Goal: Task Accomplishment & Management: Manage account settings

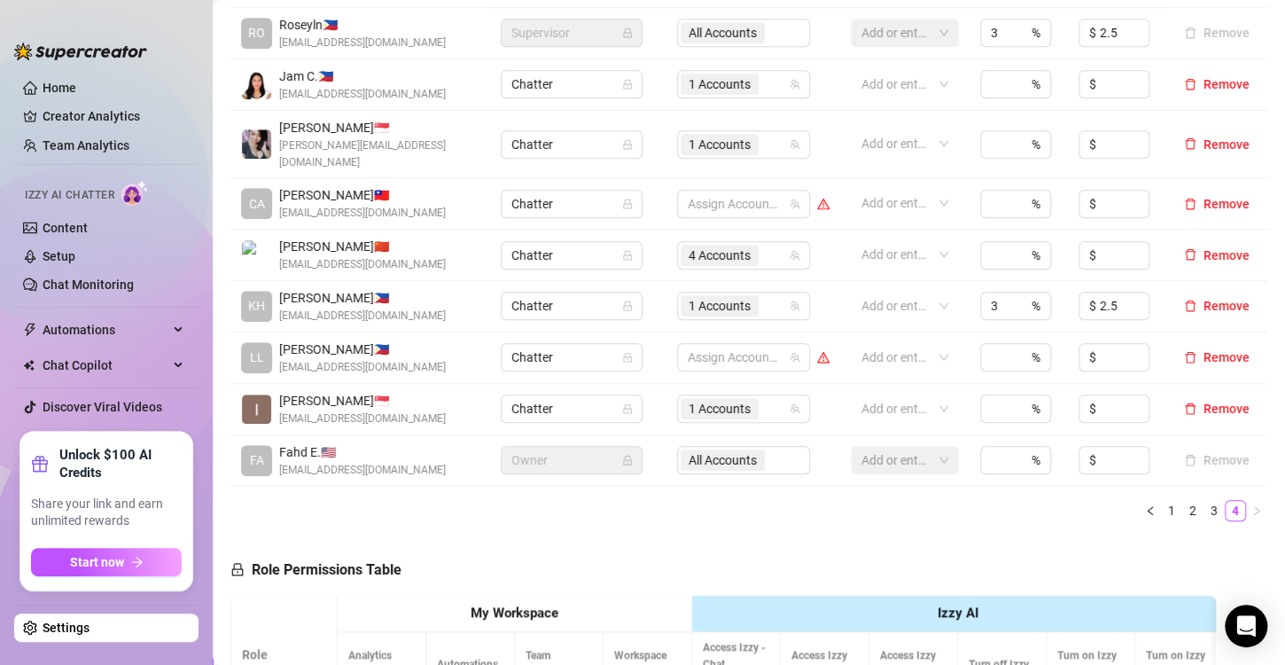
scroll to position [355, 0]
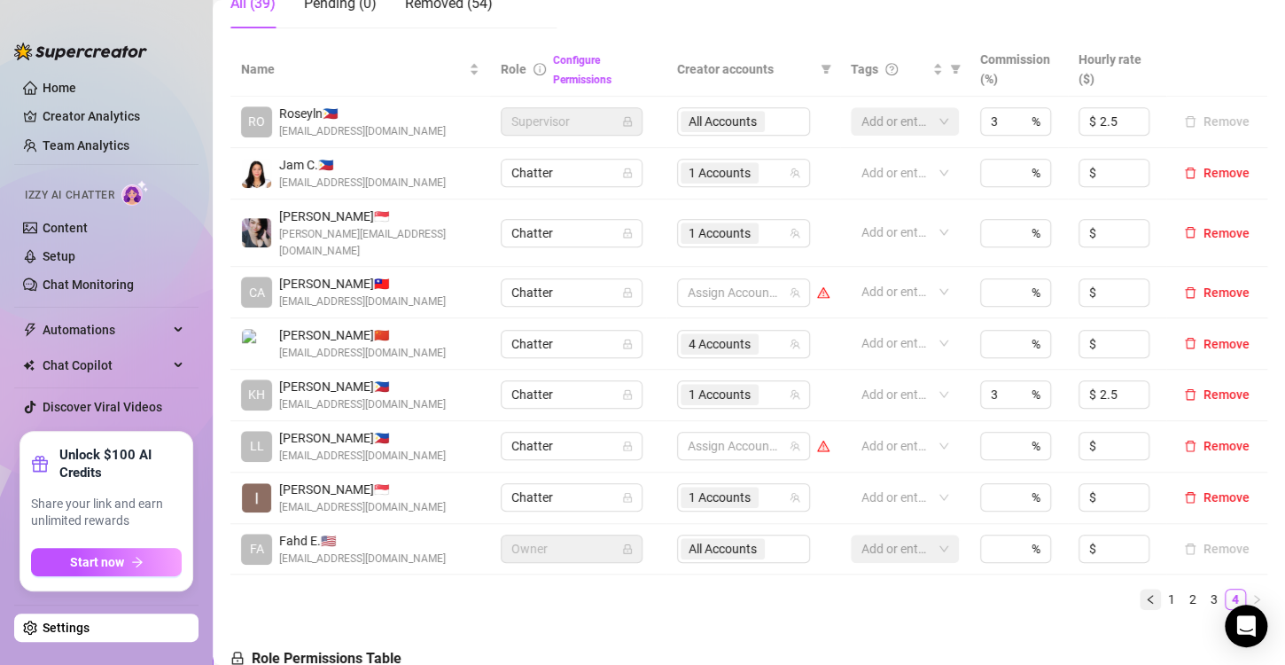
click at [1140, 589] on button "button" at bounding box center [1150, 599] width 21 height 21
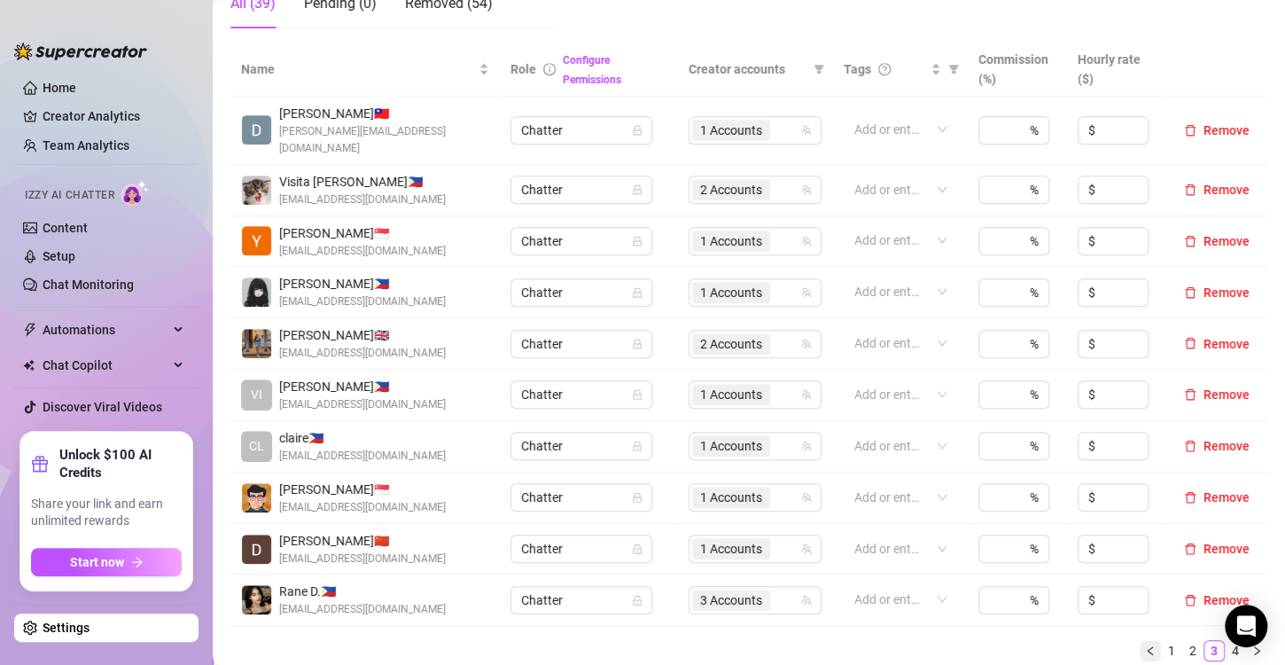
click at [1145, 645] on icon "left" at bounding box center [1150, 650] width 11 height 11
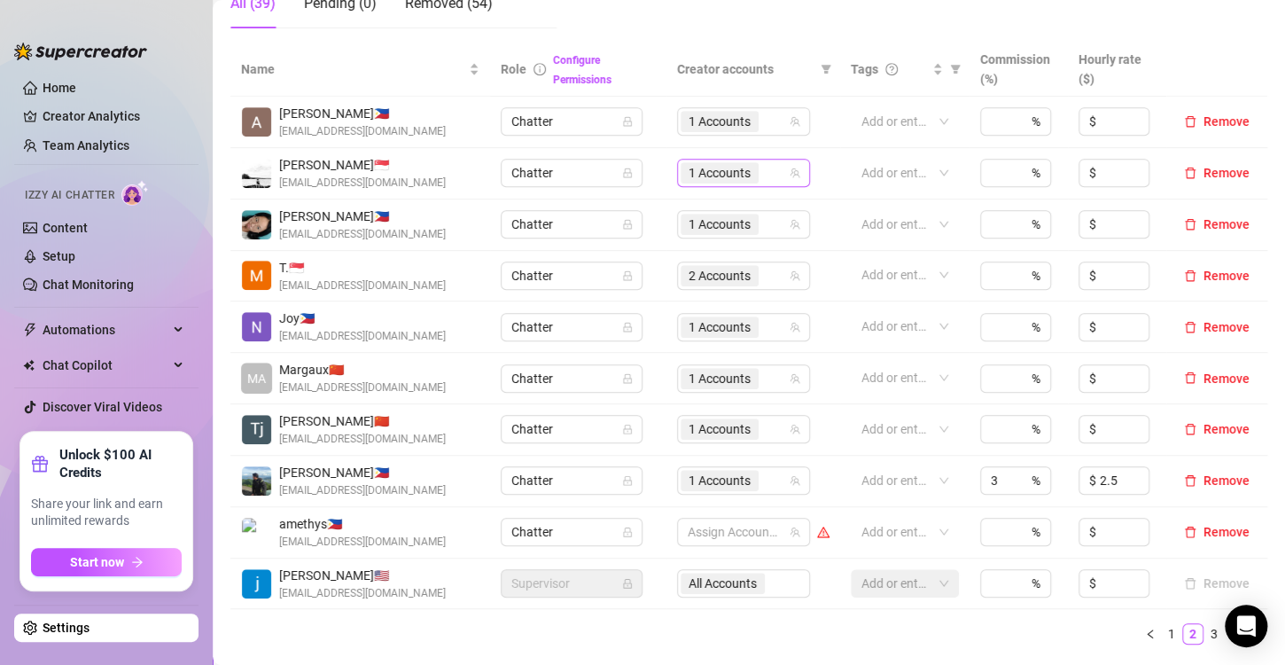
click at [693, 176] on span "1 Accounts" at bounding box center [720, 173] width 62 height 20
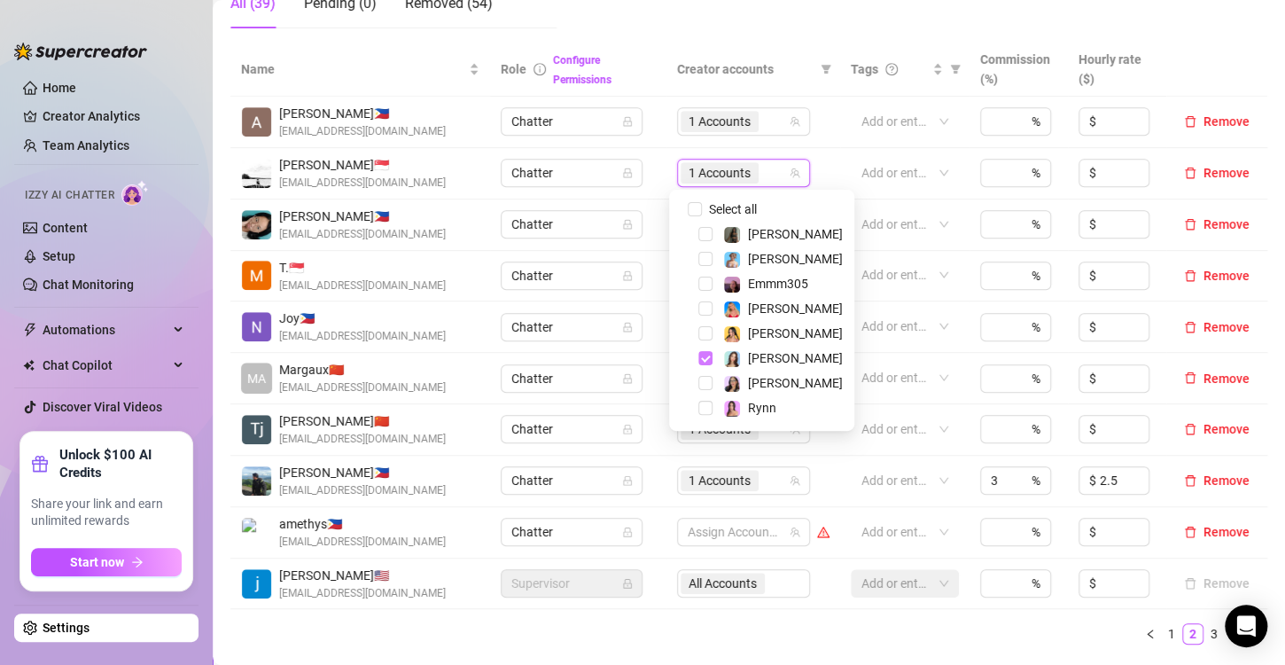
click at [706, 358] on span "Select tree node" at bounding box center [706, 358] width 14 height 14
click at [706, 266] on div "[PERSON_NAME]" at bounding box center [762, 258] width 176 height 21
click at [699, 259] on span "Select tree node" at bounding box center [706, 259] width 14 height 14
click at [762, 624] on ul "1 2 3 4" at bounding box center [749, 633] width 1037 height 21
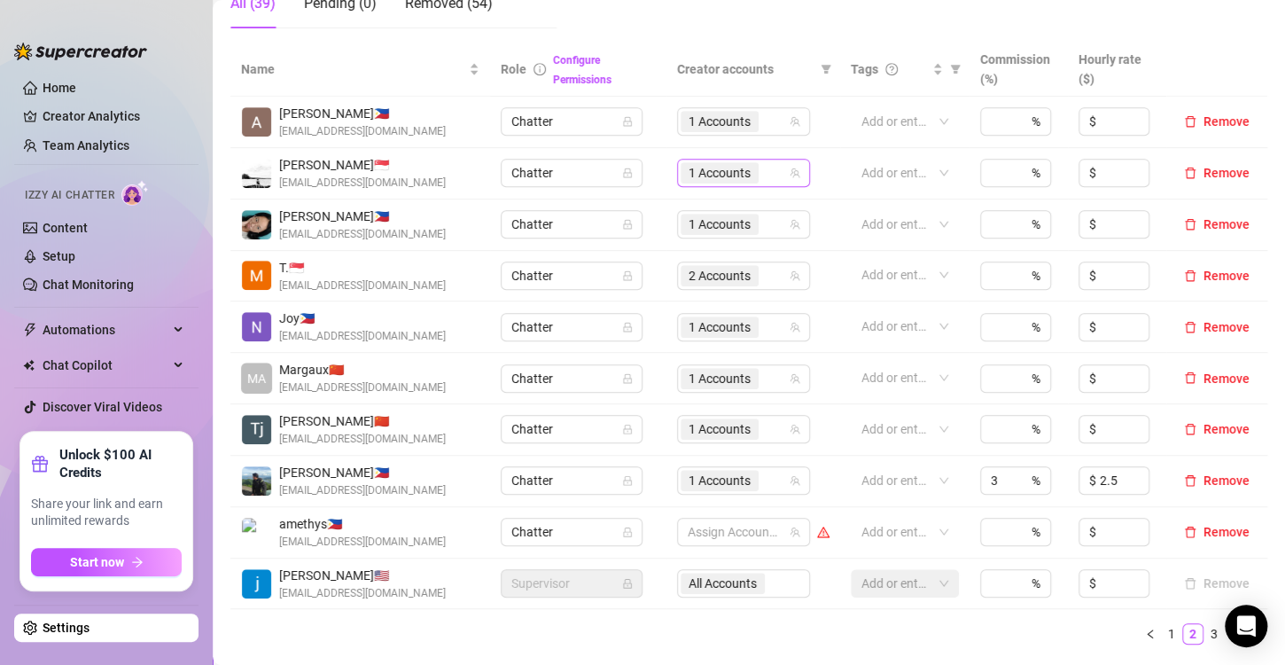
click at [697, 166] on span "1 Accounts" at bounding box center [720, 173] width 62 height 20
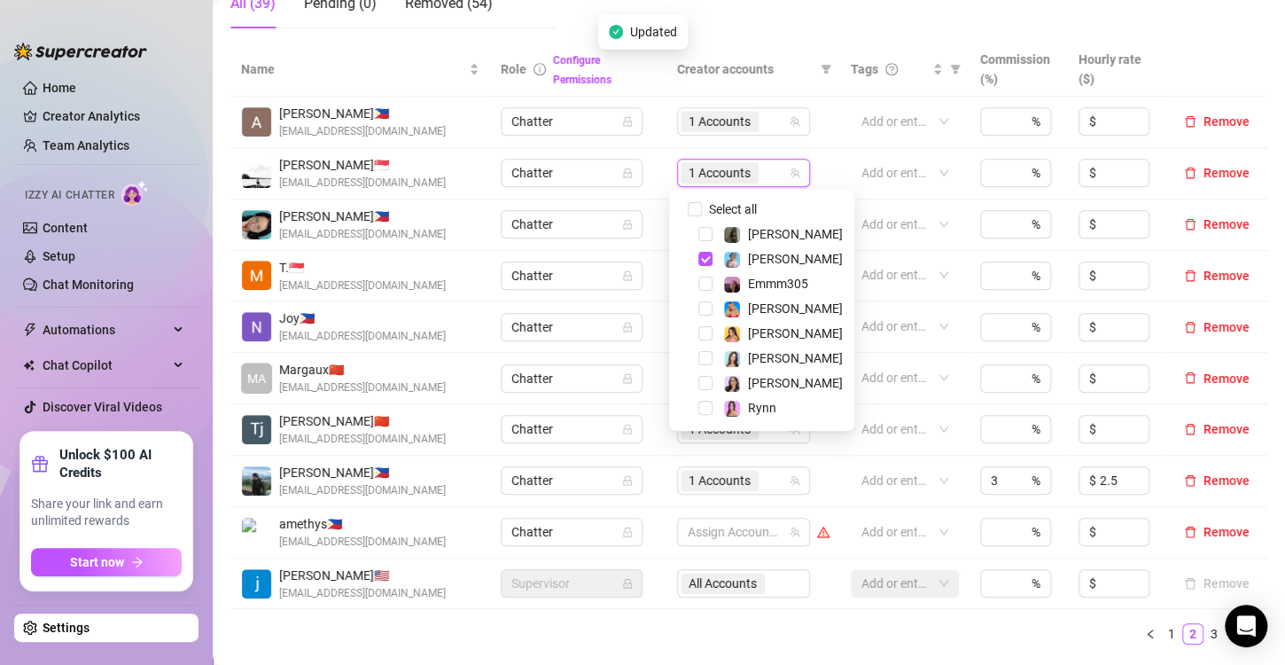
click at [789, 642] on ul "1 2 3 4" at bounding box center [749, 633] width 1037 height 21
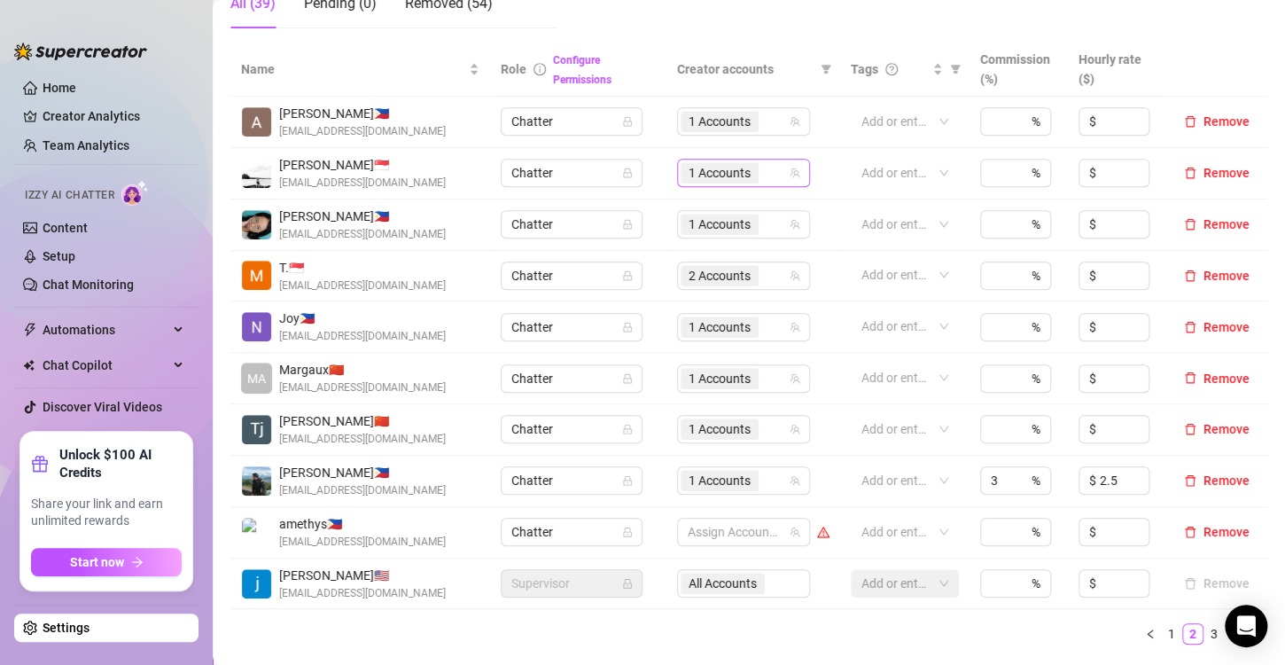
click at [710, 169] on span "1 Accounts" at bounding box center [720, 173] width 62 height 20
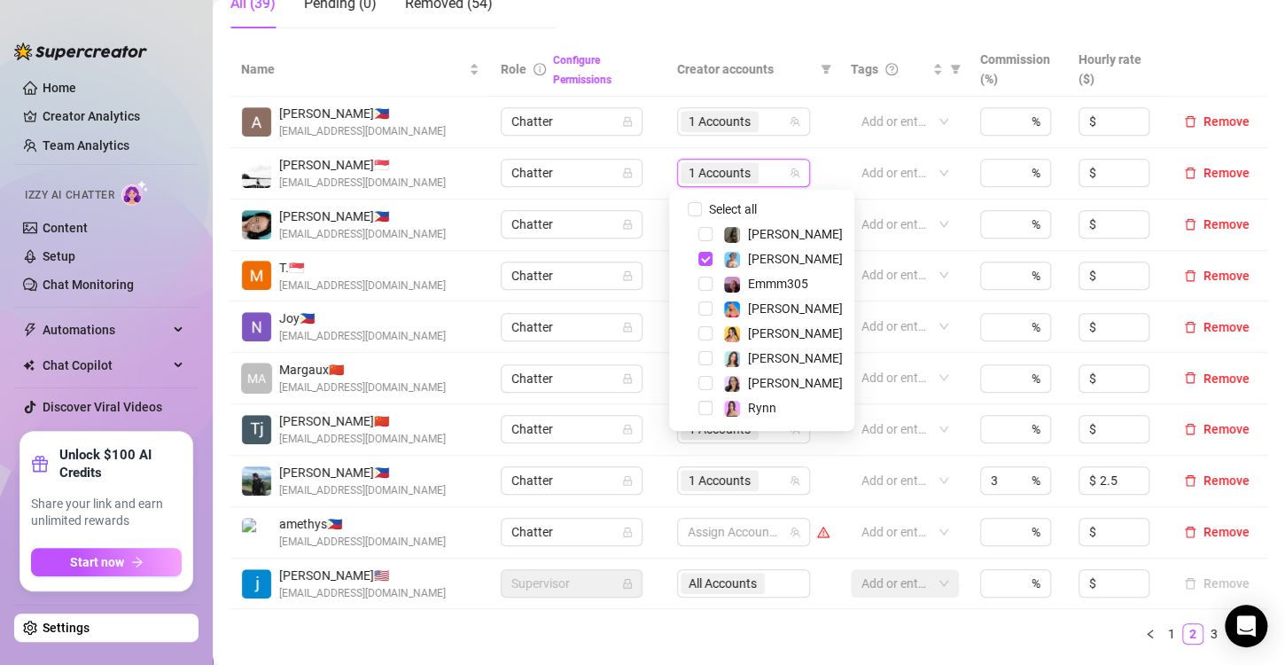
click at [824, 649] on div "Name Role Configure Permissions Creator accounts Tags Commission (%) Hourly rat…" at bounding box center [749, 351] width 1037 height 616
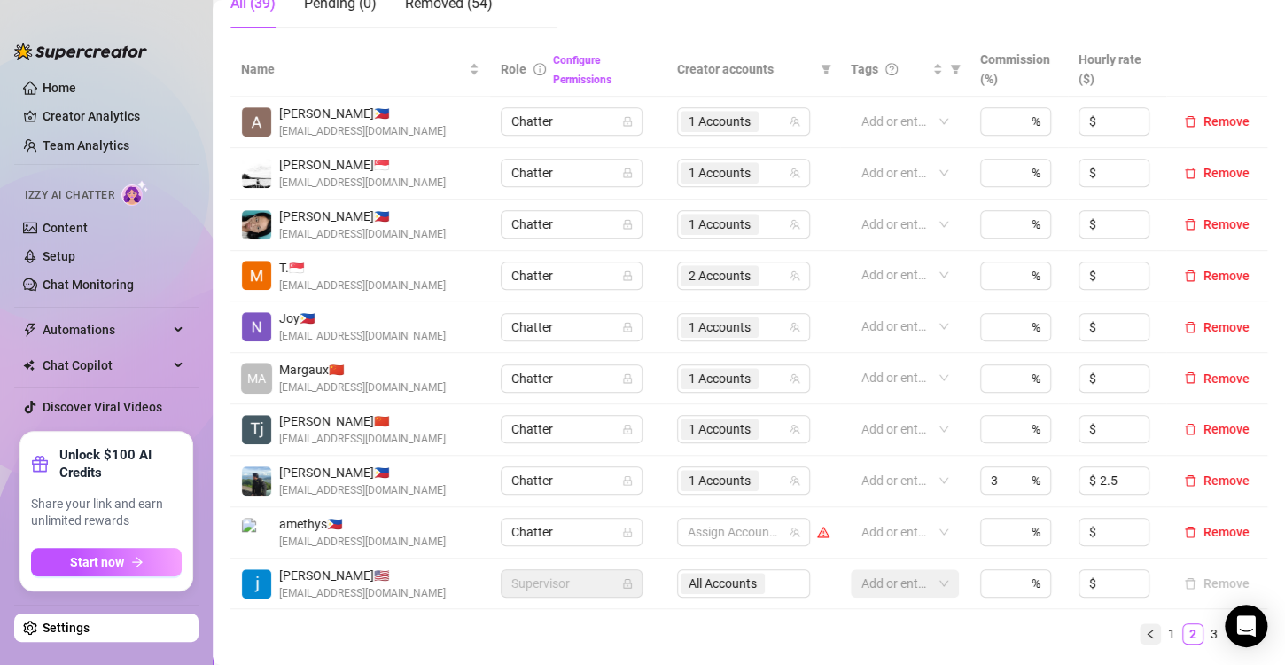
click at [1140, 640] on button "button" at bounding box center [1150, 633] width 21 height 21
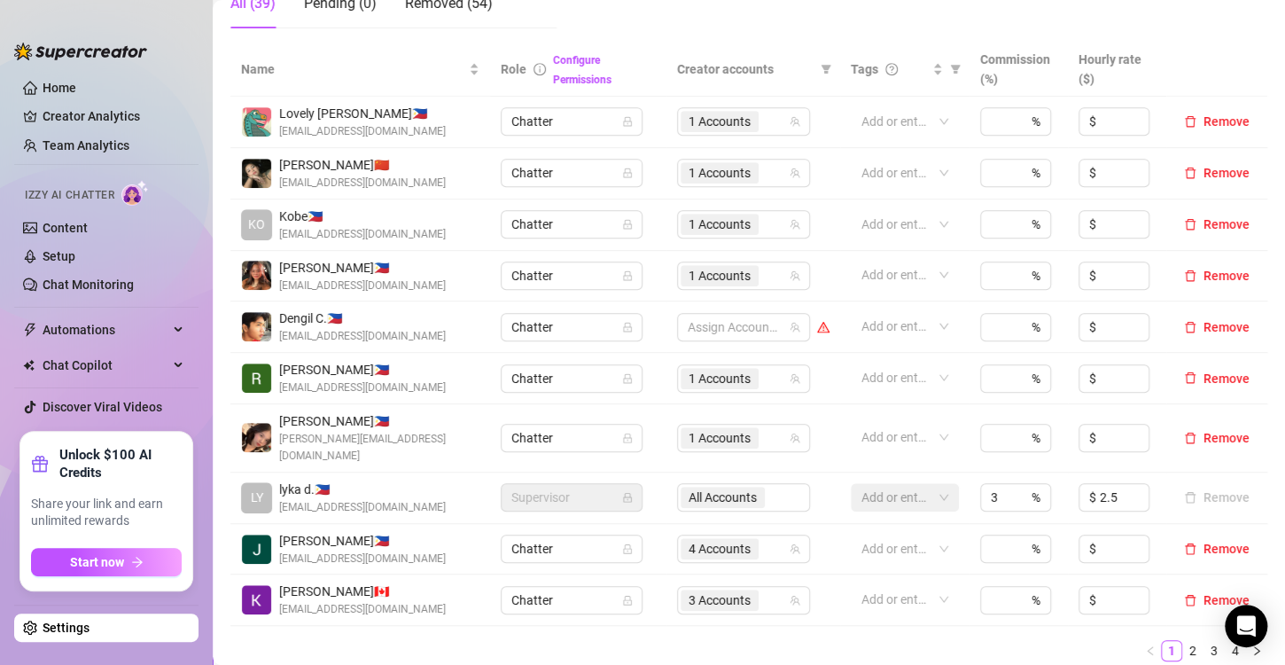
scroll to position [443, 0]
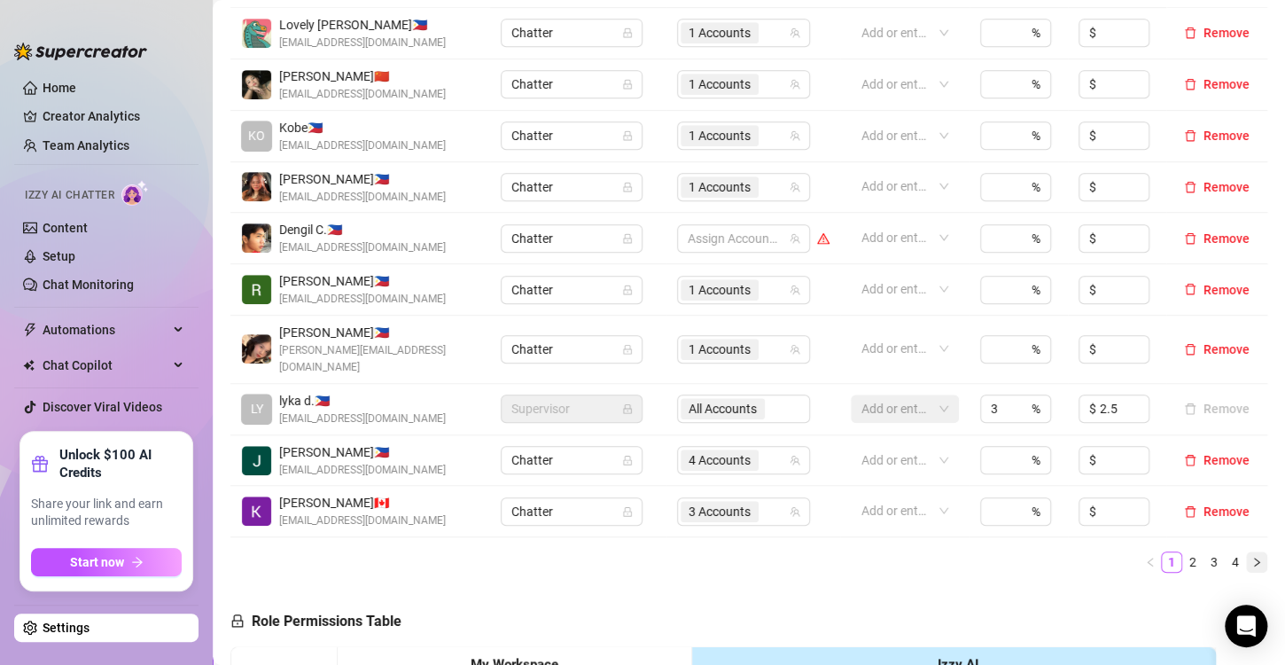
click at [1254, 558] on icon "right" at bounding box center [1256, 562] width 5 height 9
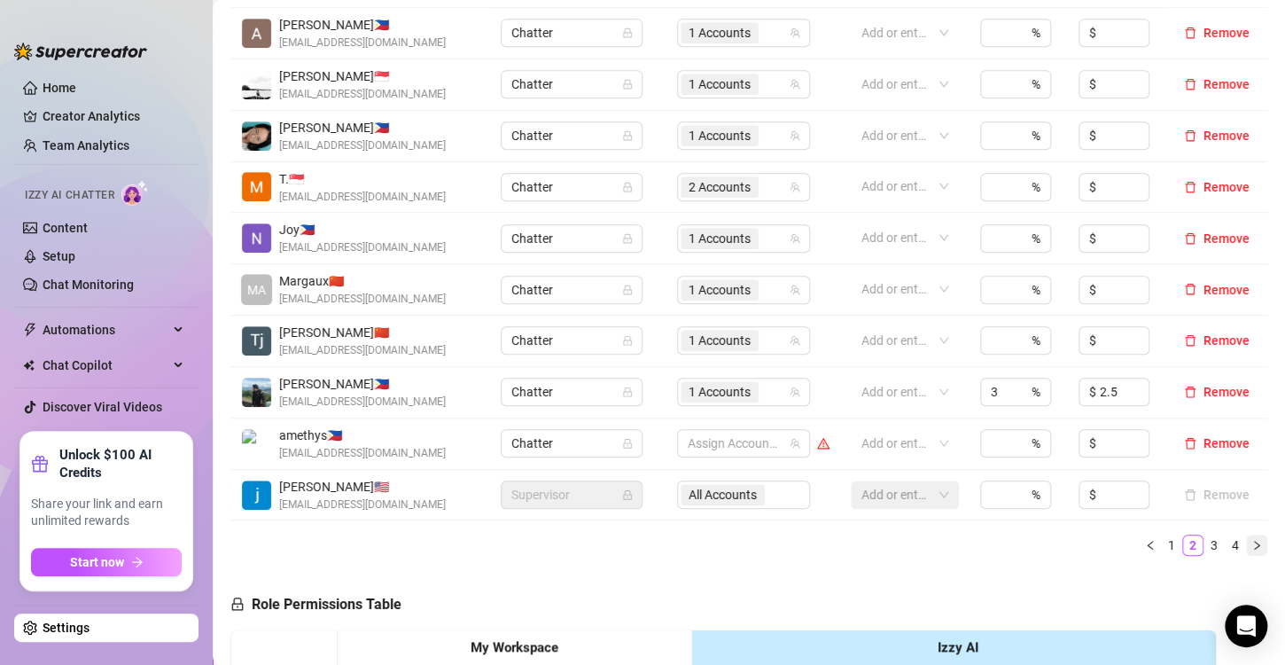
click at [1246, 549] on button "button" at bounding box center [1256, 545] width 21 height 21
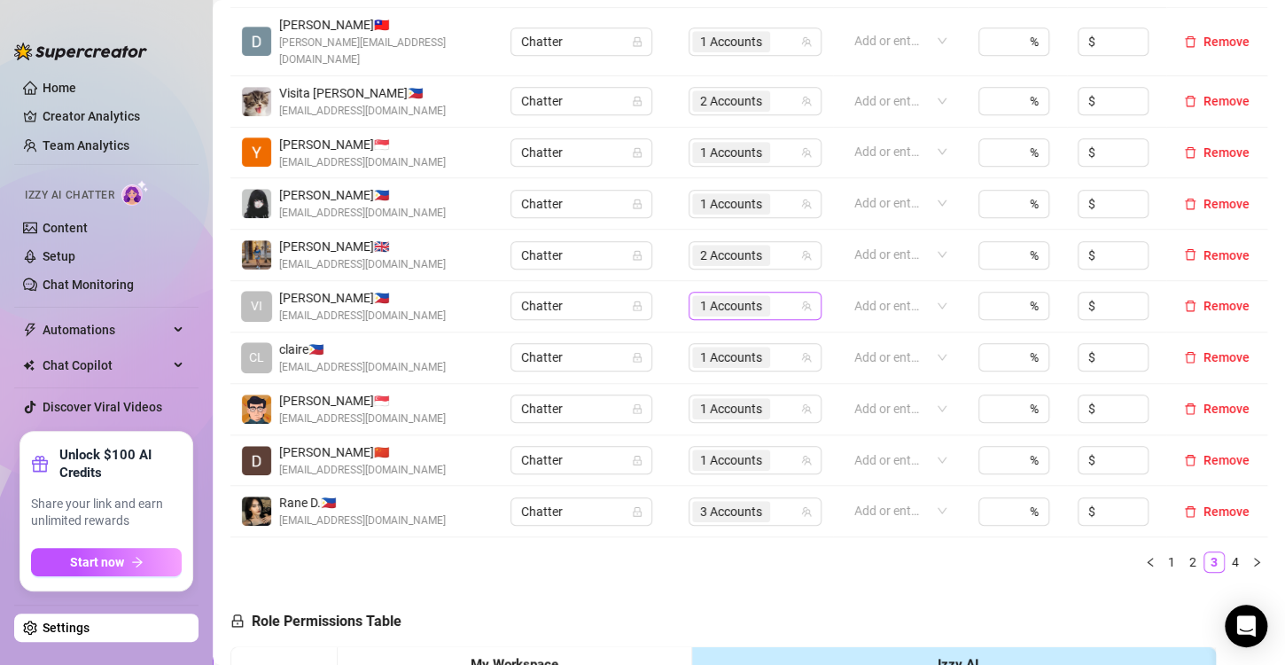
click at [723, 296] on span "1 Accounts" at bounding box center [731, 306] width 62 height 20
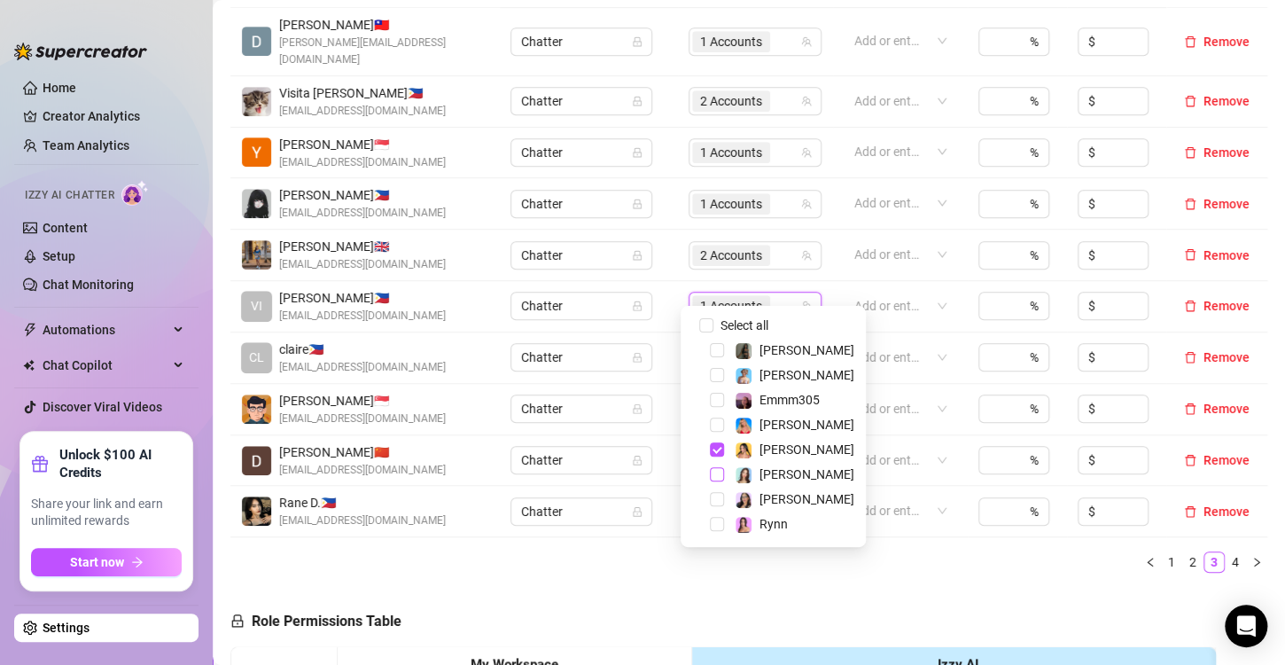
click at [715, 474] on span "Select tree node" at bounding box center [717, 474] width 14 height 14
click at [716, 455] on span "Select tree node" at bounding box center [717, 449] width 14 height 14
click at [853, 564] on div "Name Role Configure Permissions Creator accounts Tags Commission (%) Hourly rat…" at bounding box center [749, 270] width 1037 height 633
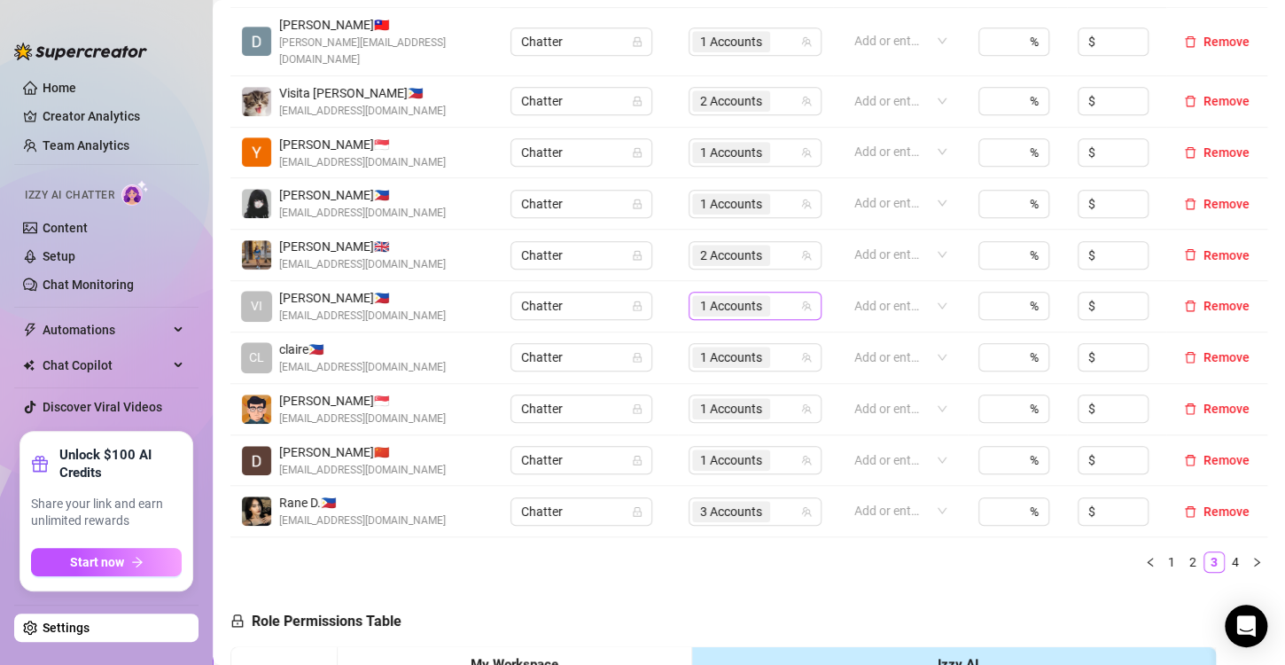
click at [746, 296] on span "1 Accounts" at bounding box center [731, 306] width 62 height 20
click at [1145, 557] on icon "left" at bounding box center [1150, 562] width 11 height 11
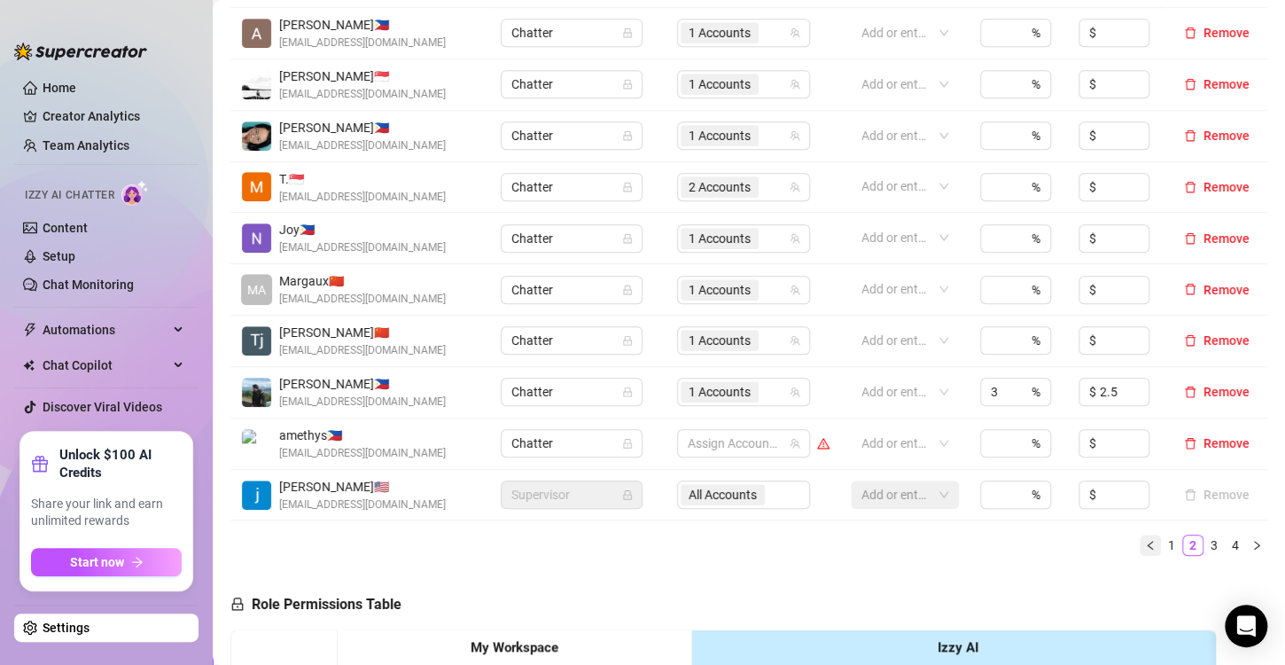
click at [1147, 546] on icon "left" at bounding box center [1149, 545] width 5 height 9
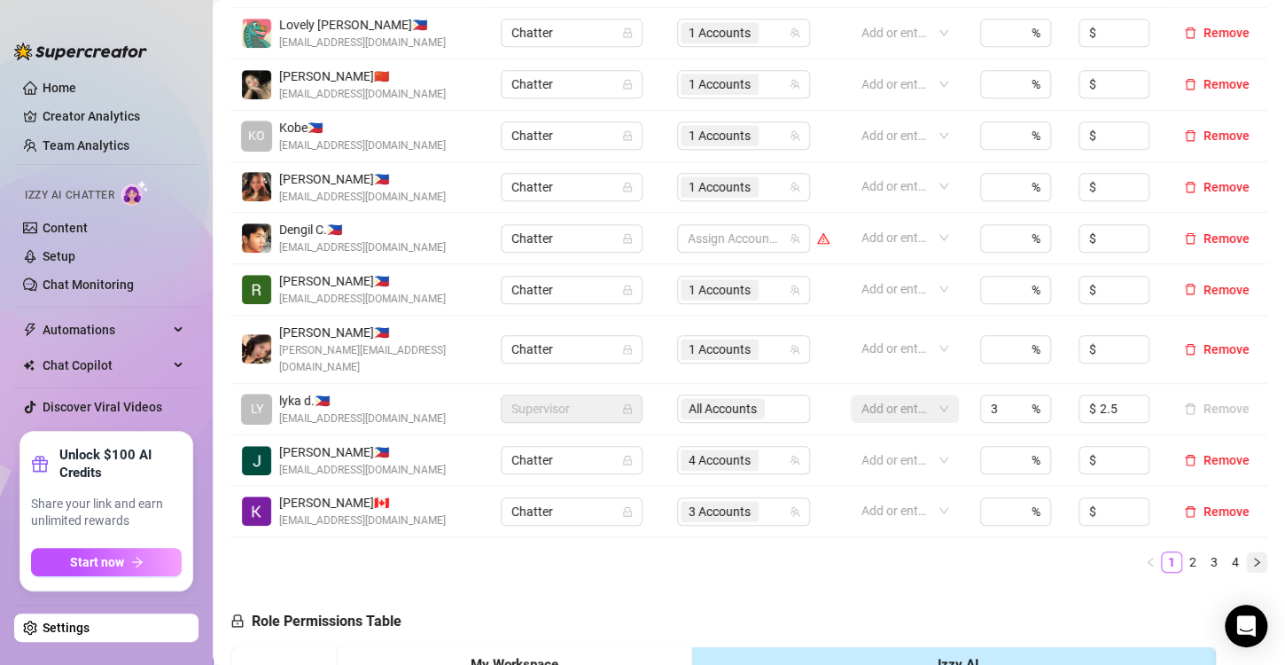
click at [1252, 557] on icon "right" at bounding box center [1257, 562] width 11 height 11
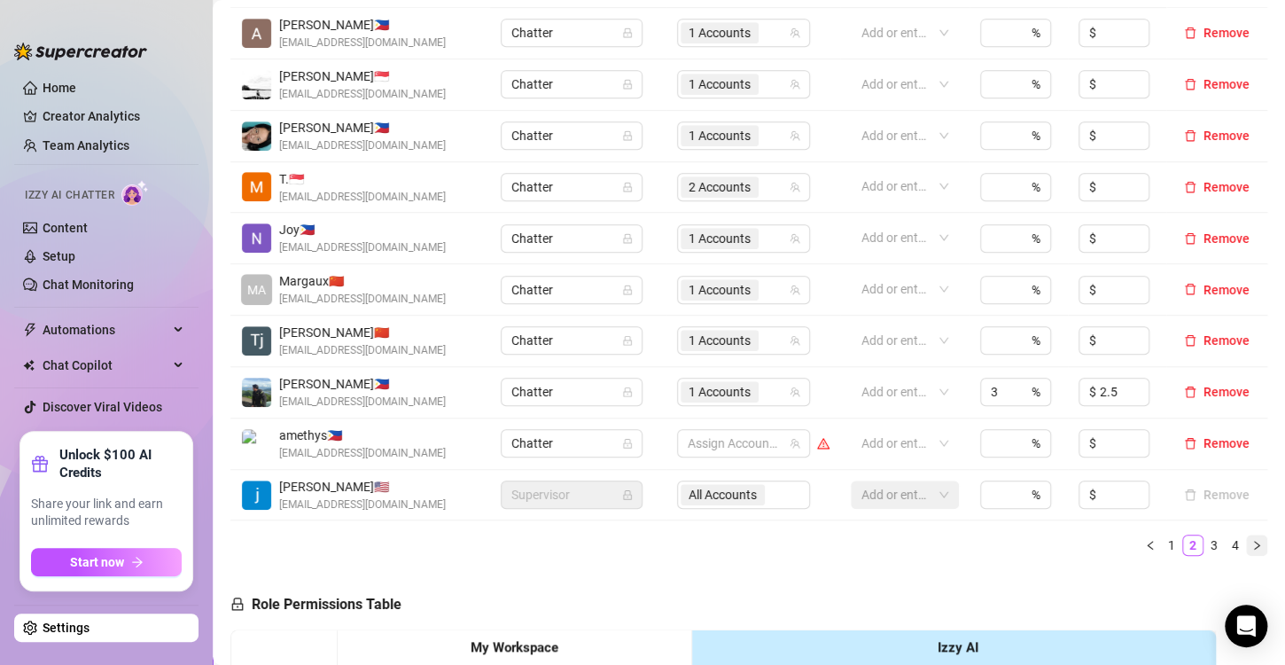
click at [1246, 545] on button "button" at bounding box center [1256, 545] width 21 height 21
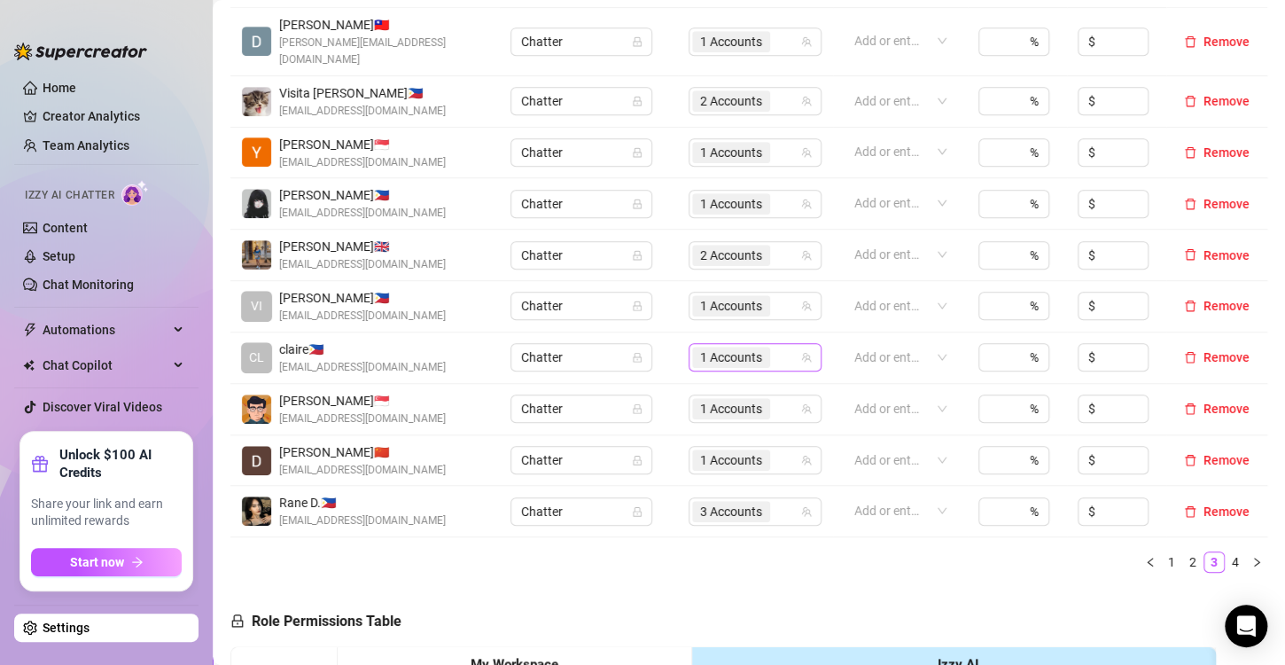
click at [723, 348] on span "1 Accounts" at bounding box center [731, 358] width 62 height 20
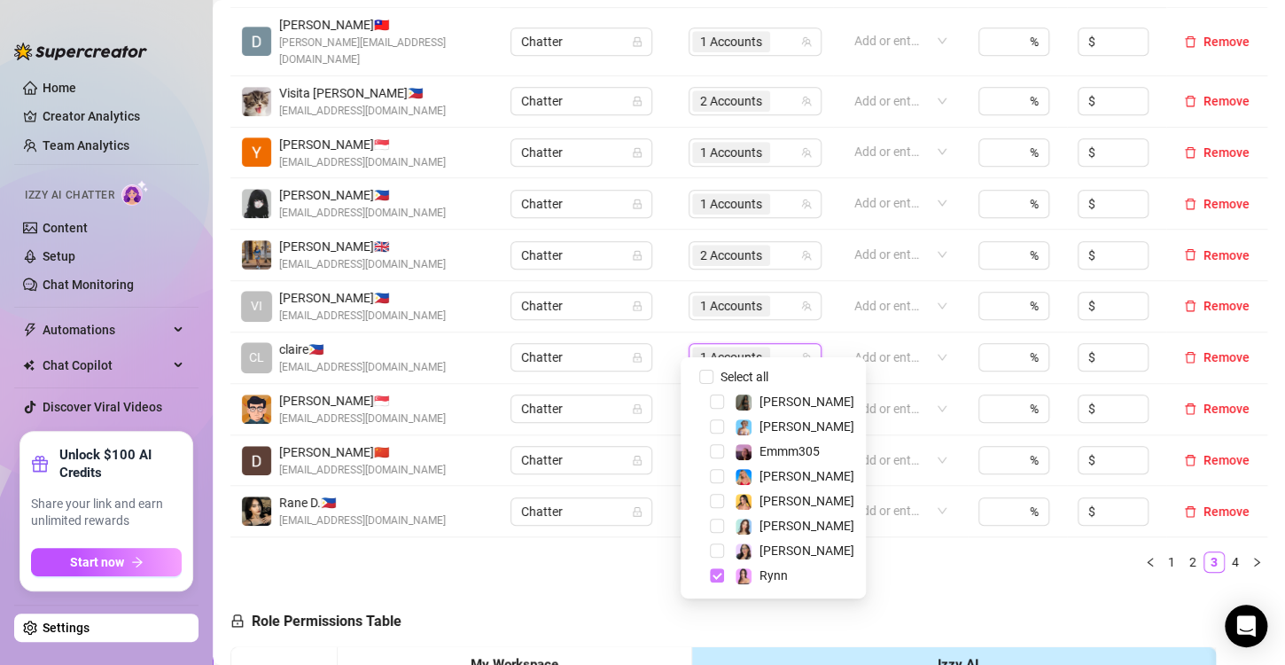
click at [715, 581] on span "Select tree node" at bounding box center [717, 575] width 14 height 14
click at [717, 402] on span "Select tree node" at bounding box center [717, 402] width 14 height 14
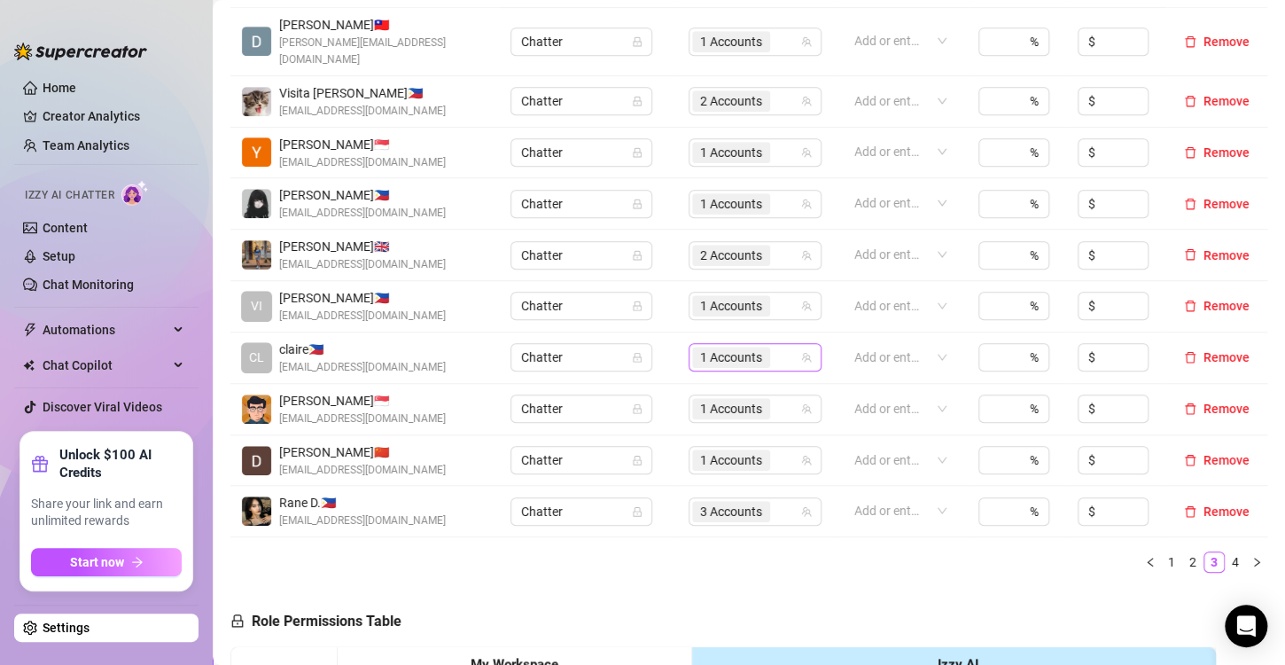
click at [700, 348] on span "1 Accounts" at bounding box center [731, 358] width 62 height 20
click at [717, 502] on span "3 Accounts" at bounding box center [731, 512] width 62 height 20
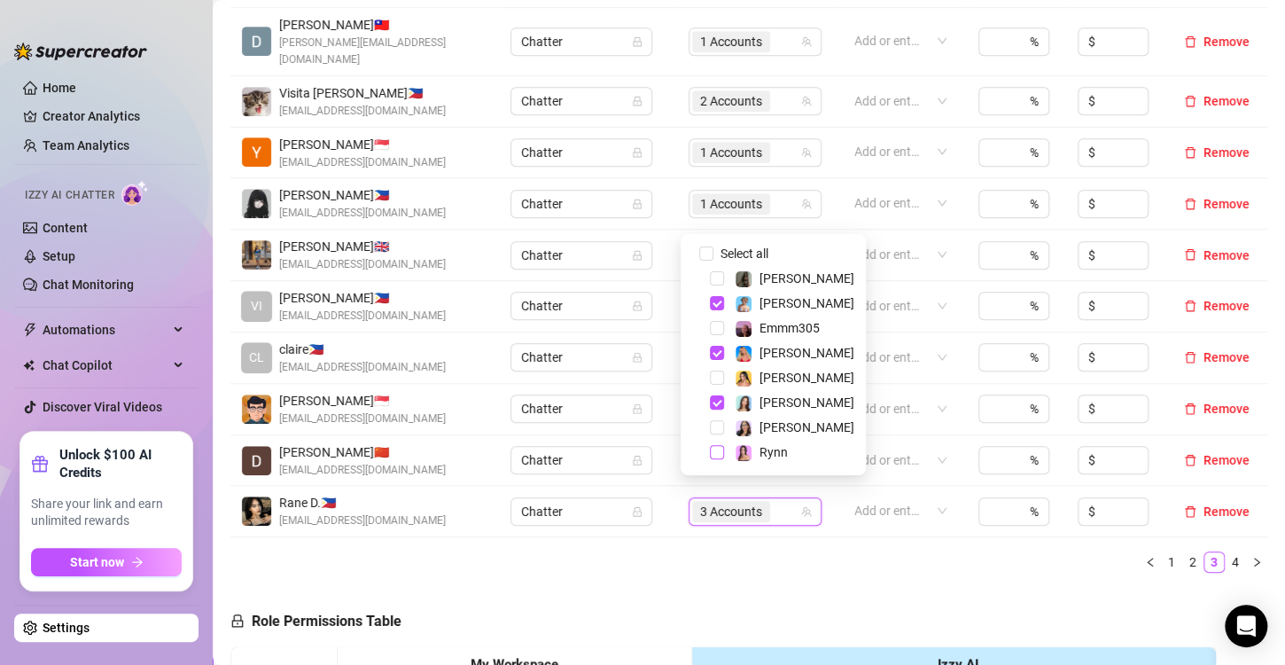
click at [723, 453] on span "Select tree node" at bounding box center [717, 452] width 14 height 14
click at [717, 405] on span "Select tree node" at bounding box center [717, 402] width 14 height 14
click at [719, 345] on div "[PERSON_NAME]" at bounding box center [773, 352] width 176 height 21
click at [718, 301] on span "Select tree node" at bounding box center [717, 303] width 14 height 14
click at [712, 358] on span "Select tree node" at bounding box center [717, 353] width 14 height 14
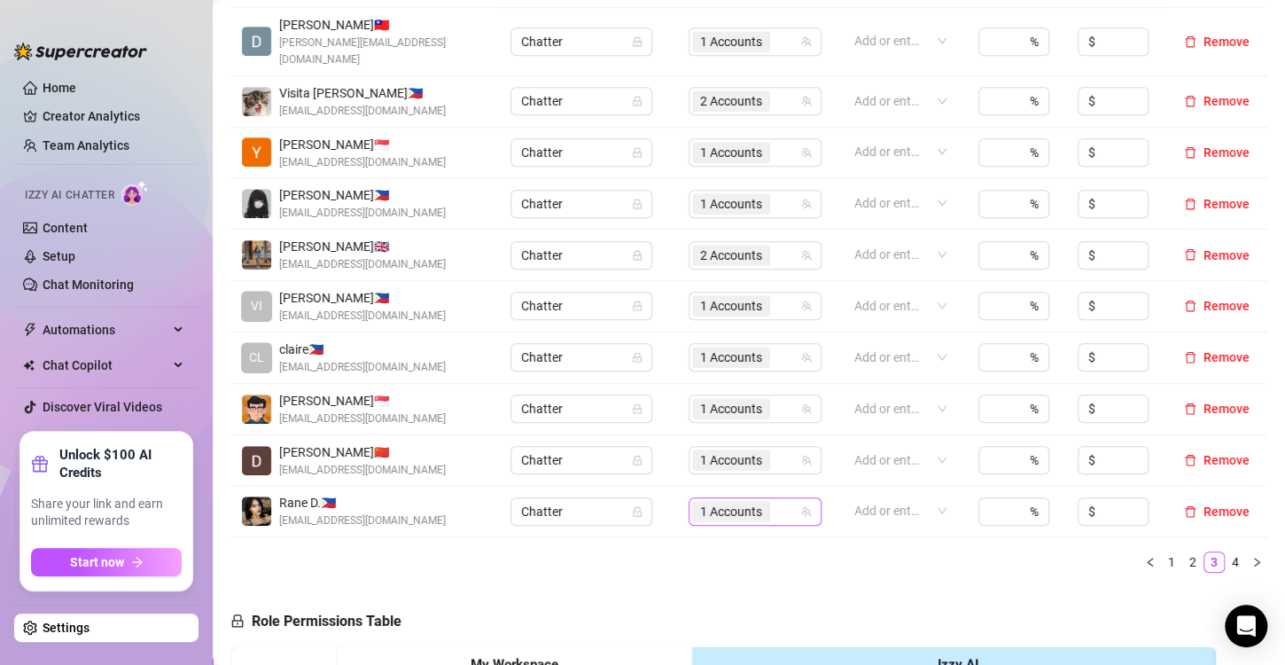
click at [724, 502] on span "1 Accounts" at bounding box center [731, 512] width 62 height 20
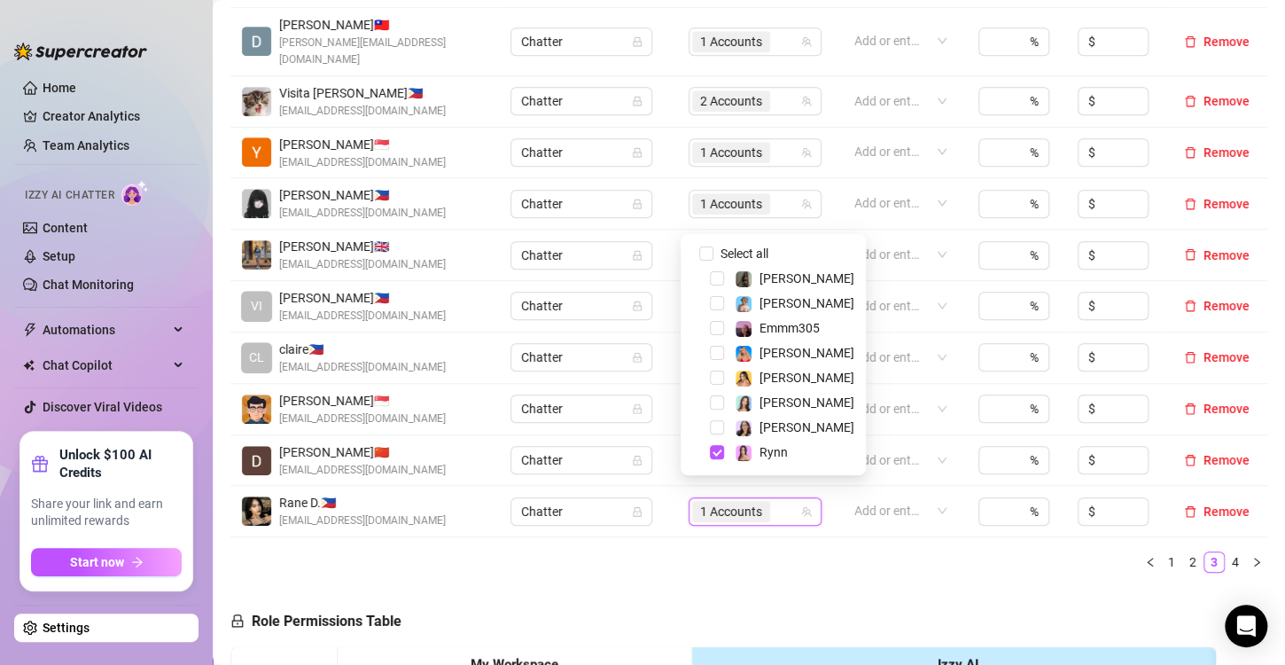
click at [715, 344] on div "[PERSON_NAME]" at bounding box center [773, 352] width 176 height 21
click at [715, 349] on span "Select tree node" at bounding box center [717, 353] width 14 height 14
click at [757, 551] on ul "1 2 3 4" at bounding box center [749, 561] width 1037 height 21
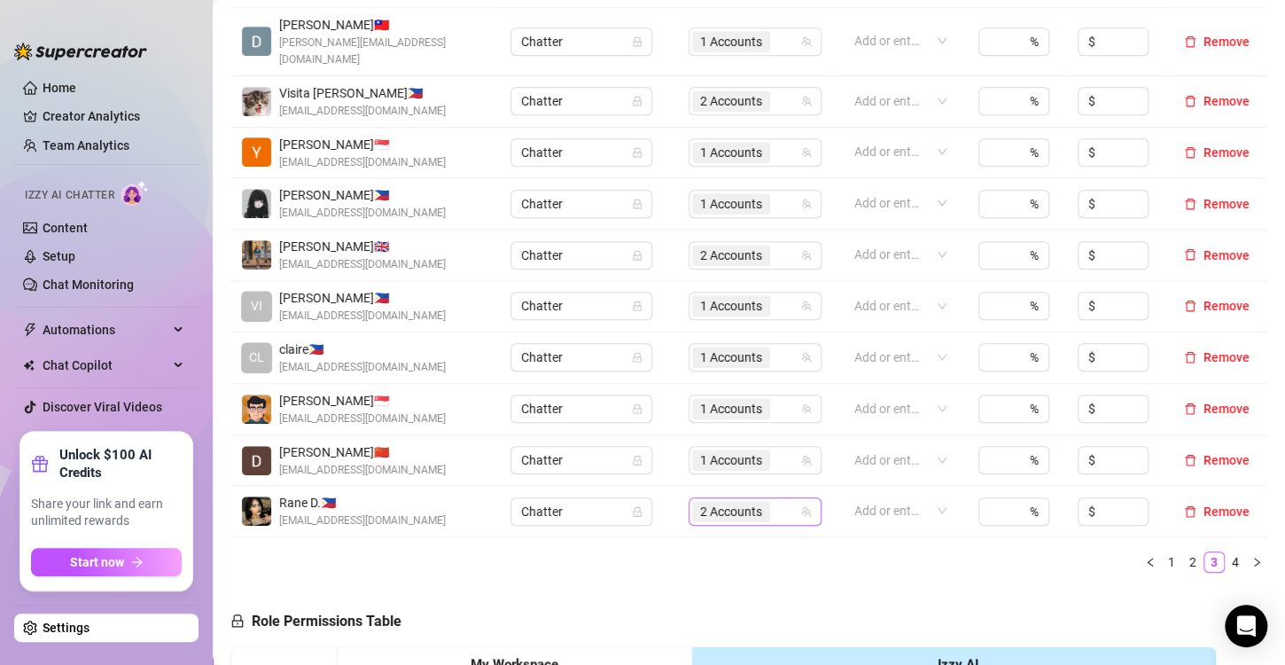
click at [723, 502] on span "2 Accounts" at bounding box center [731, 512] width 62 height 20
click at [716, 502] on span "2 Accounts" at bounding box center [731, 512] width 62 height 20
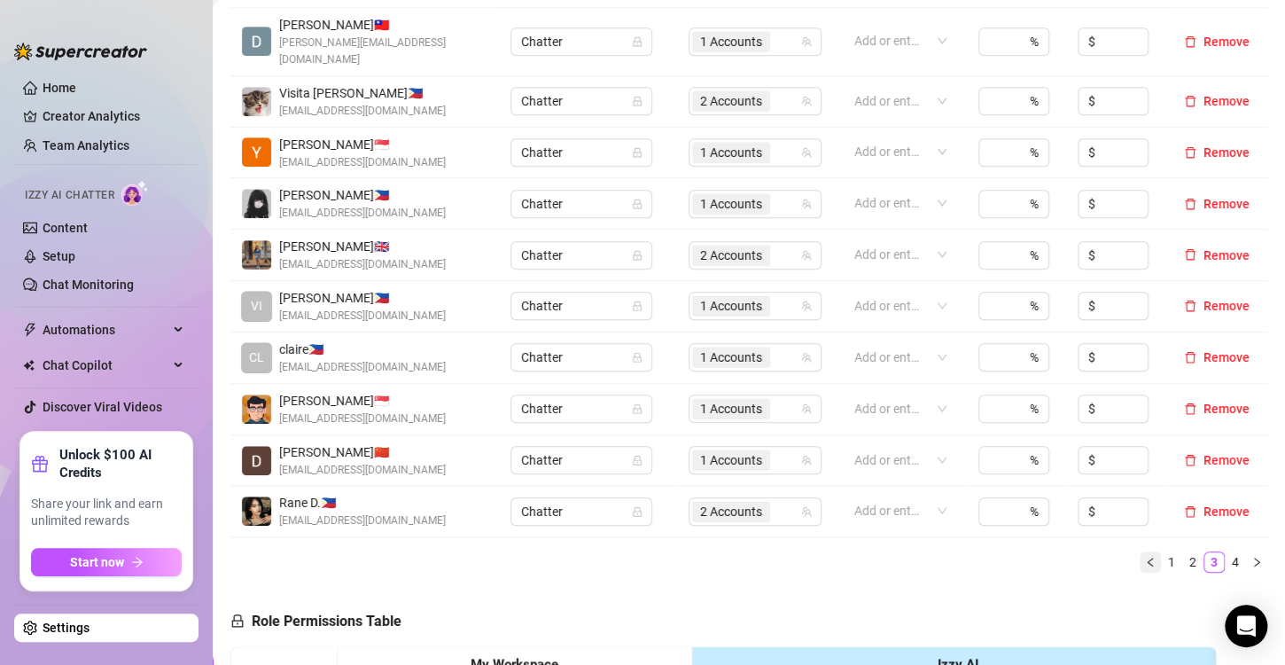
click at [1140, 551] on button "button" at bounding box center [1150, 561] width 21 height 21
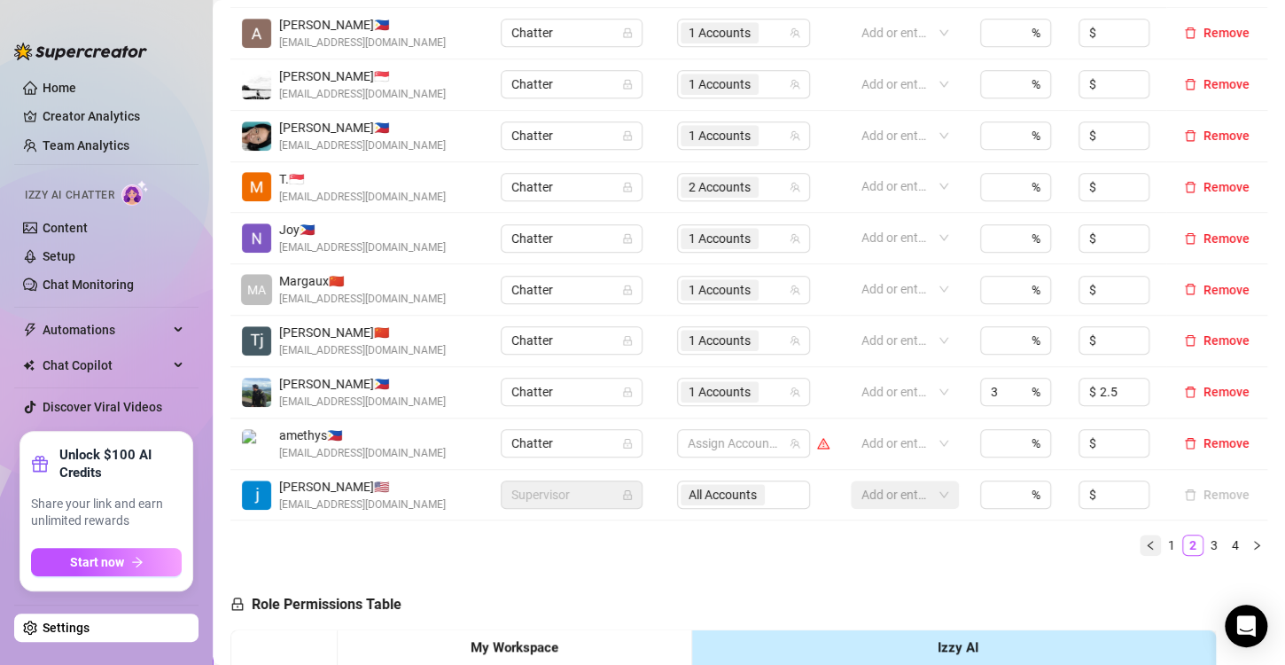
click at [1144, 546] on button "button" at bounding box center [1150, 545] width 21 height 21
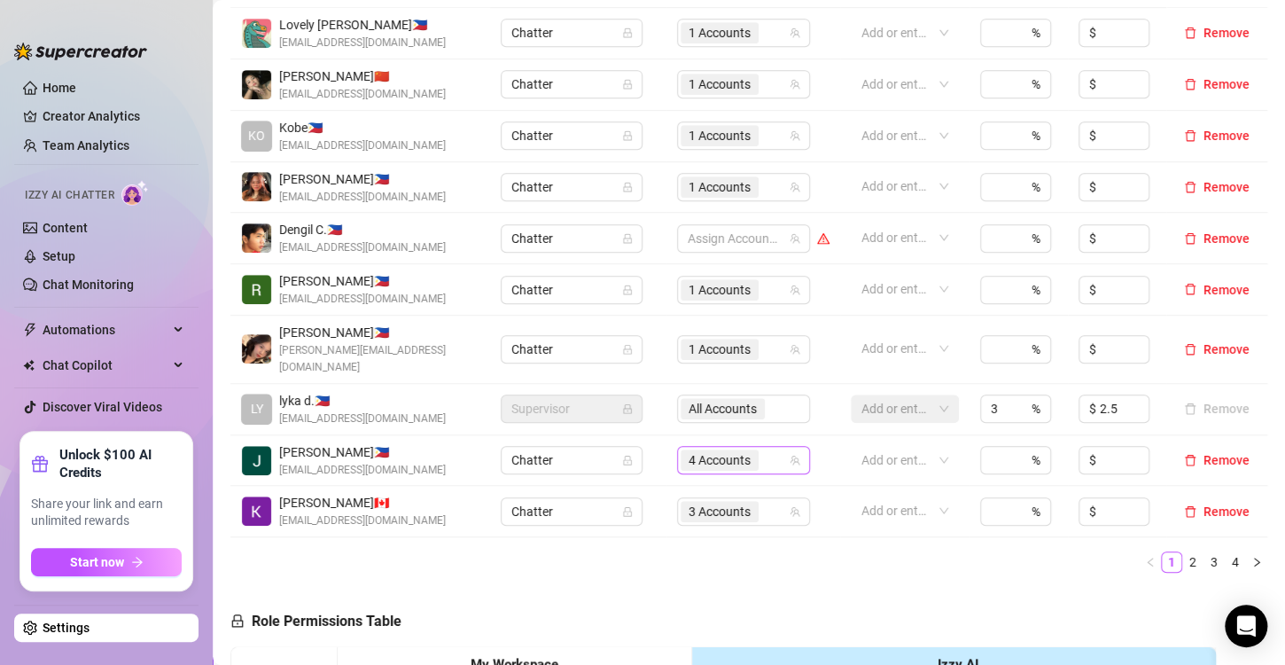
click at [706, 450] on span "4 Accounts" at bounding box center [720, 460] width 62 height 20
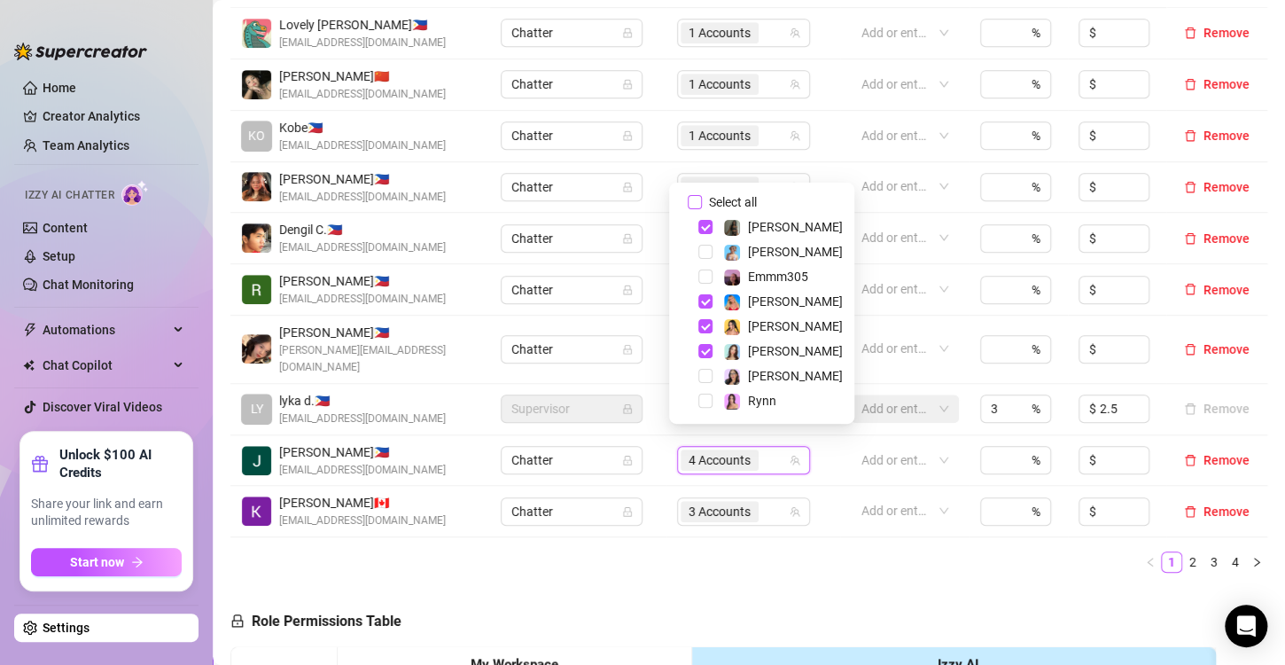
click at [698, 198] on input "Select all" at bounding box center [695, 202] width 14 height 14
checkbox input "false"
click at [705, 230] on span "Select tree node" at bounding box center [706, 227] width 14 height 14
click at [703, 303] on span "Select tree node" at bounding box center [706, 301] width 14 height 14
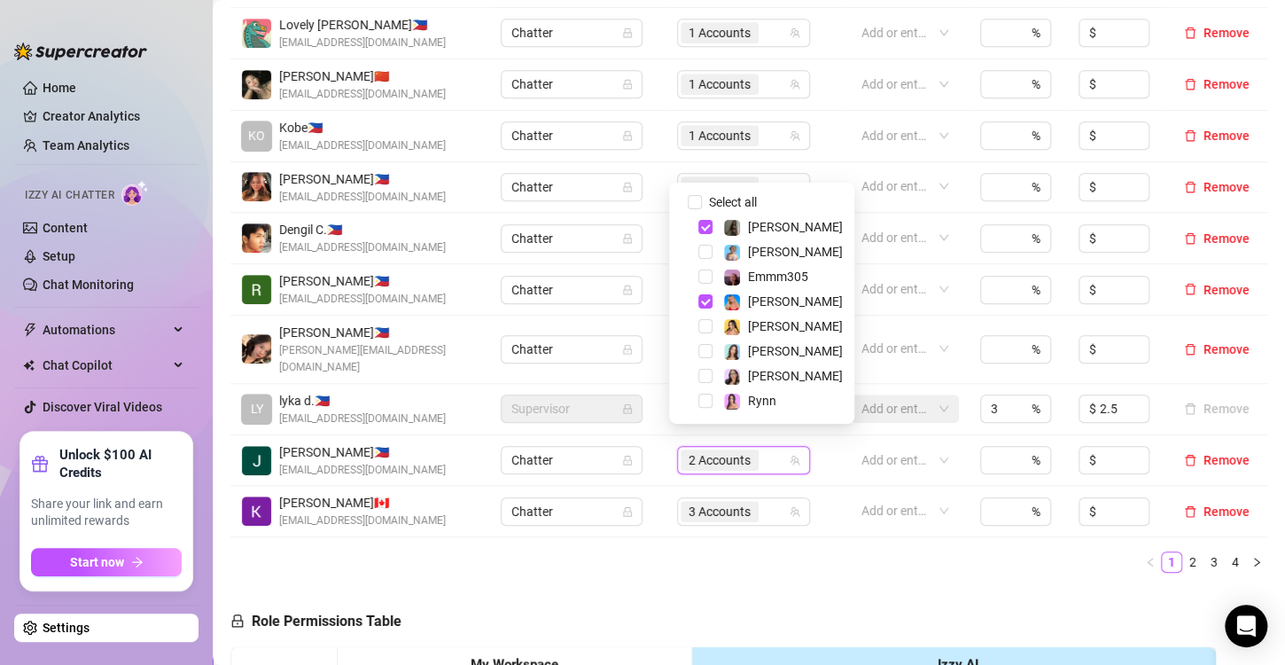
click at [754, 551] on ul "1 2 3 4" at bounding box center [749, 561] width 1037 height 21
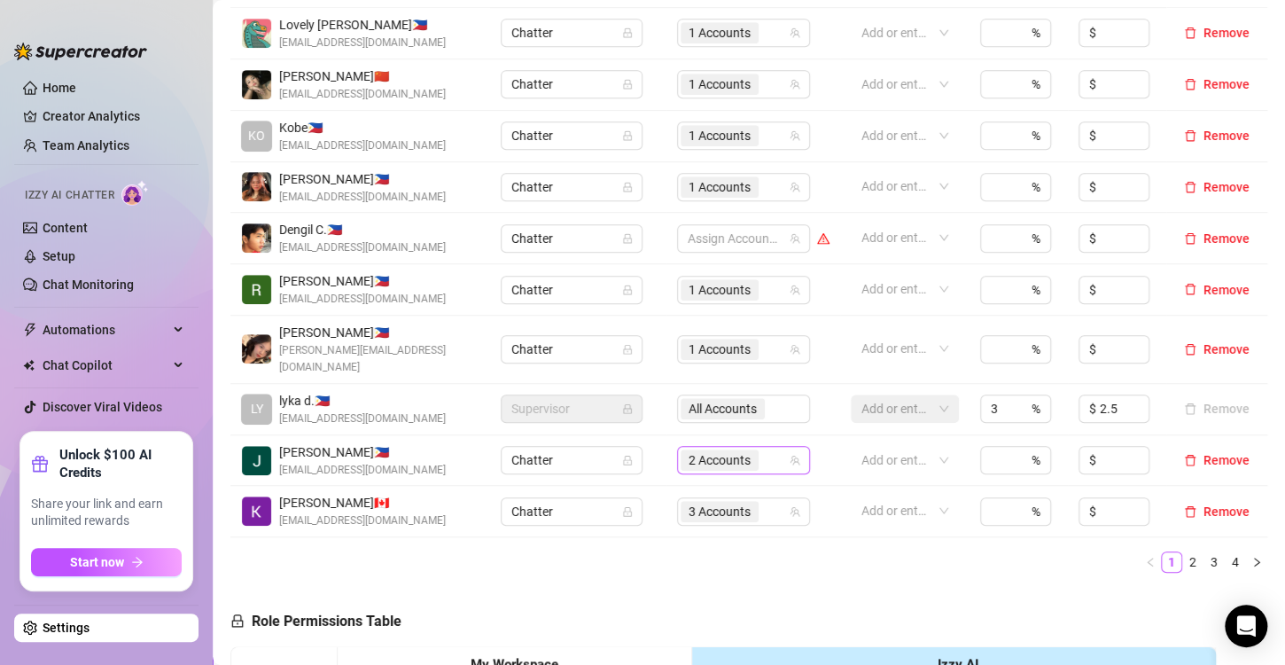
click at [699, 450] on span "2 Accounts" at bounding box center [720, 460] width 62 height 20
click at [1252, 557] on icon "right" at bounding box center [1257, 562] width 11 height 11
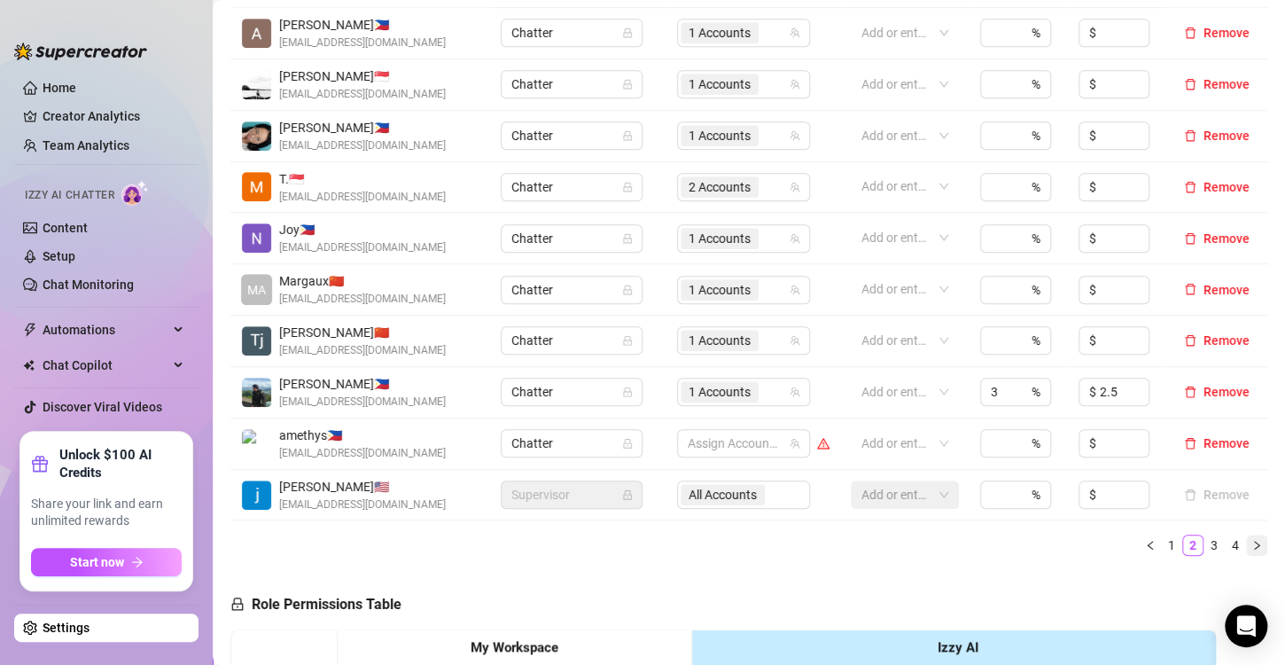
click at [1252, 542] on icon "right" at bounding box center [1257, 545] width 11 height 11
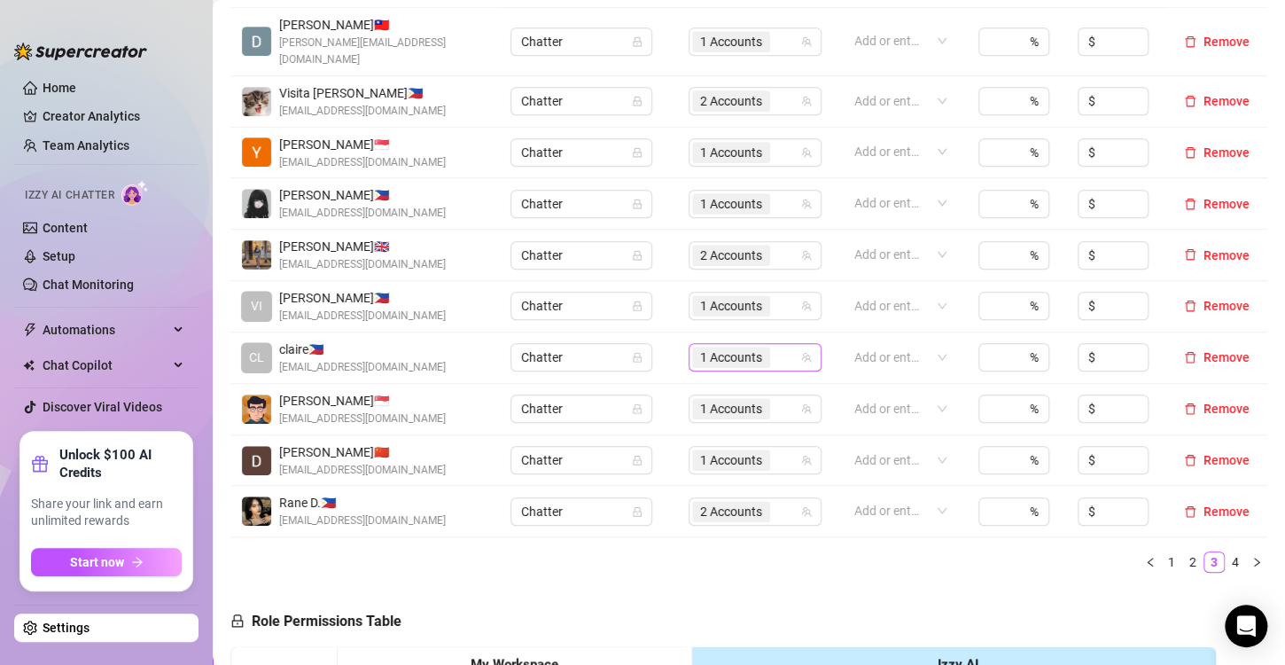
click at [712, 348] on span "1 Accounts" at bounding box center [731, 358] width 62 height 20
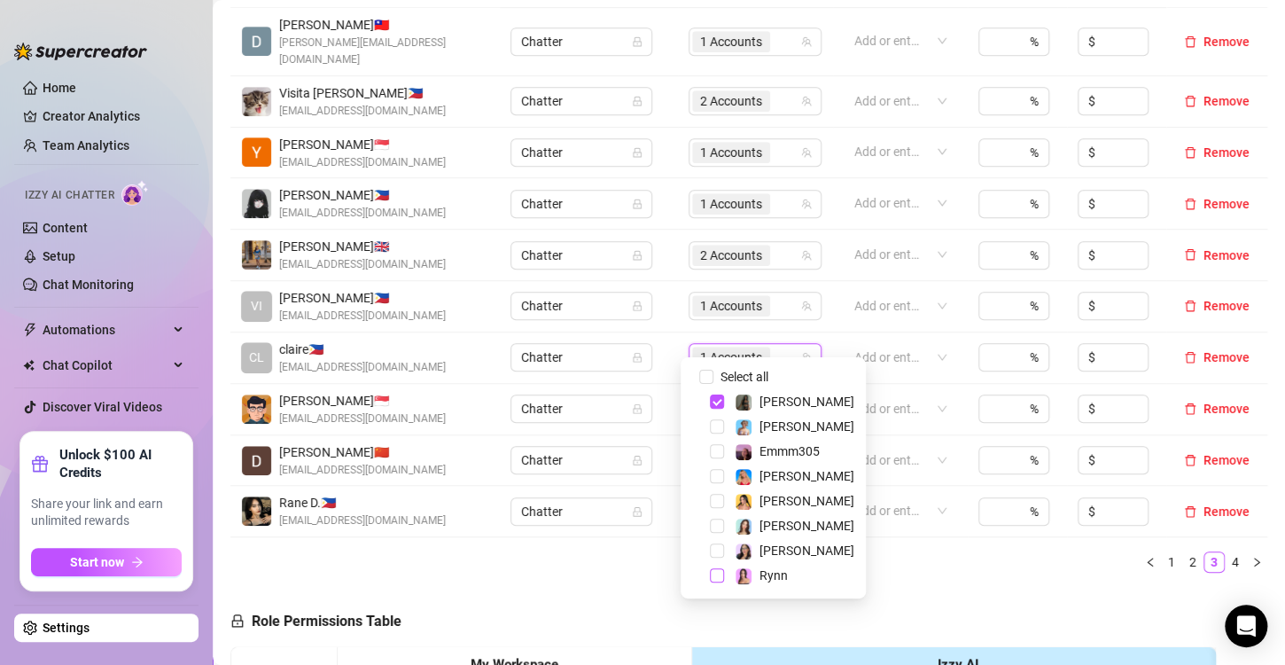
click at [721, 574] on span "Select tree node" at bounding box center [717, 575] width 14 height 14
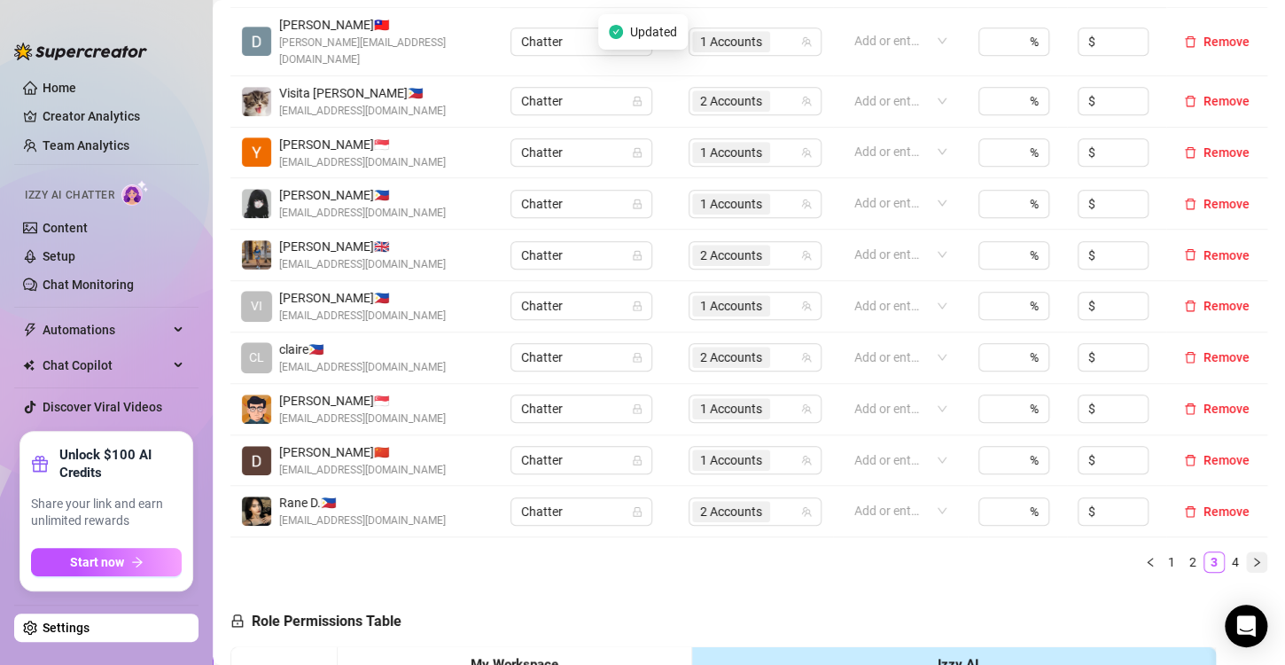
click at [1248, 551] on button "button" at bounding box center [1256, 561] width 21 height 21
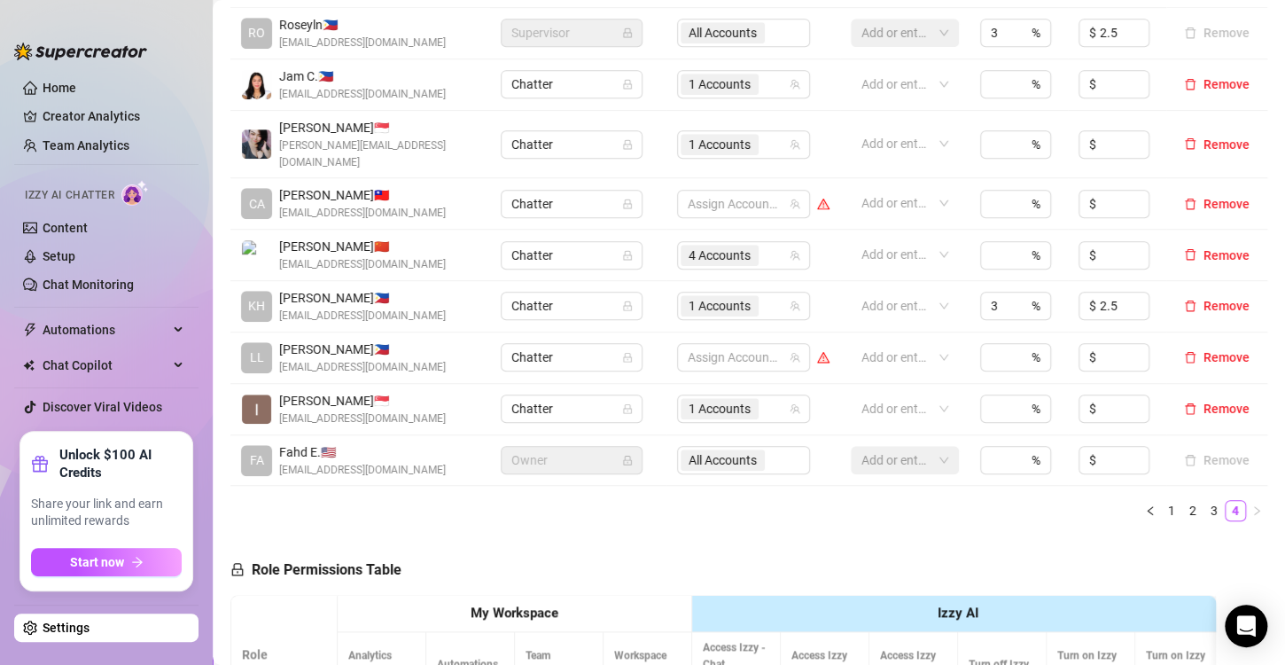
scroll to position [355, 0]
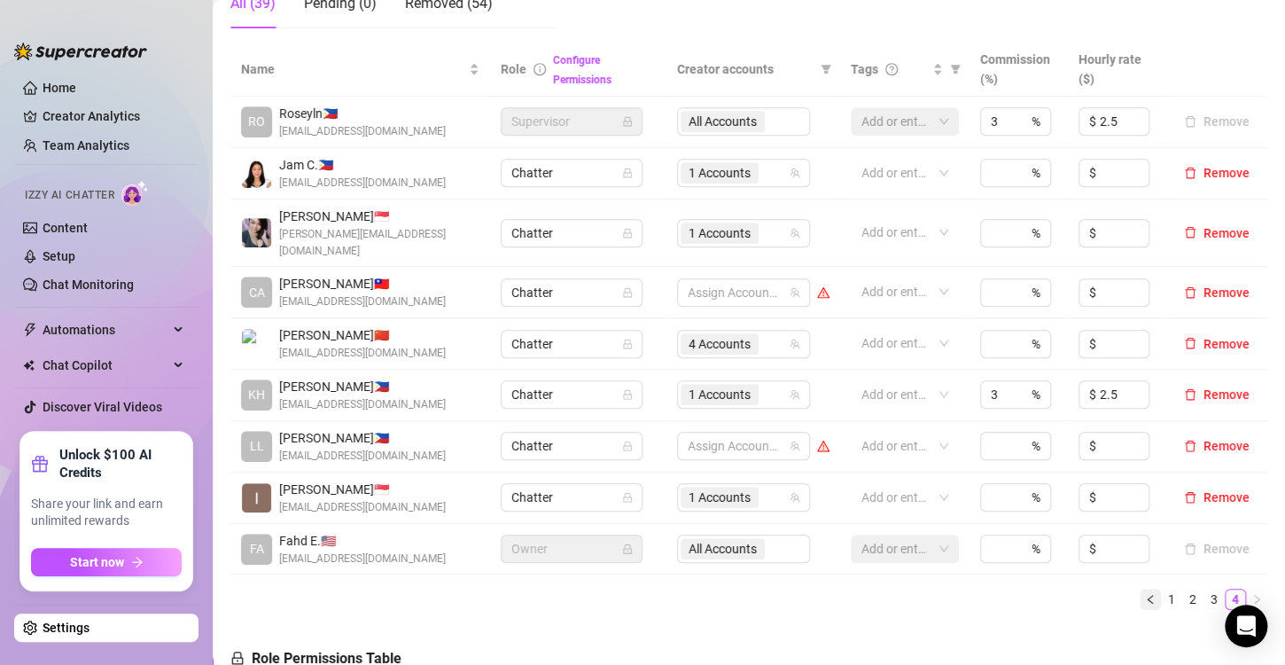
click at [1140, 589] on button "button" at bounding box center [1150, 599] width 21 height 21
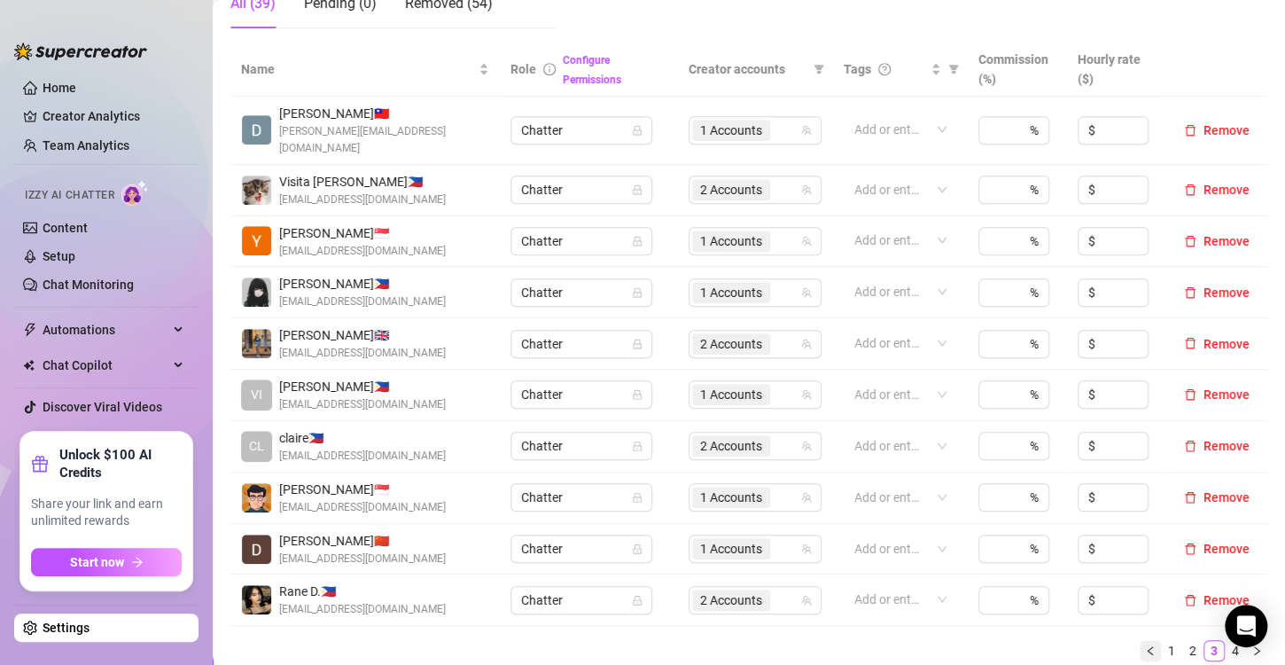
click at [1147, 646] on icon "left" at bounding box center [1149, 650] width 5 height 9
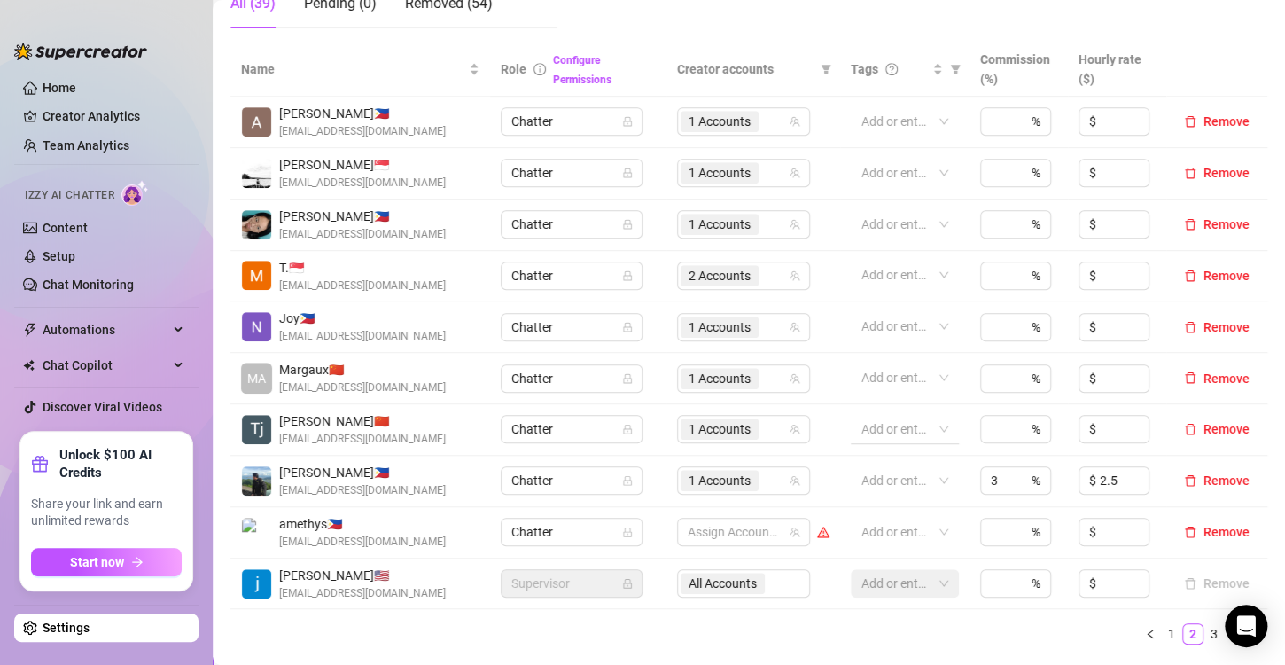
scroll to position [532, 0]
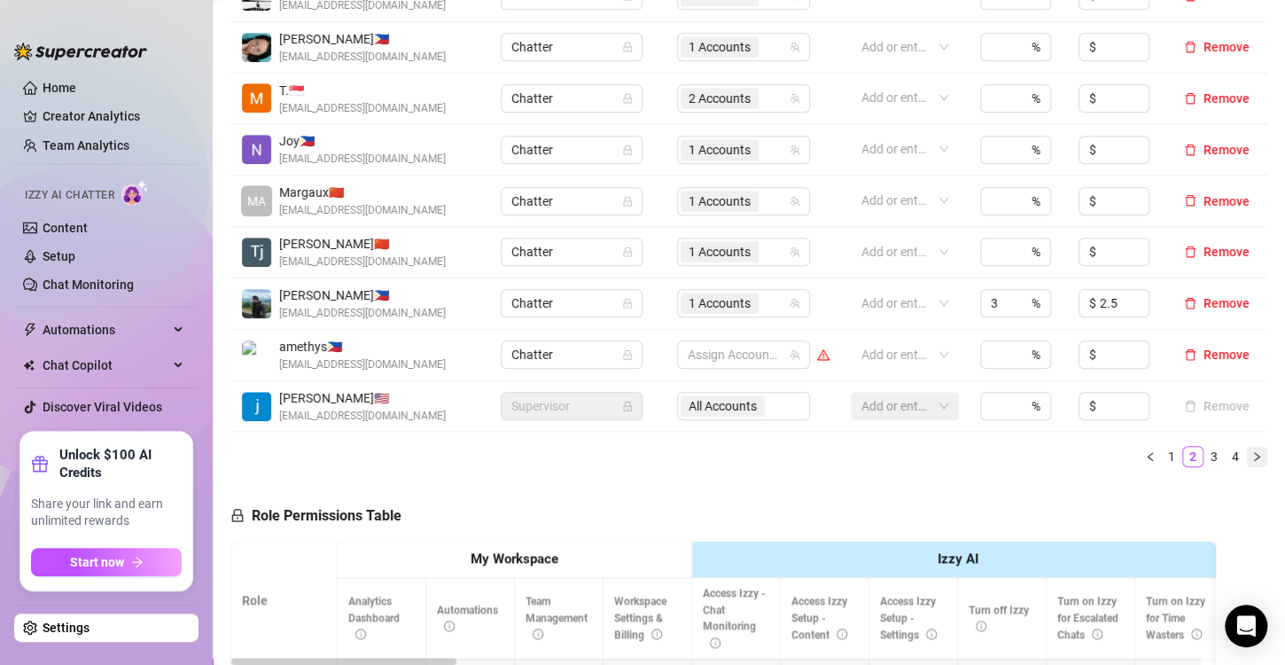
click at [1252, 457] on icon "right" at bounding box center [1257, 456] width 11 height 11
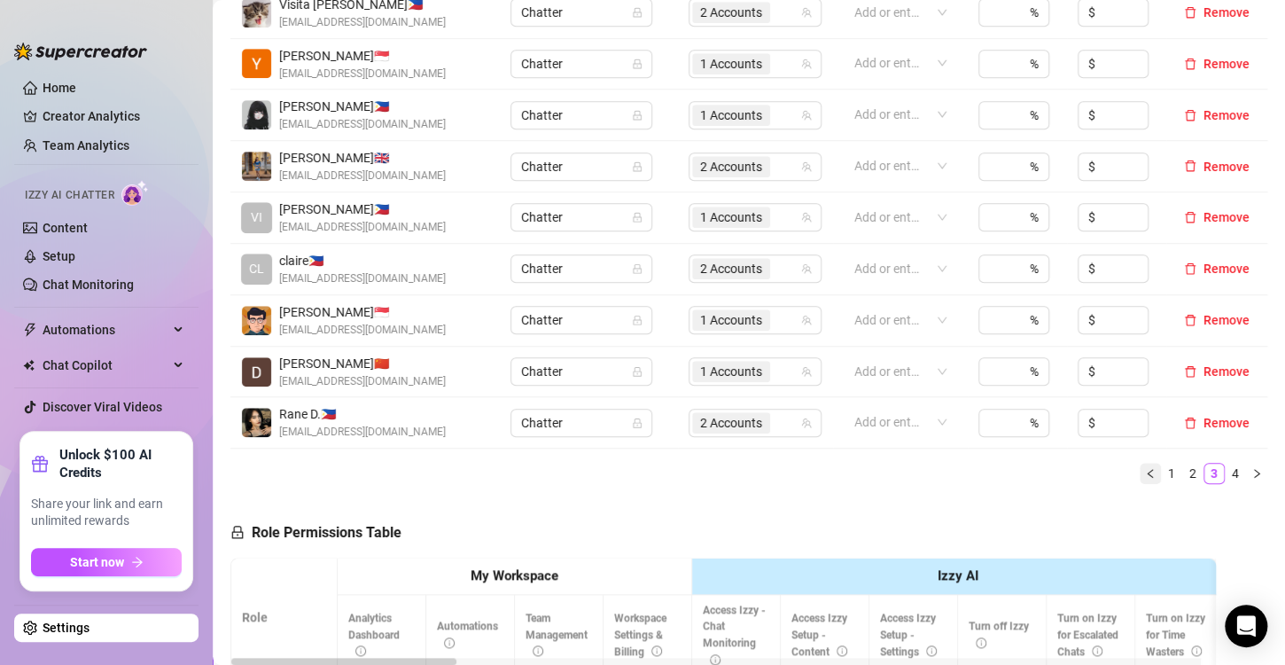
click at [1145, 468] on icon "left" at bounding box center [1150, 473] width 11 height 11
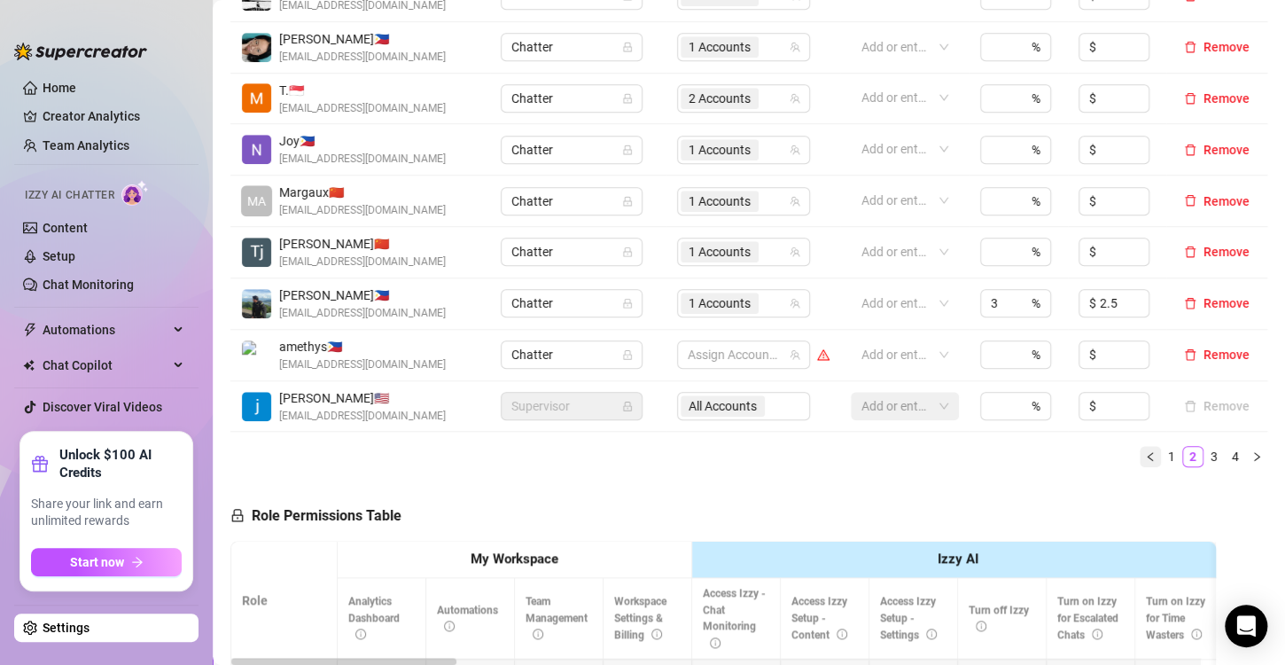
click at [1140, 464] on button "button" at bounding box center [1150, 456] width 21 height 21
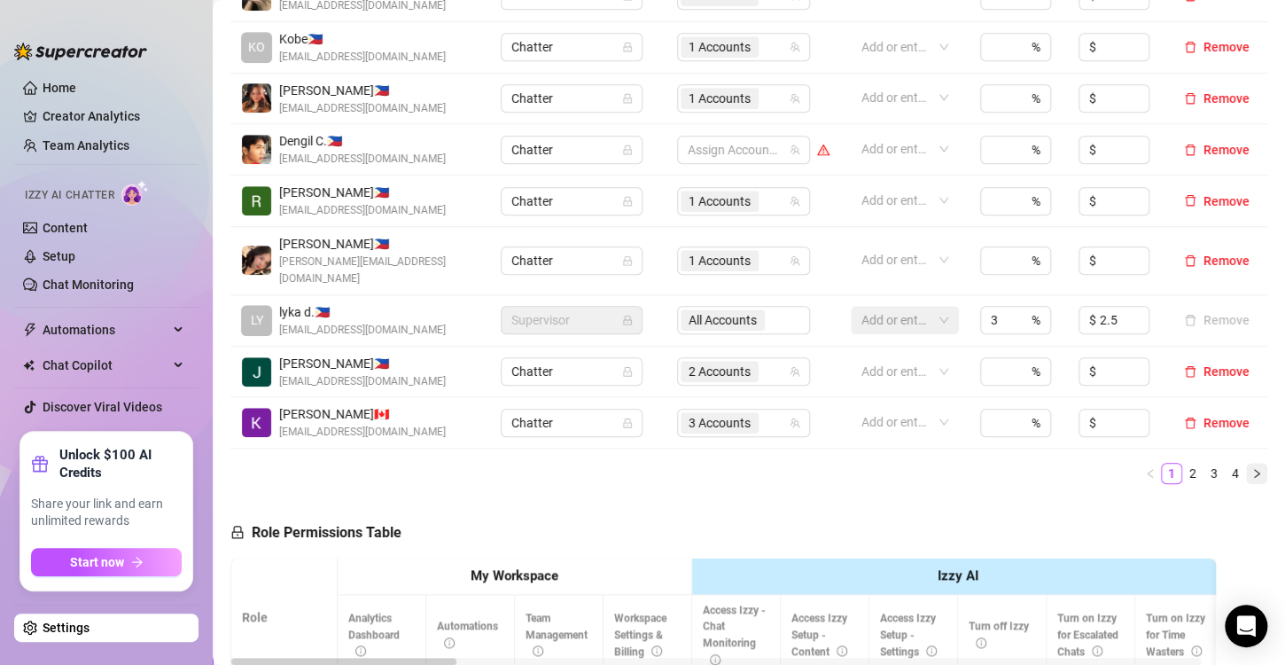
click at [1252, 468] on icon "right" at bounding box center [1257, 473] width 11 height 11
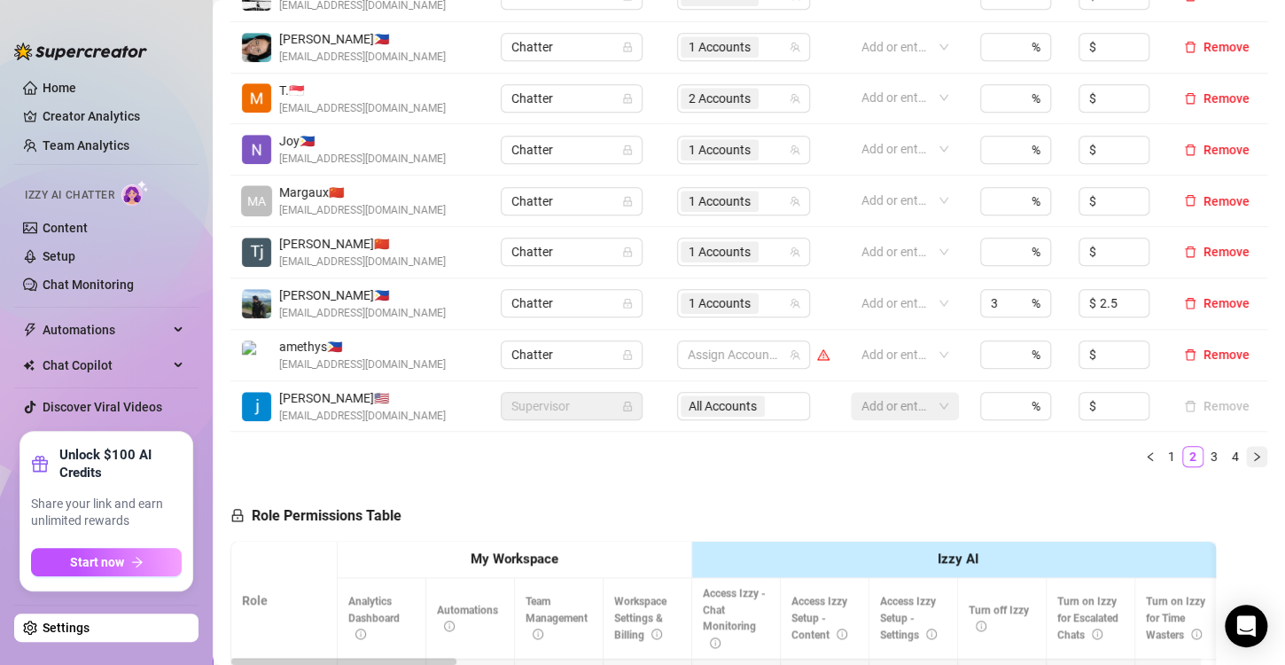
click at [1254, 457] on icon "right" at bounding box center [1256, 456] width 5 height 9
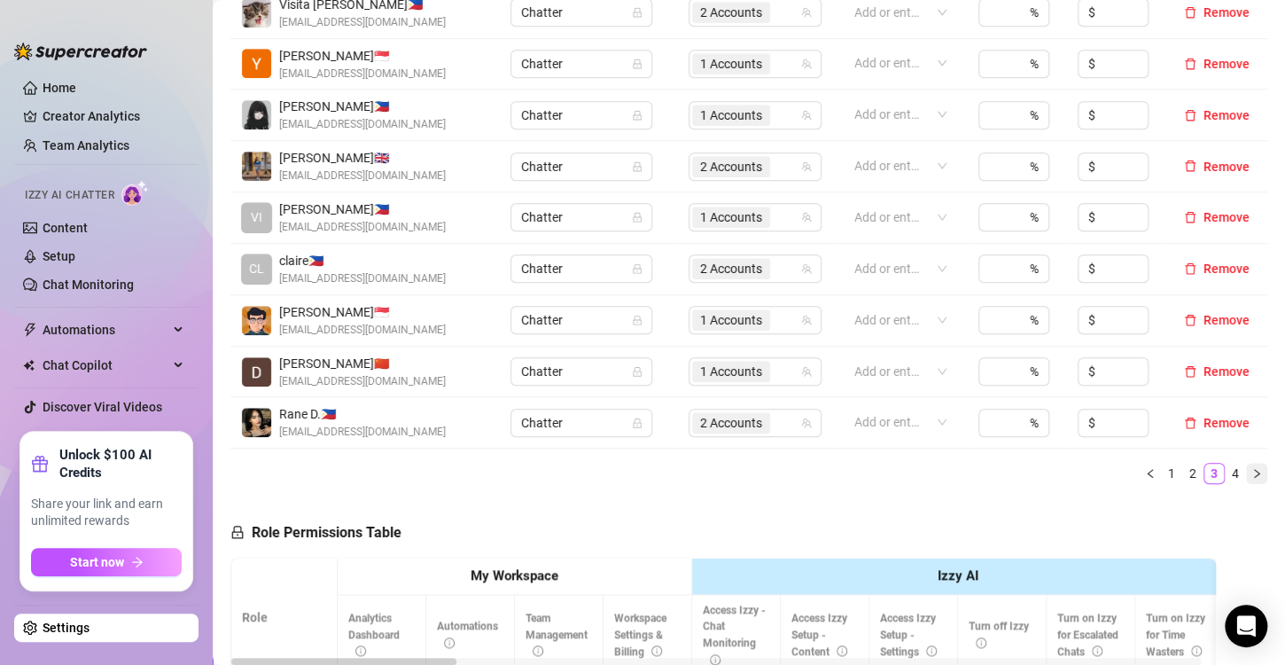
click at [1254, 469] on icon "right" at bounding box center [1256, 473] width 5 height 9
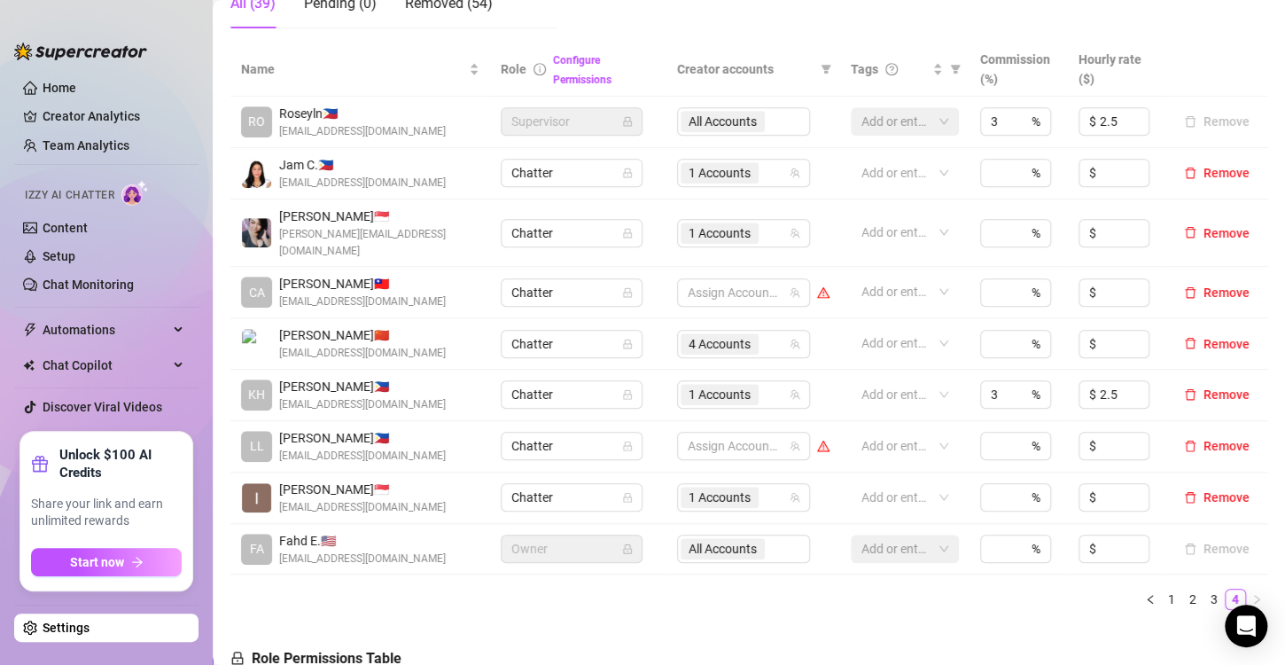
scroll to position [443, 0]
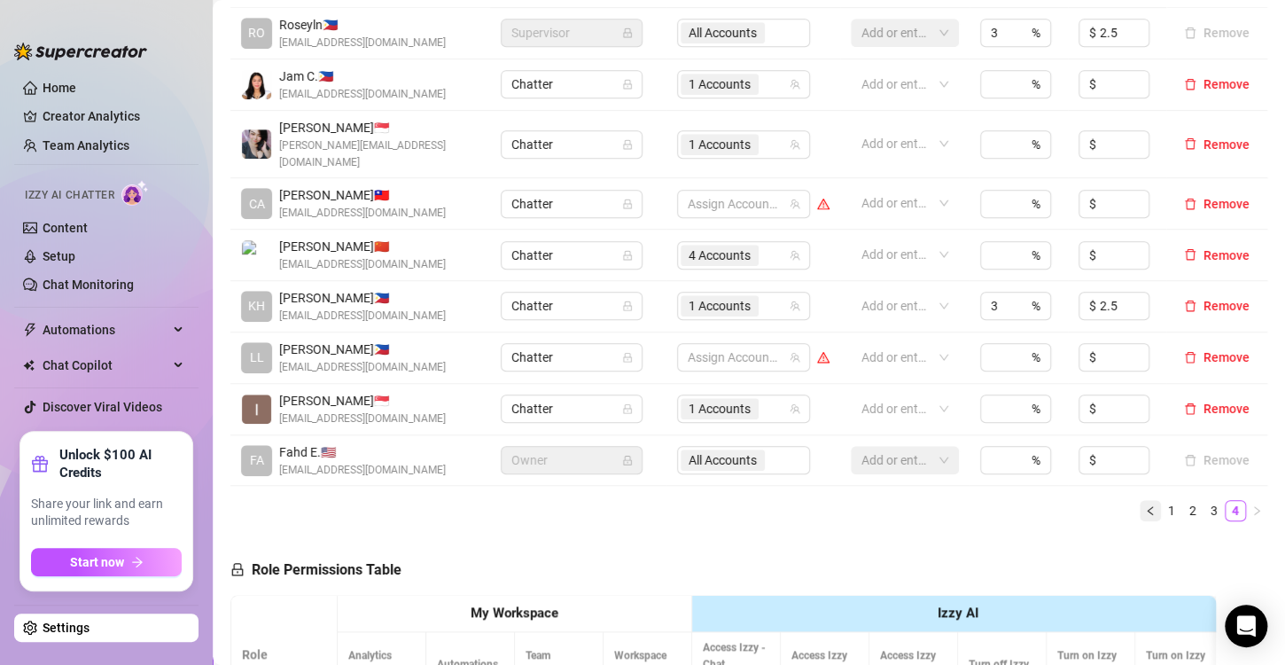
click at [1145, 505] on icon "left" at bounding box center [1150, 510] width 11 height 11
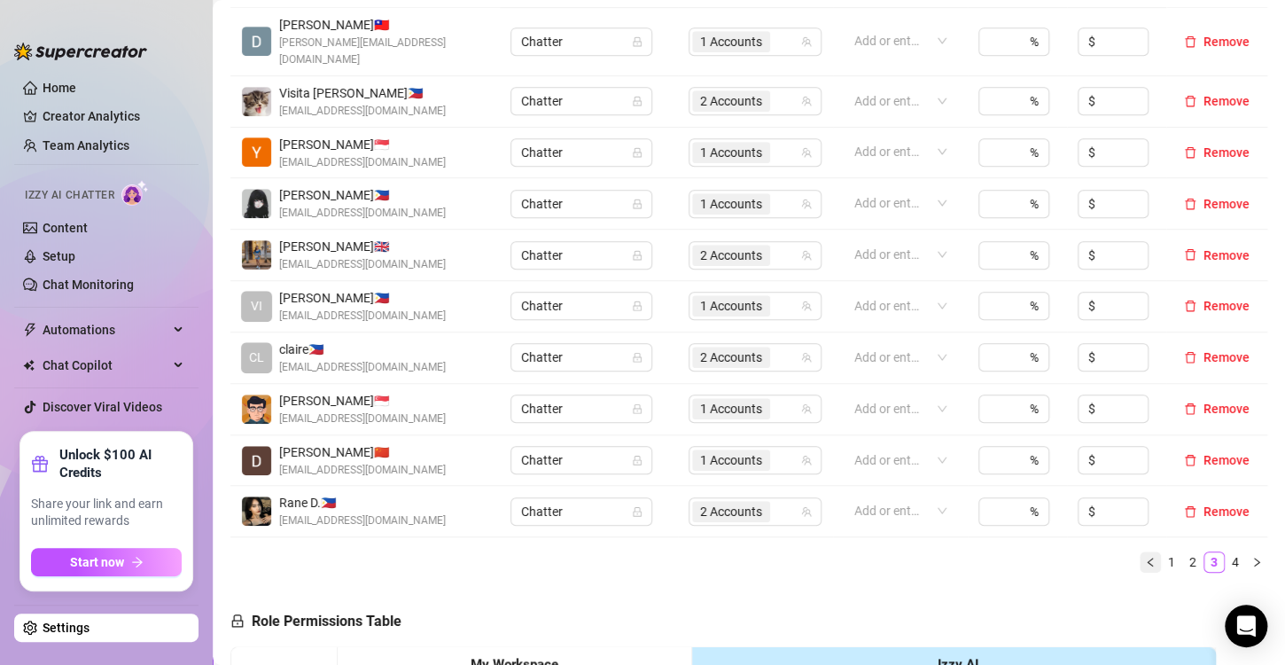
click at [1137, 490] on td "$" at bounding box center [1116, 511] width 99 height 51
click at [1147, 558] on icon "left" at bounding box center [1149, 562] width 5 height 9
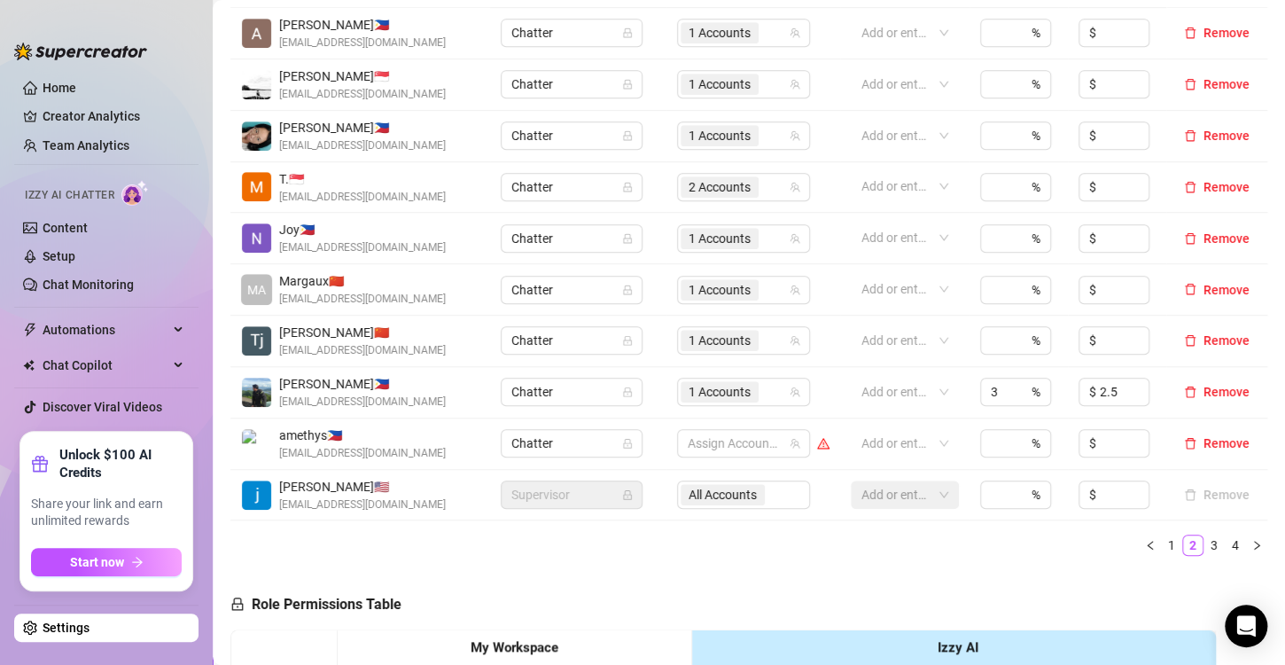
scroll to position [355, 0]
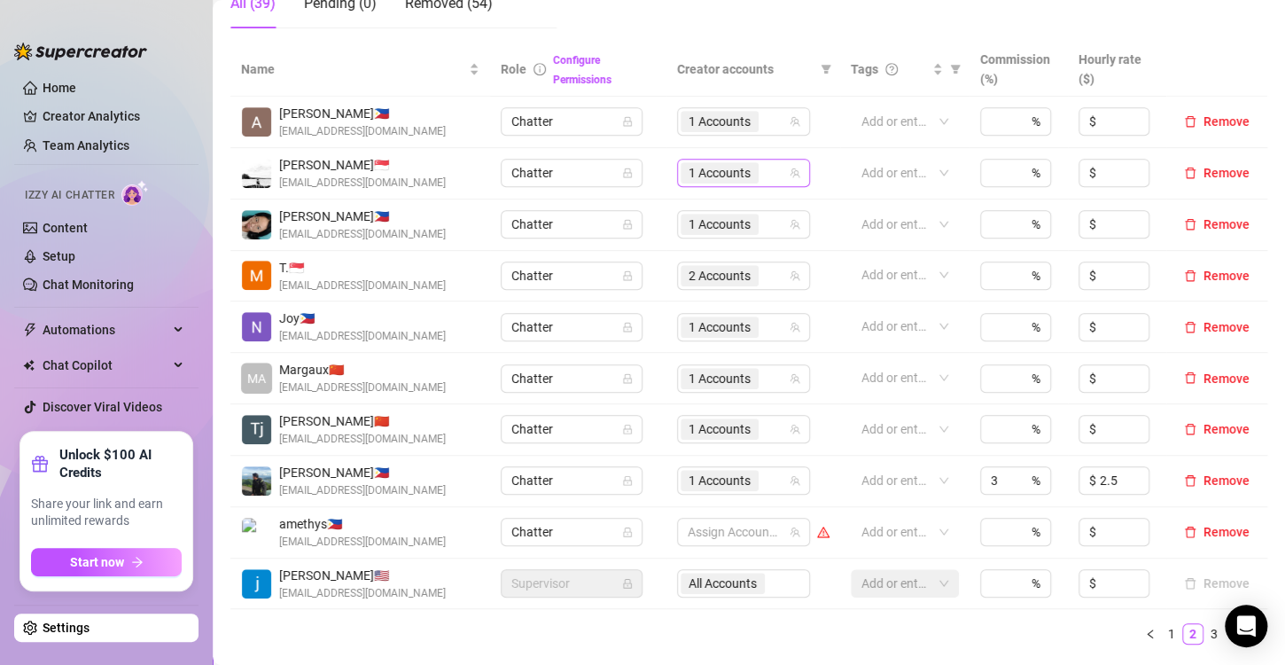
click at [697, 176] on span "1 Accounts" at bounding box center [720, 173] width 62 height 20
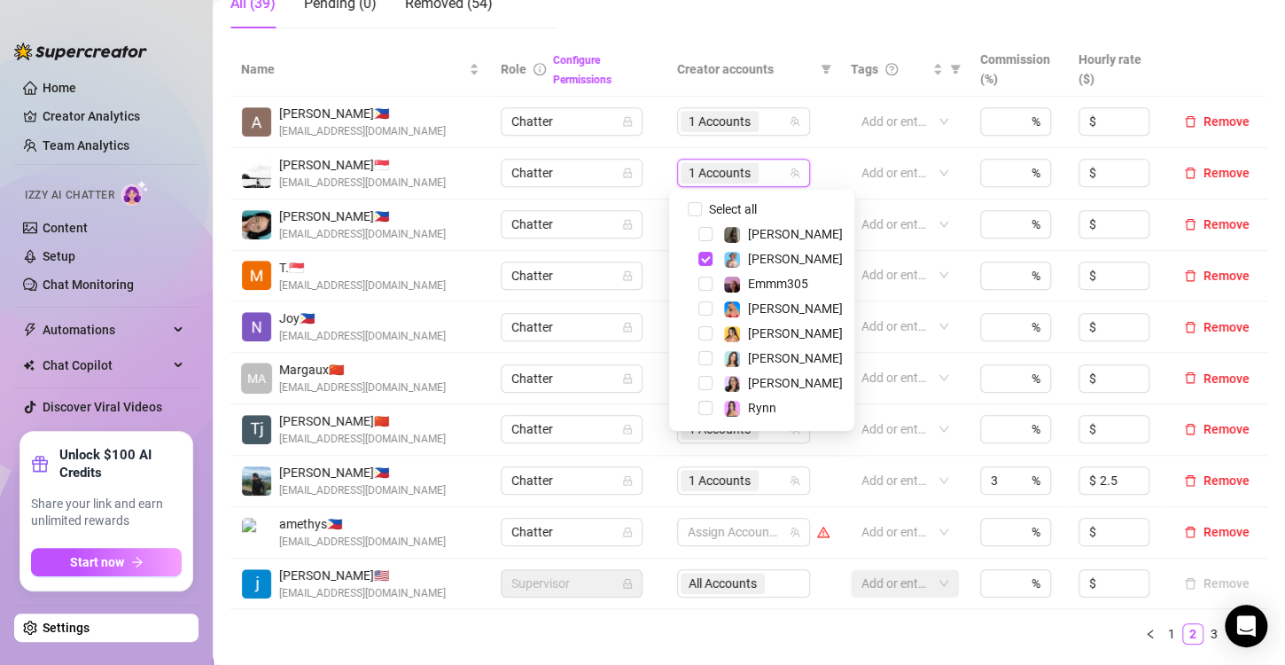
click at [917, 652] on div "Name Role Configure Permissions Creator accounts Tags Commission (%) Hourly rat…" at bounding box center [749, 351] width 1037 height 616
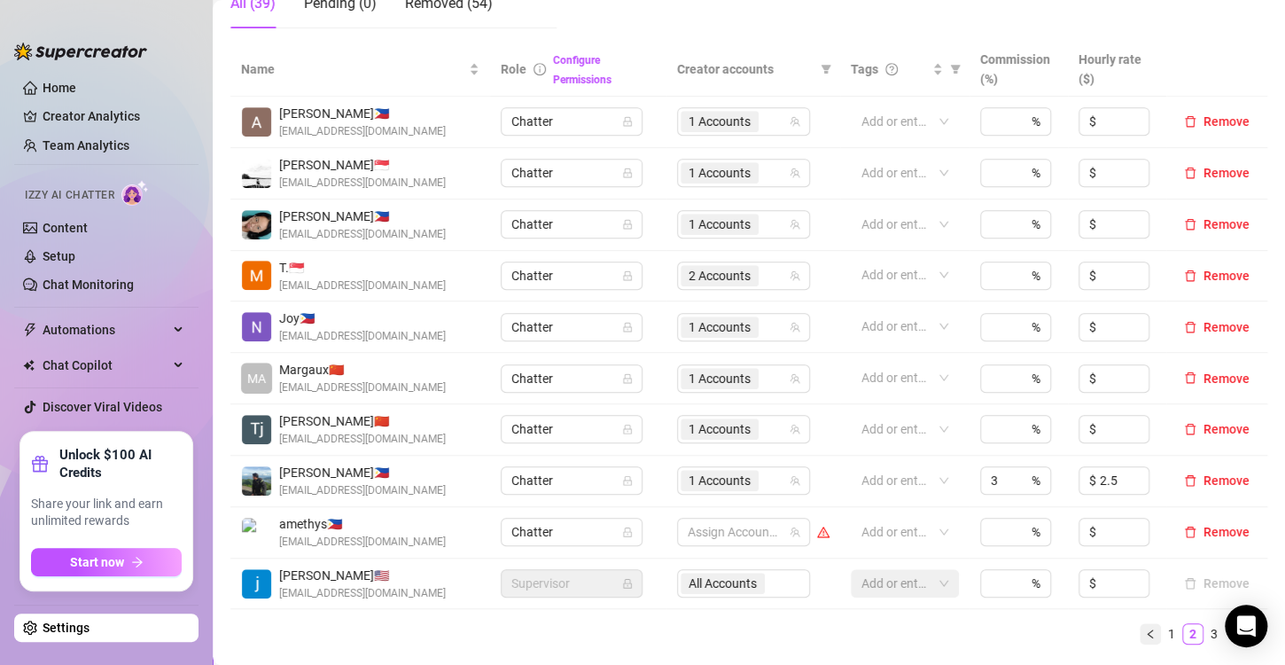
click at [1145, 632] on icon "left" at bounding box center [1150, 634] width 11 height 11
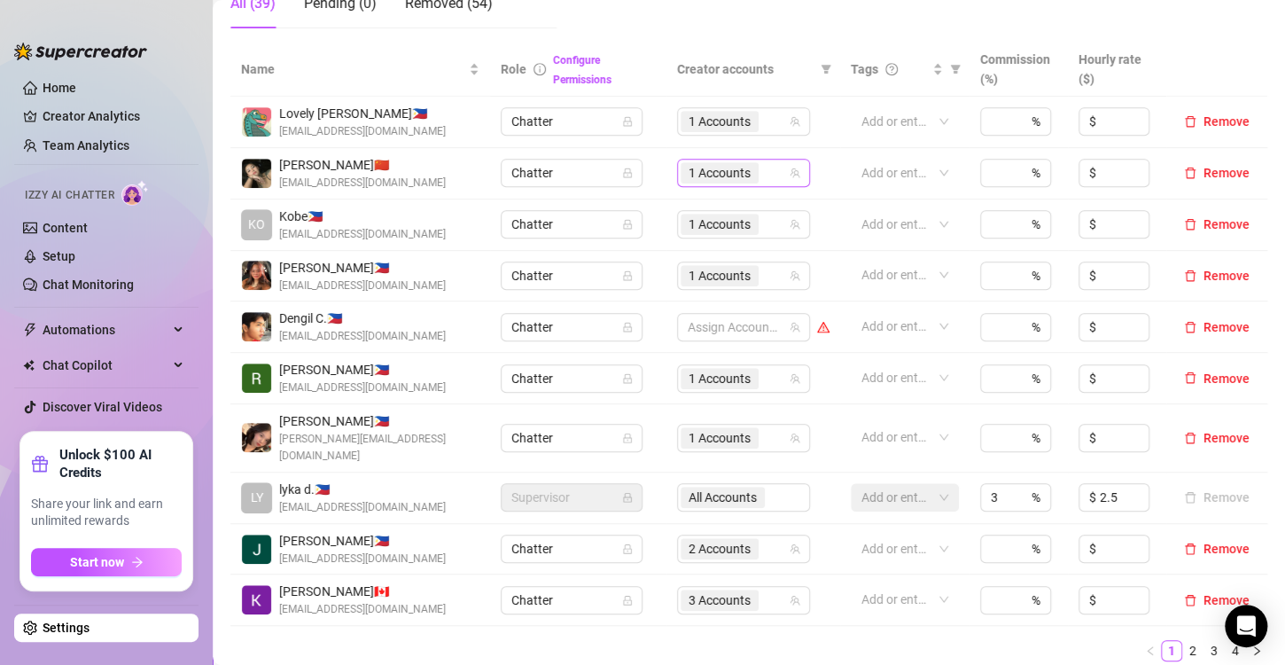
click at [699, 176] on span "1 Accounts" at bounding box center [720, 173] width 62 height 20
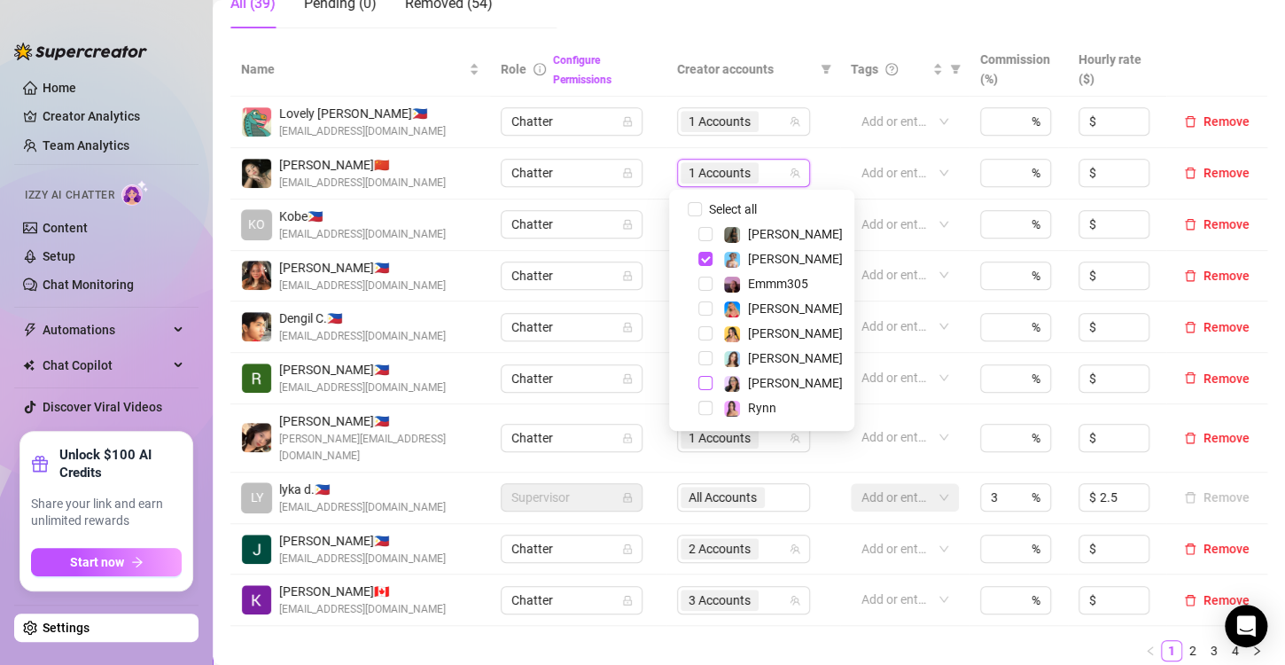
click at [712, 383] on span "Select tree node" at bounding box center [706, 383] width 14 height 14
click at [723, 640] on ul "1 2 3 4" at bounding box center [749, 650] width 1037 height 21
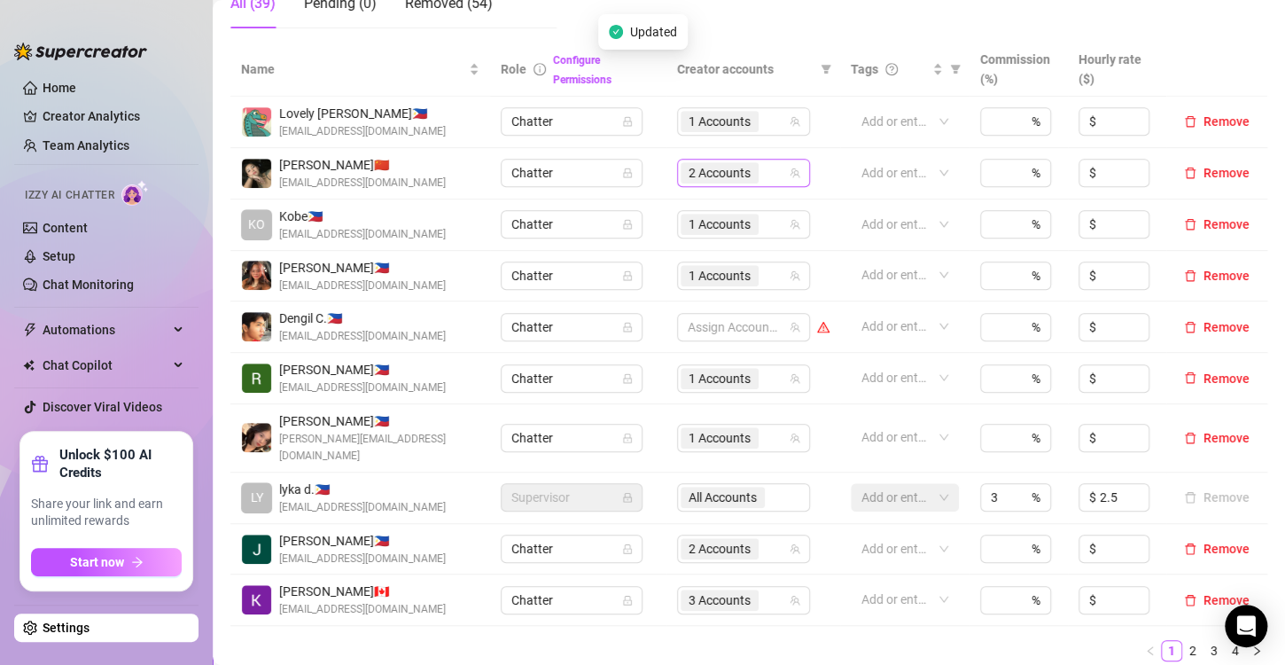
click at [715, 174] on span "2 Accounts" at bounding box center [720, 173] width 62 height 20
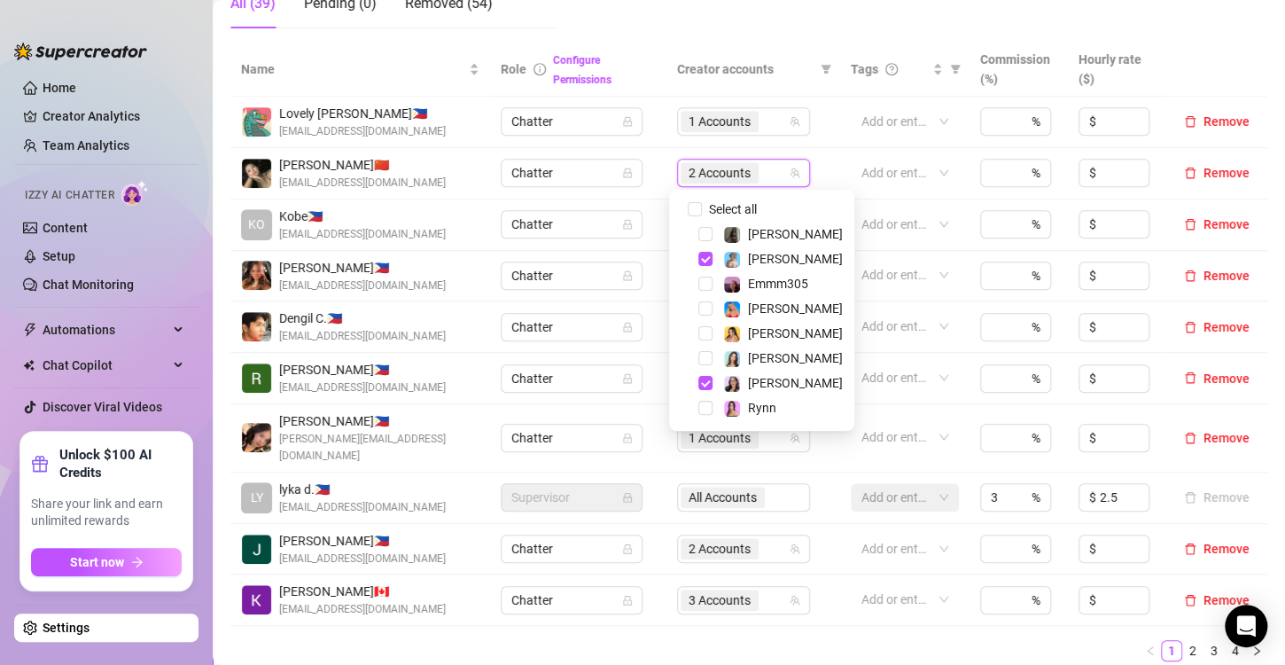
click at [736, 653] on div "Name Role Configure Permissions Creator accounts Tags Commission (%) Hourly rat…" at bounding box center [749, 359] width 1037 height 633
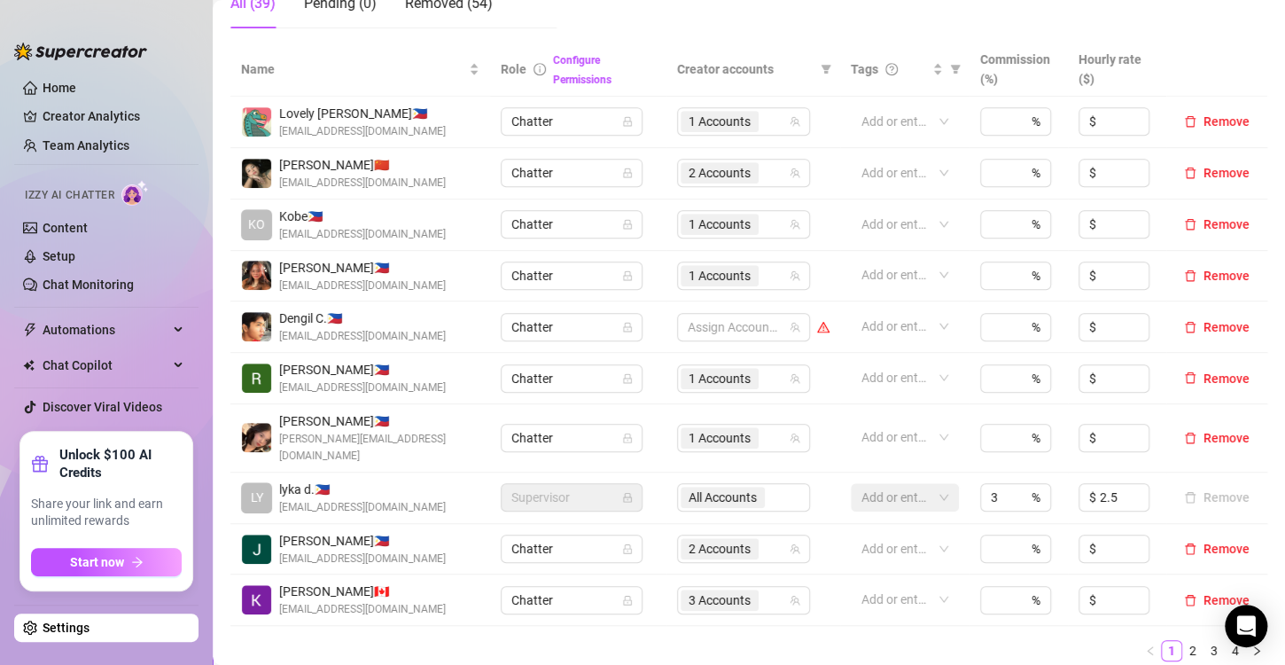
scroll to position [532, 0]
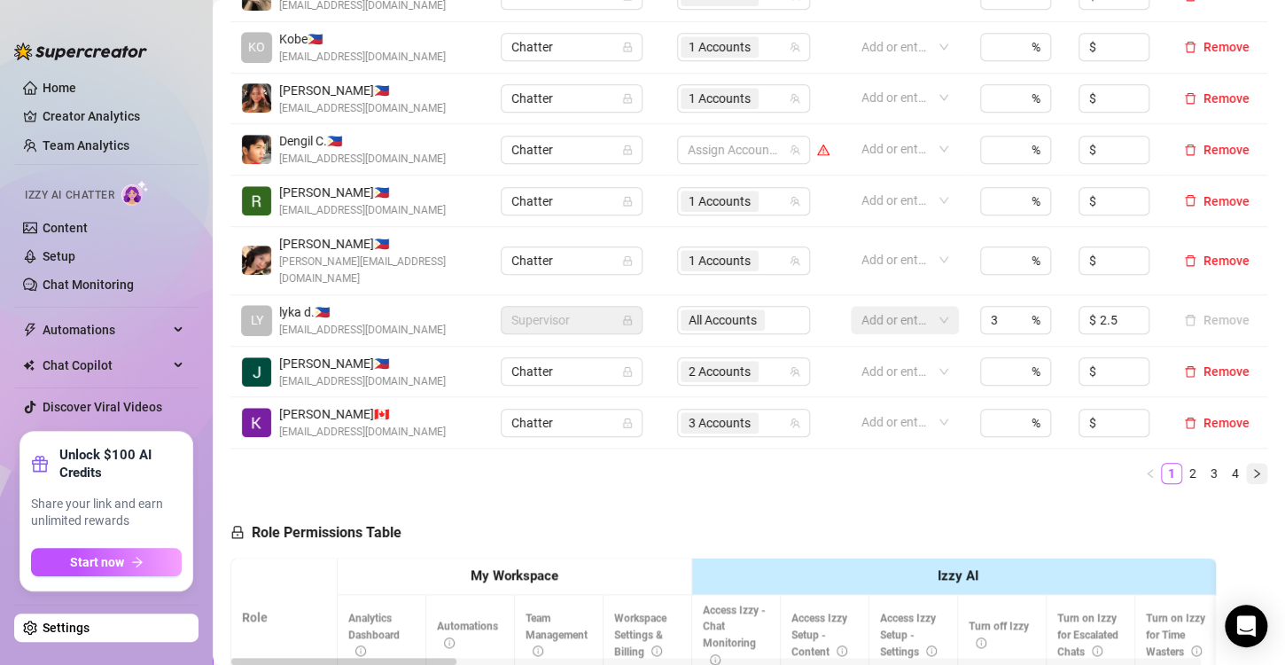
click at [1252, 468] on icon "right" at bounding box center [1257, 473] width 11 height 11
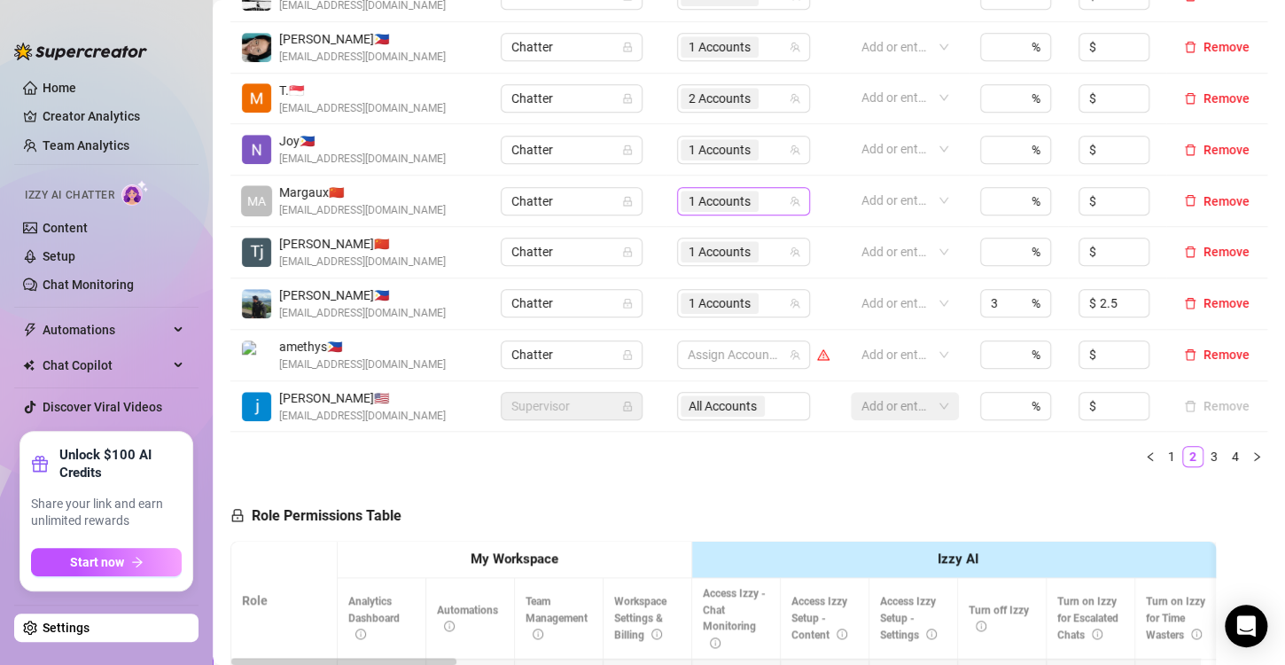
click at [719, 199] on span "1 Accounts" at bounding box center [720, 201] width 62 height 20
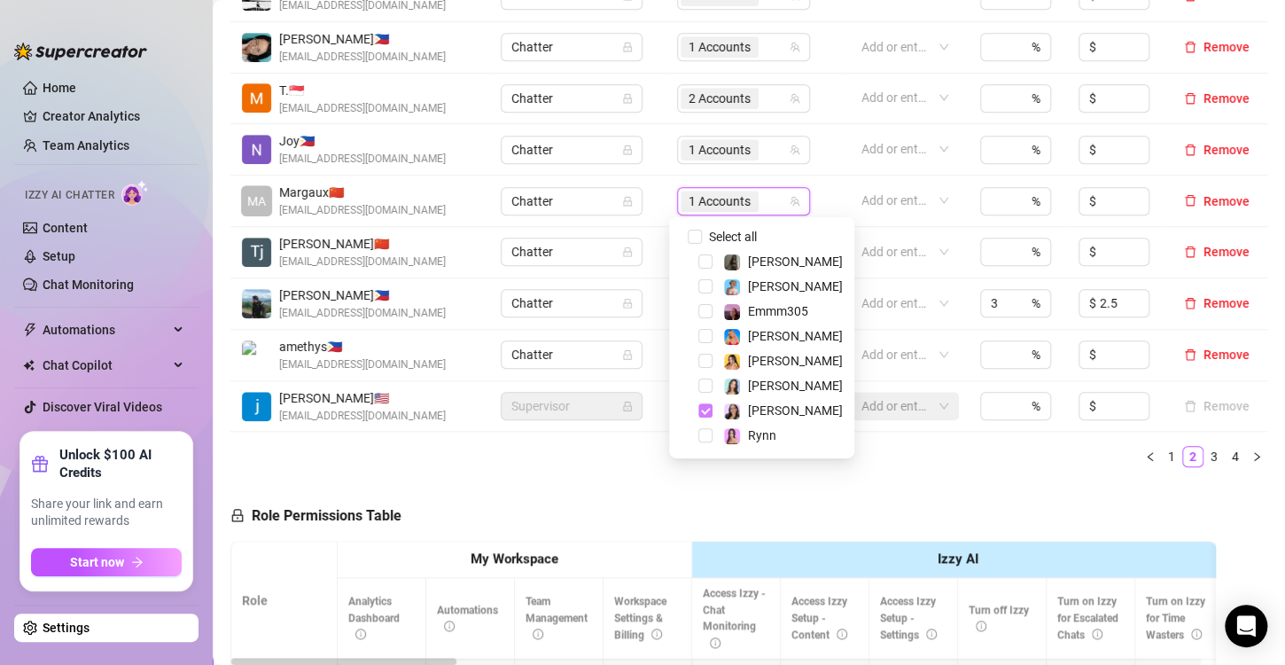
click at [707, 410] on span "Select tree node" at bounding box center [706, 410] width 14 height 14
click at [711, 440] on span "Select tree node" at bounding box center [706, 435] width 14 height 14
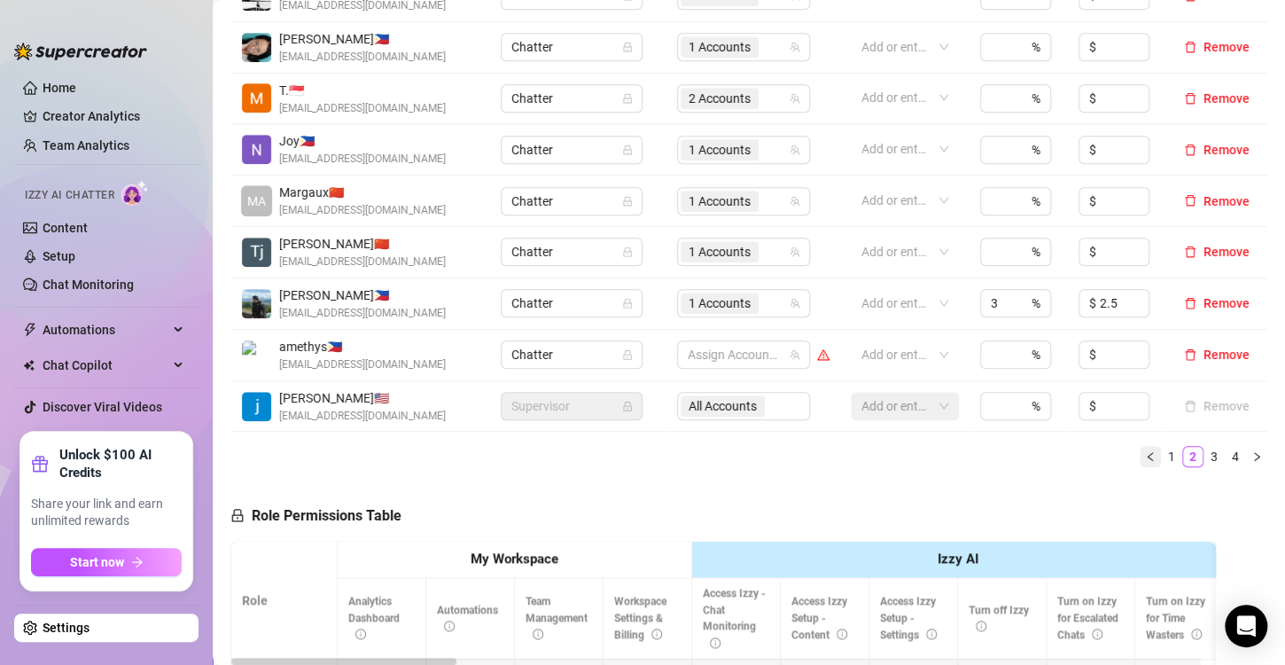
click at [1145, 453] on icon "left" at bounding box center [1150, 456] width 11 height 11
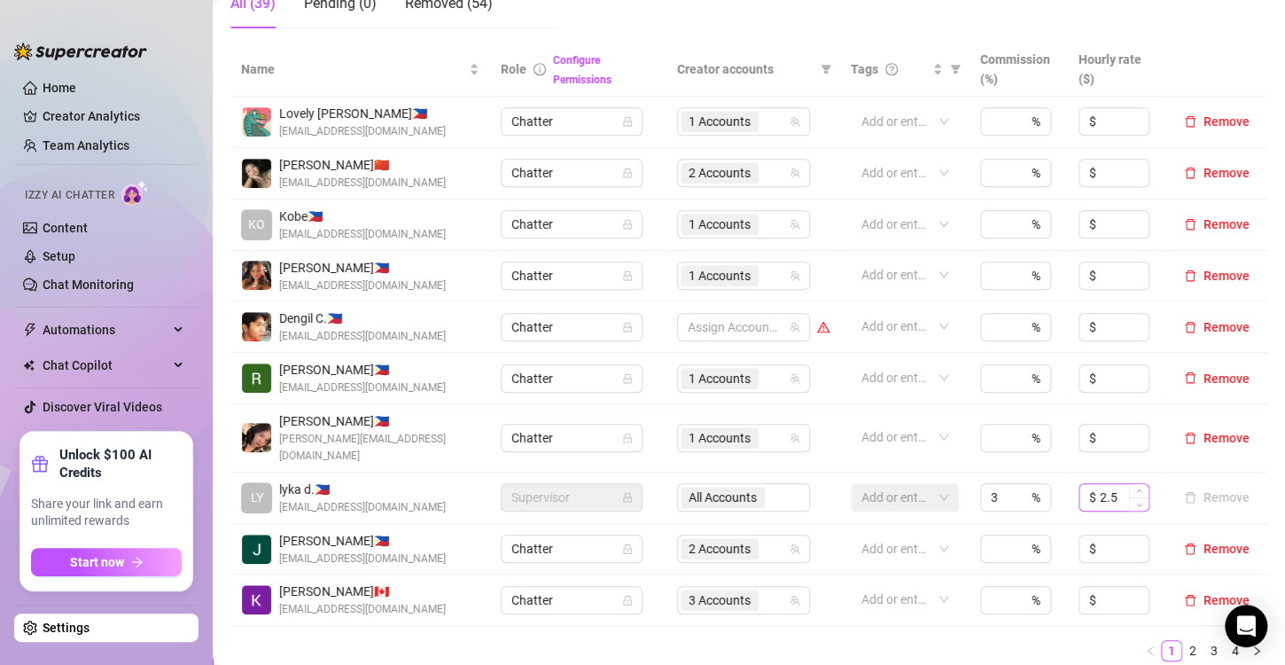
scroll to position [443, 0]
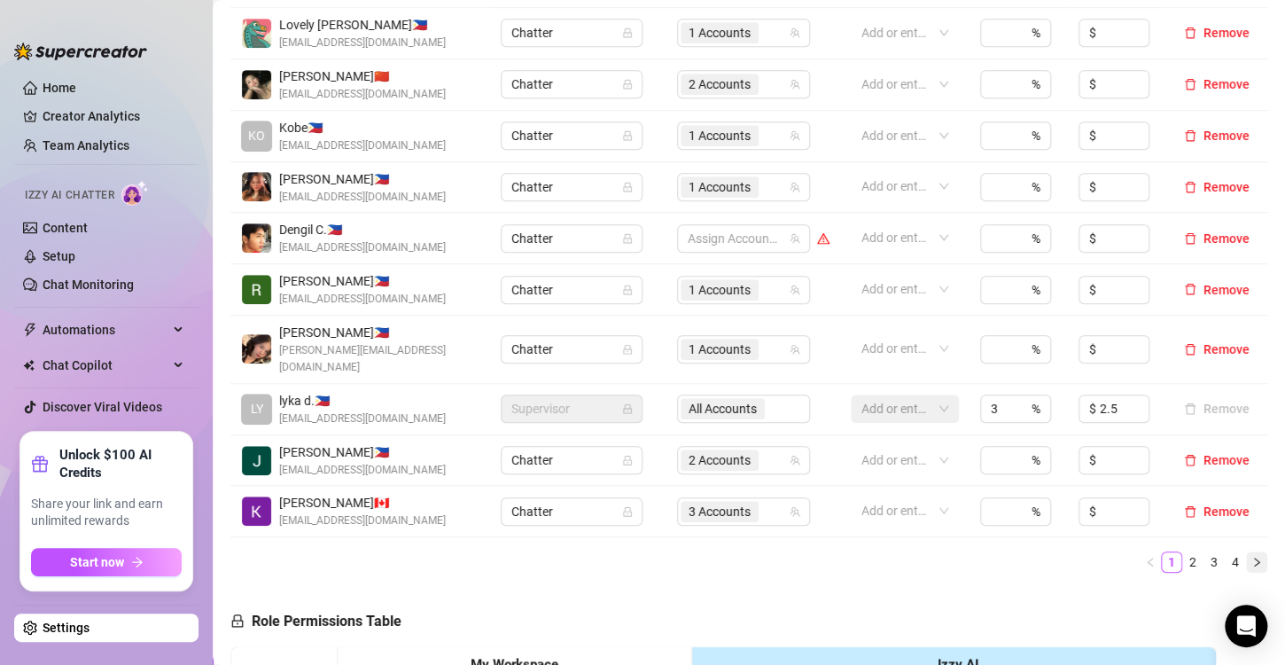
click at [1252, 557] on icon "right" at bounding box center [1257, 562] width 11 height 11
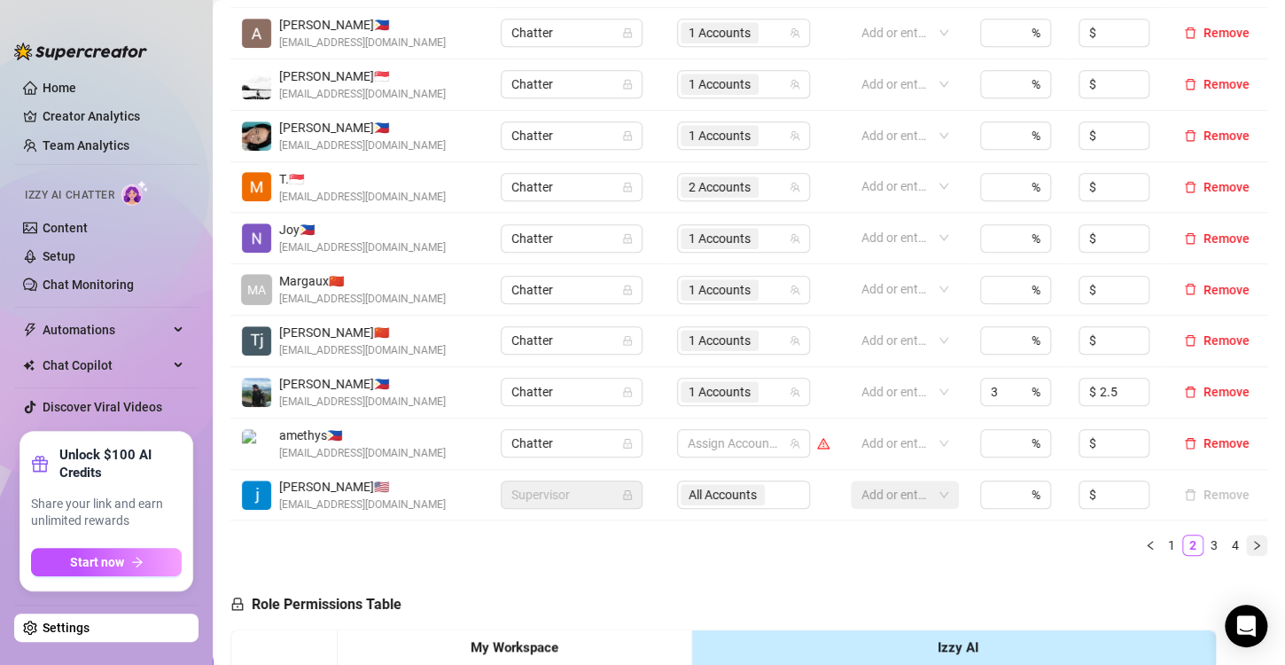
click at [1254, 546] on icon "right" at bounding box center [1256, 545] width 5 height 9
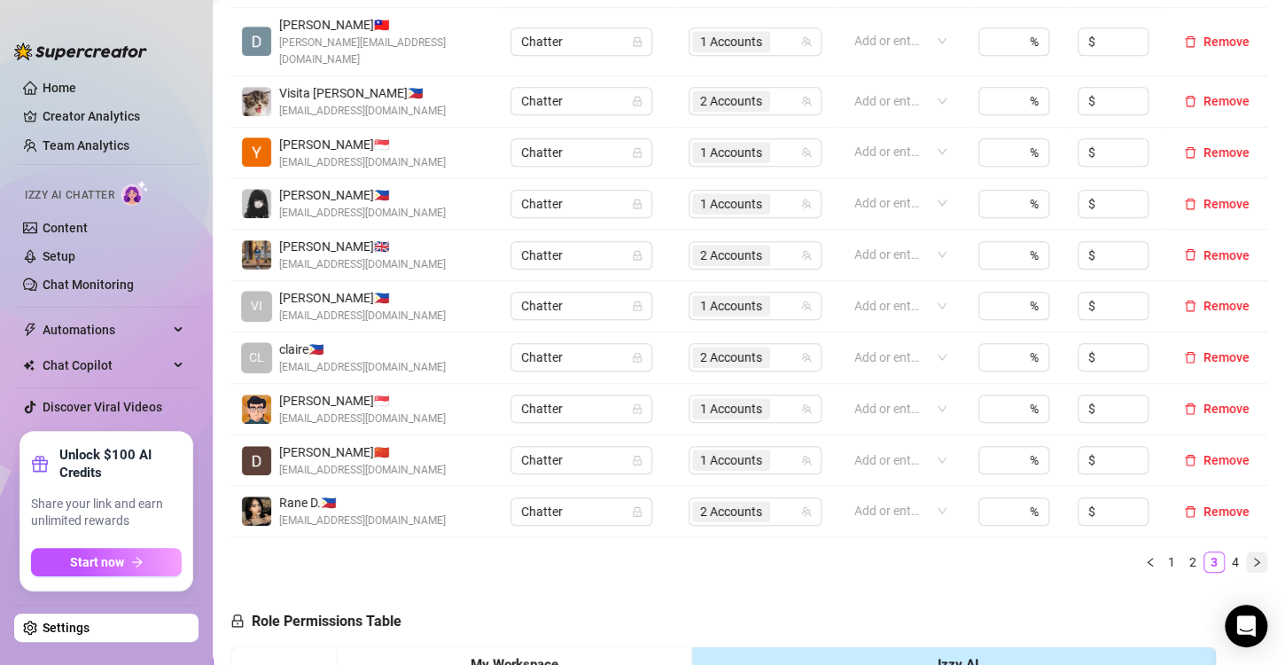
click at [1254, 558] on icon "right" at bounding box center [1256, 562] width 5 height 9
click at [1240, 546] on div "Manage Team Members Manage your team members, their commission and hourly rate,…" at bounding box center [749, 374] width 1037 height 1433
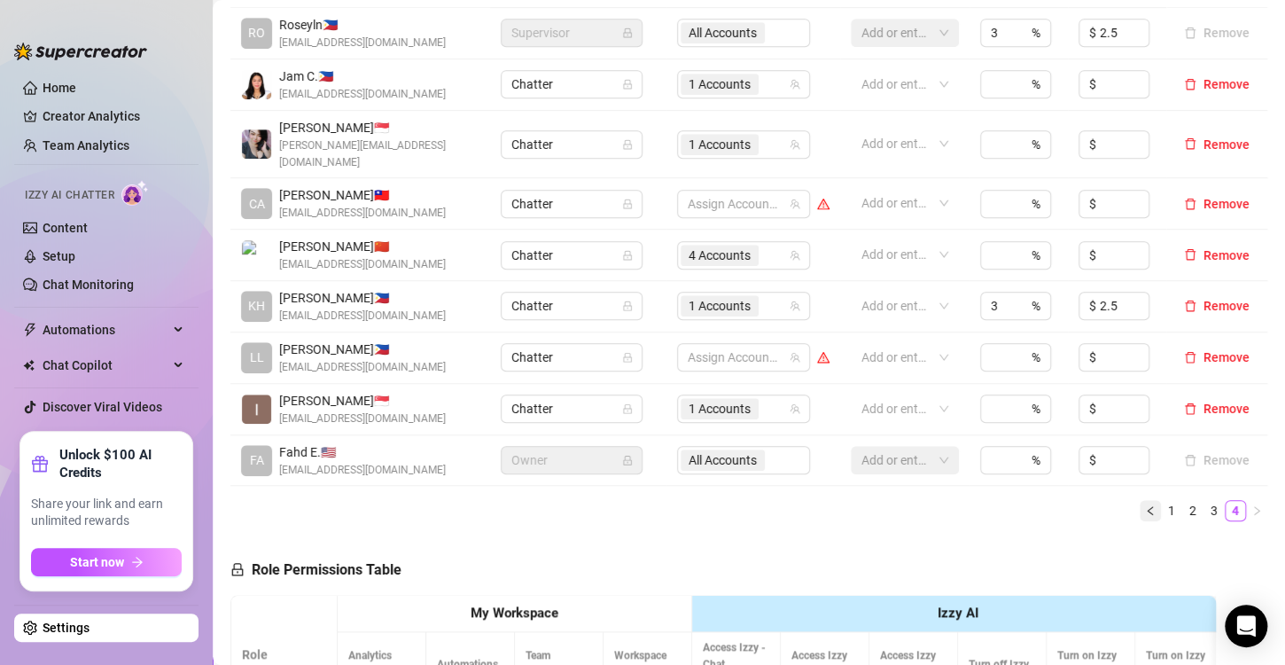
click at [1140, 500] on button "button" at bounding box center [1150, 510] width 21 height 21
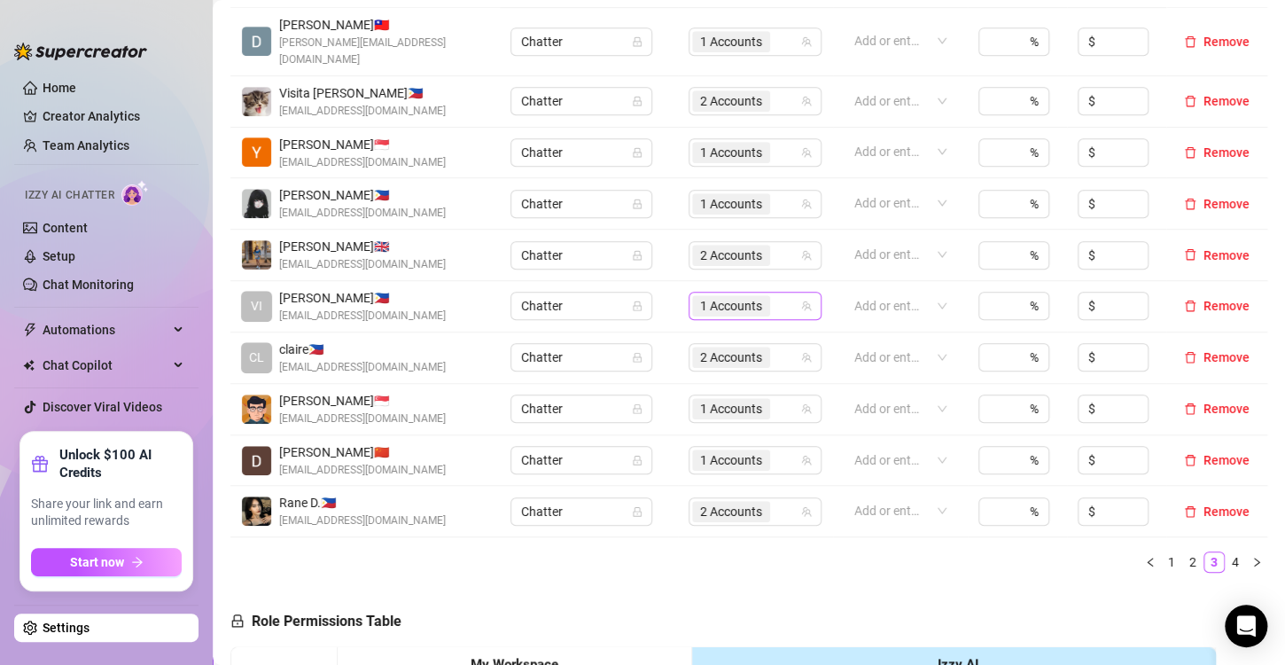
click at [713, 296] on span "1 Accounts" at bounding box center [731, 306] width 62 height 20
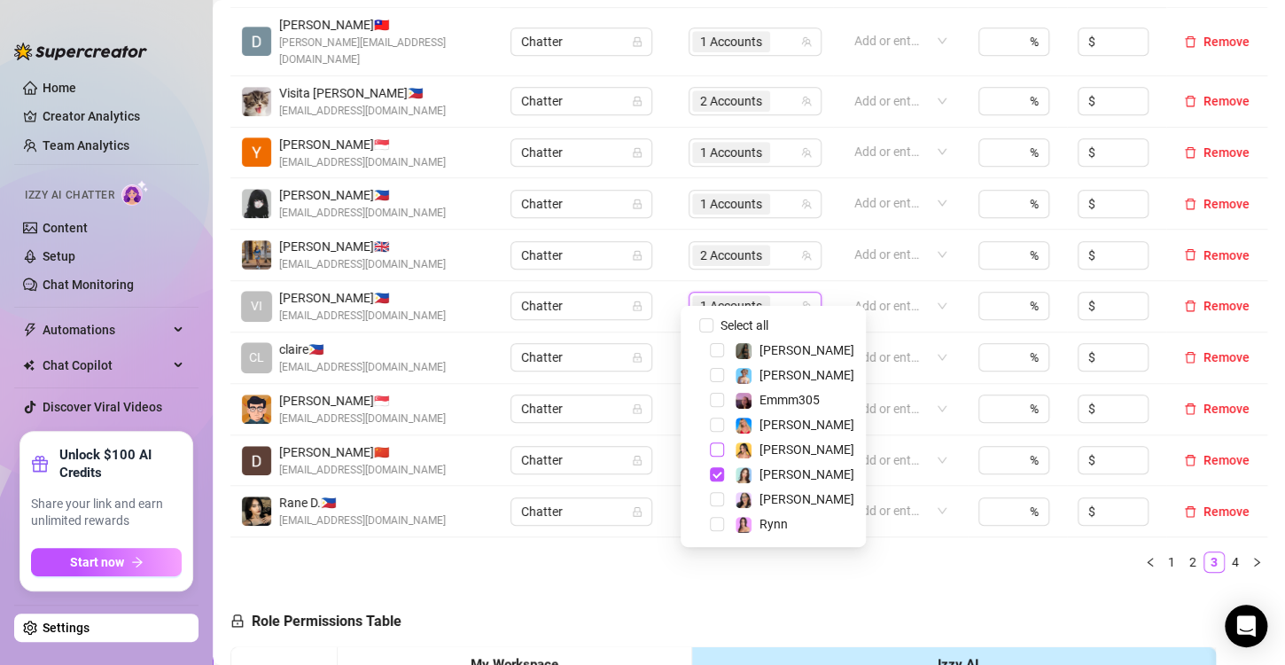
click at [715, 444] on span "Select tree node" at bounding box center [717, 449] width 14 height 14
click at [817, 560] on div "Name Role Configure Permissions Creator accounts Tags Commission (%) Hourly rat…" at bounding box center [749, 270] width 1037 height 633
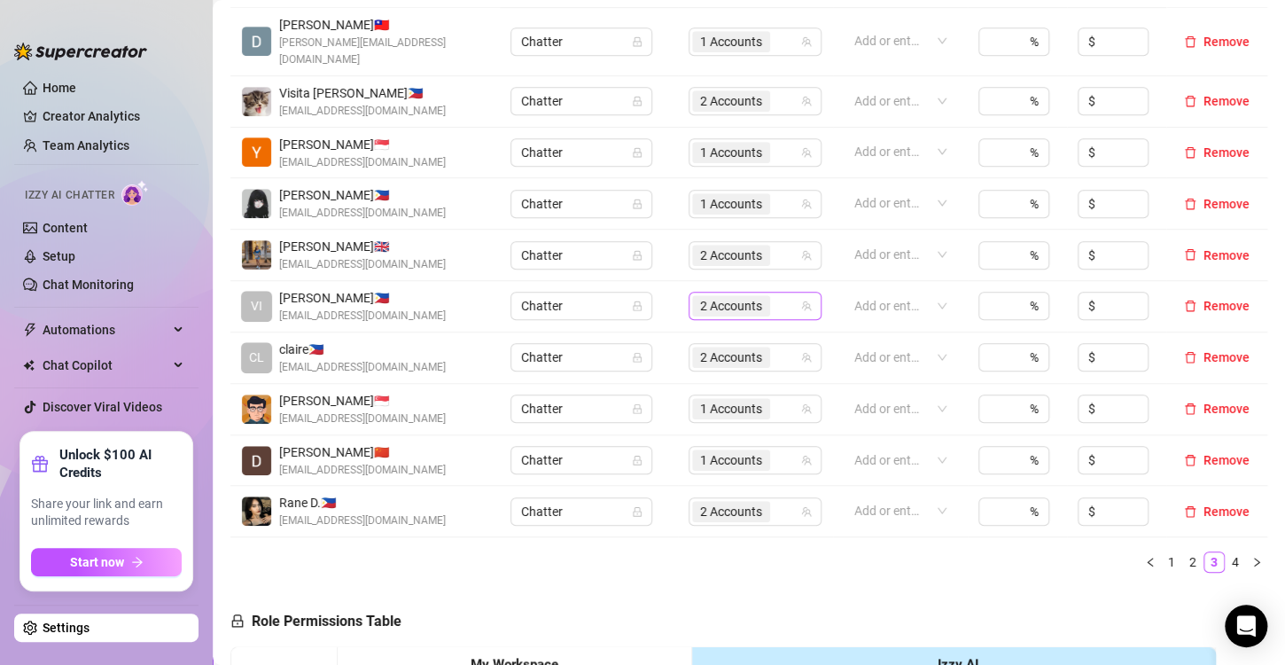
click at [712, 301] on td "2 Accounts" at bounding box center [755, 306] width 155 height 51
click at [718, 296] on span "2 Accounts" at bounding box center [731, 306] width 62 height 20
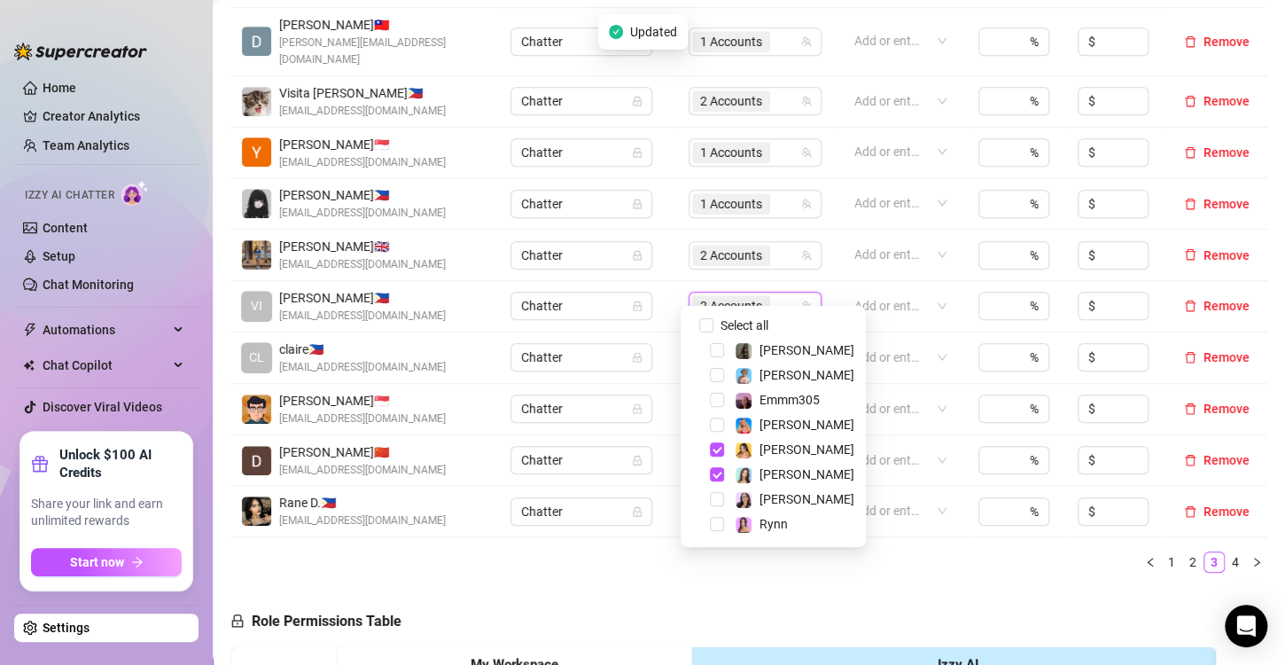
click at [906, 564] on div "Name Role Configure Permissions Creator accounts Tags Commission (%) Hourly rat…" at bounding box center [749, 270] width 1037 height 633
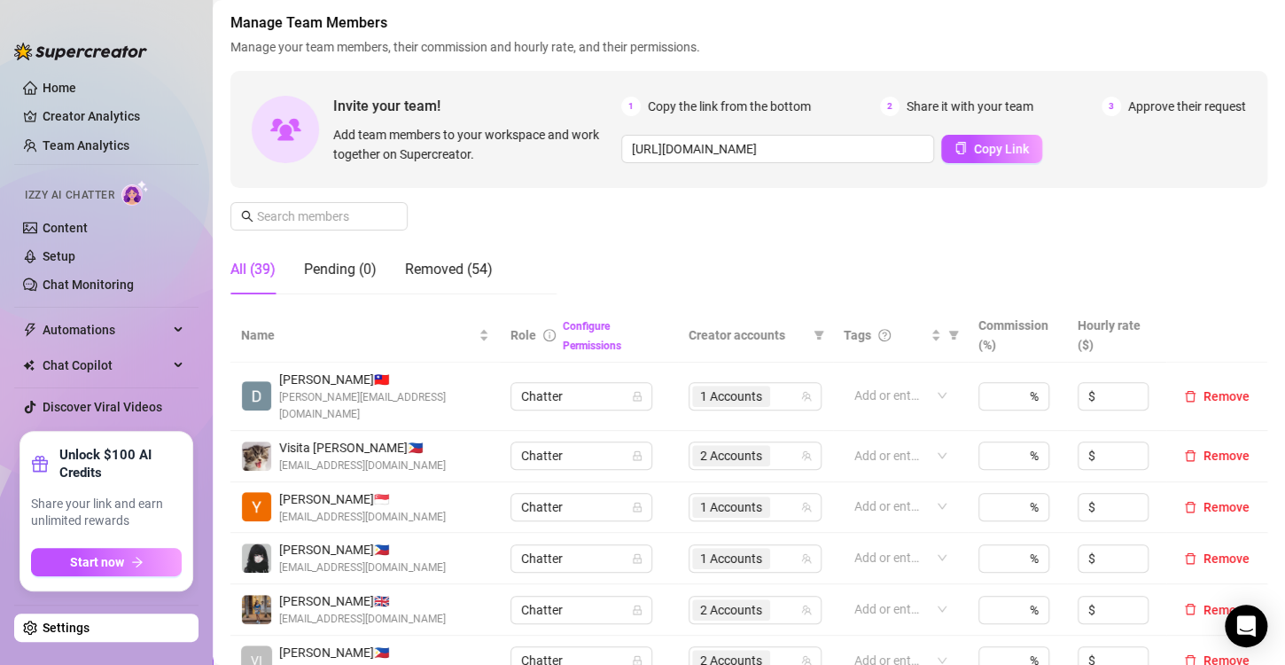
scroll to position [355, 0]
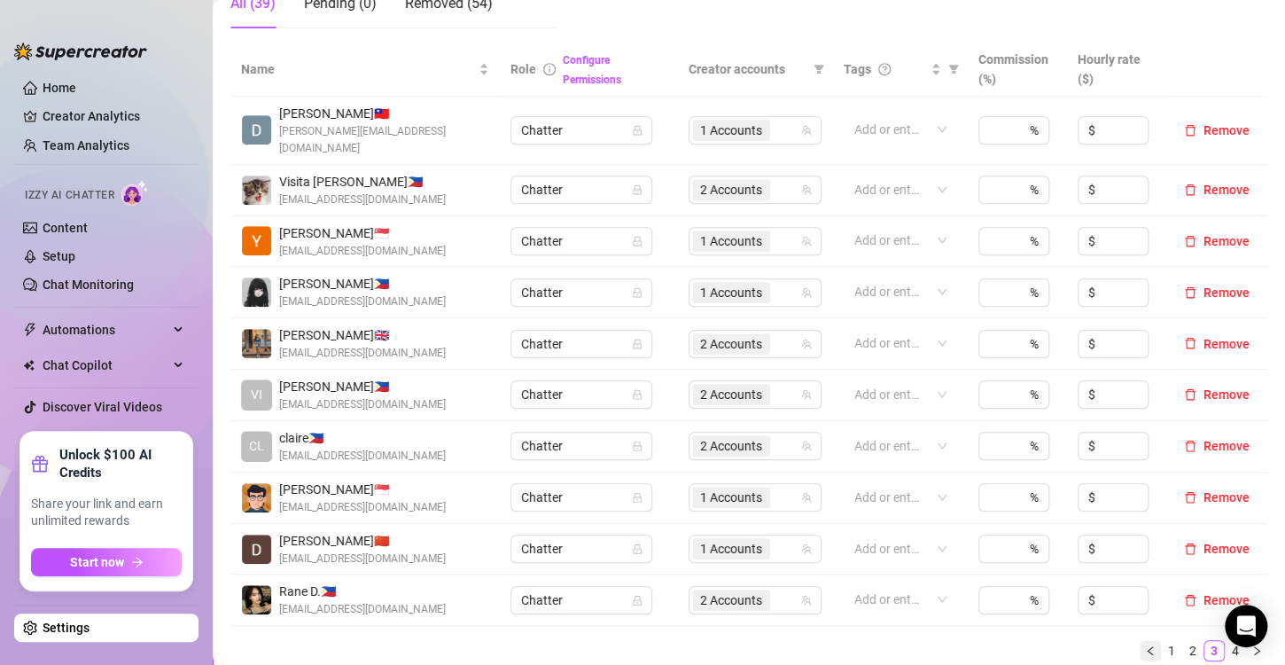
click at [1145, 645] on icon "left" at bounding box center [1150, 650] width 11 height 11
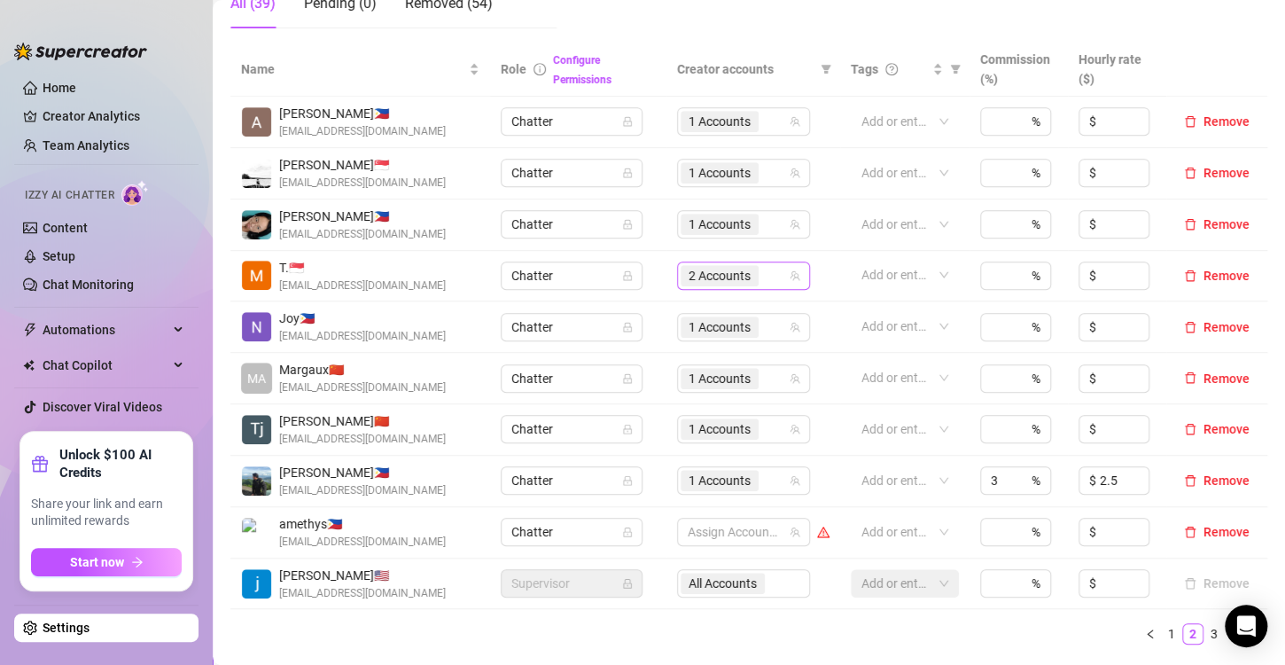
click at [708, 282] on span "2 Accounts" at bounding box center [720, 276] width 62 height 20
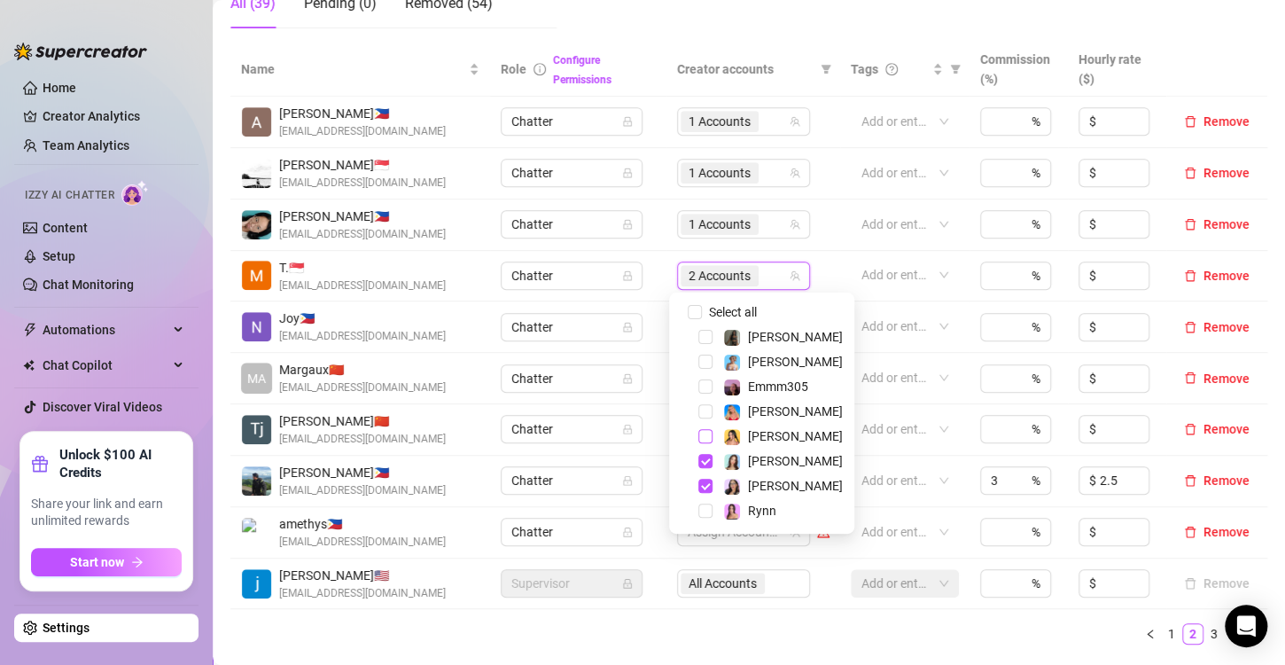
click at [704, 436] on span "Select tree node" at bounding box center [706, 436] width 14 height 14
click at [802, 645] on div "Name Role Configure Permissions Creator accounts Tags Commission (%) Hourly rat…" at bounding box center [749, 351] width 1037 height 616
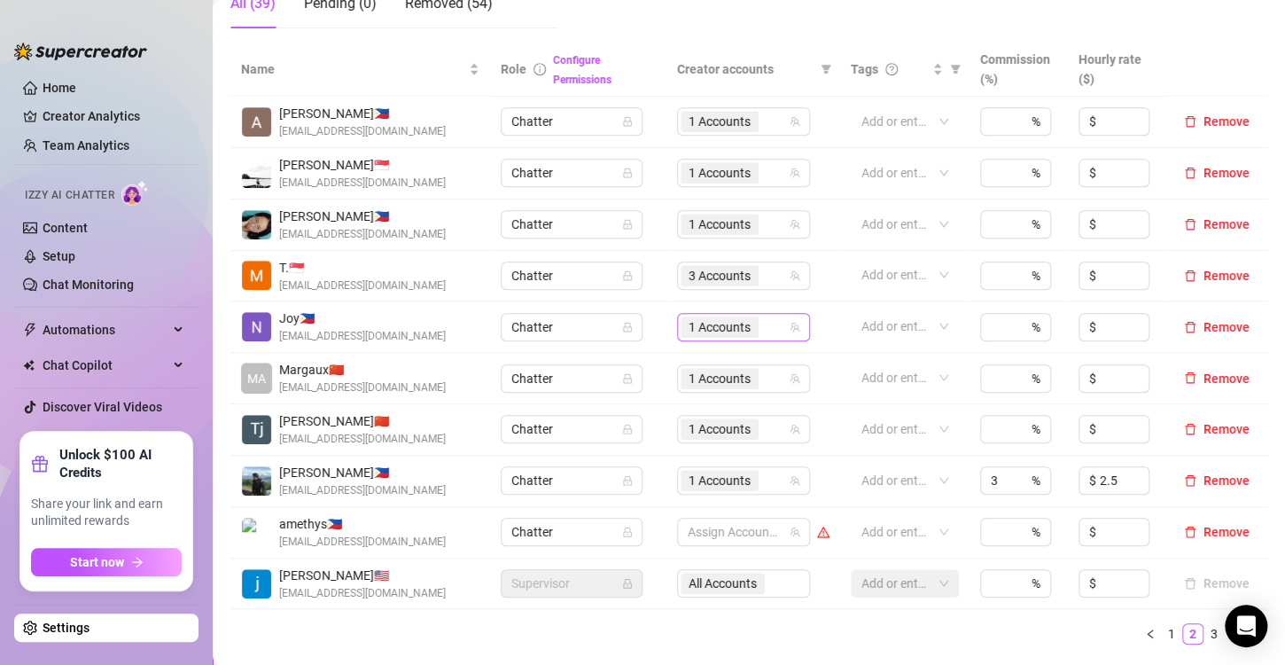
click at [692, 326] on span "1 Accounts" at bounding box center [720, 327] width 62 height 20
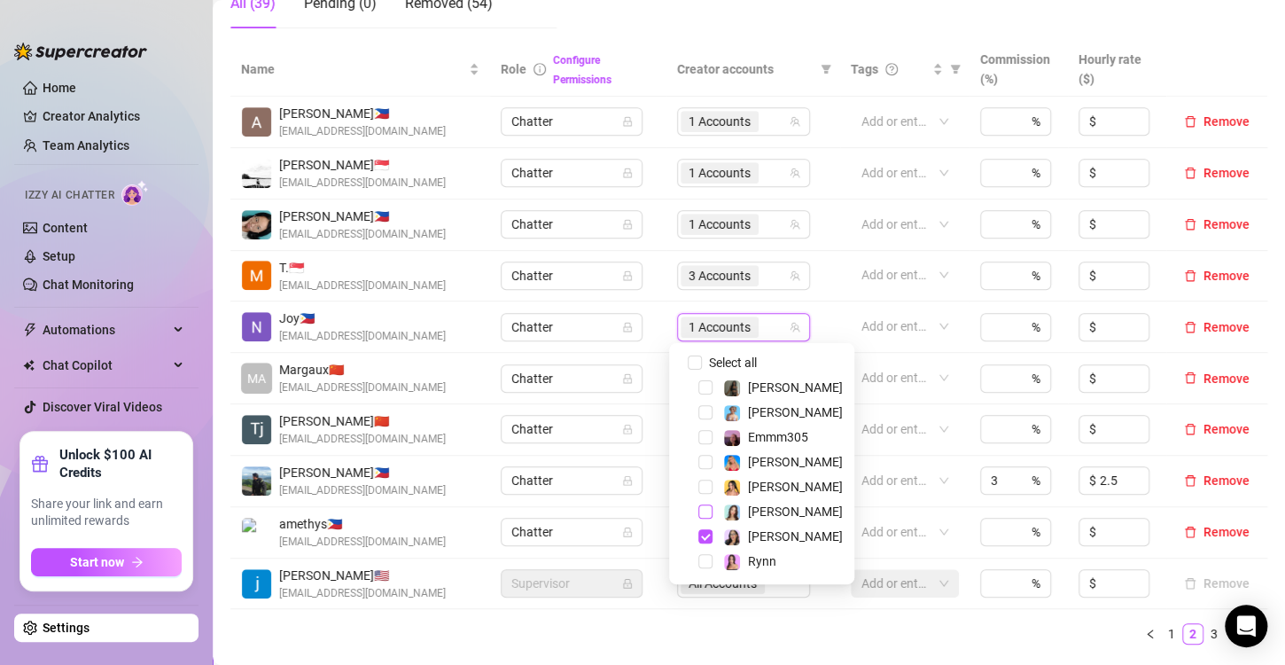
click at [707, 512] on span "Select tree node" at bounding box center [706, 511] width 14 height 14
click at [708, 483] on span "Select tree node" at bounding box center [706, 487] width 14 height 14
click at [779, 621] on div "Name Role Configure Permissions Creator accounts Tags Commission (%) Hourly rat…" at bounding box center [749, 344] width 1037 height 602
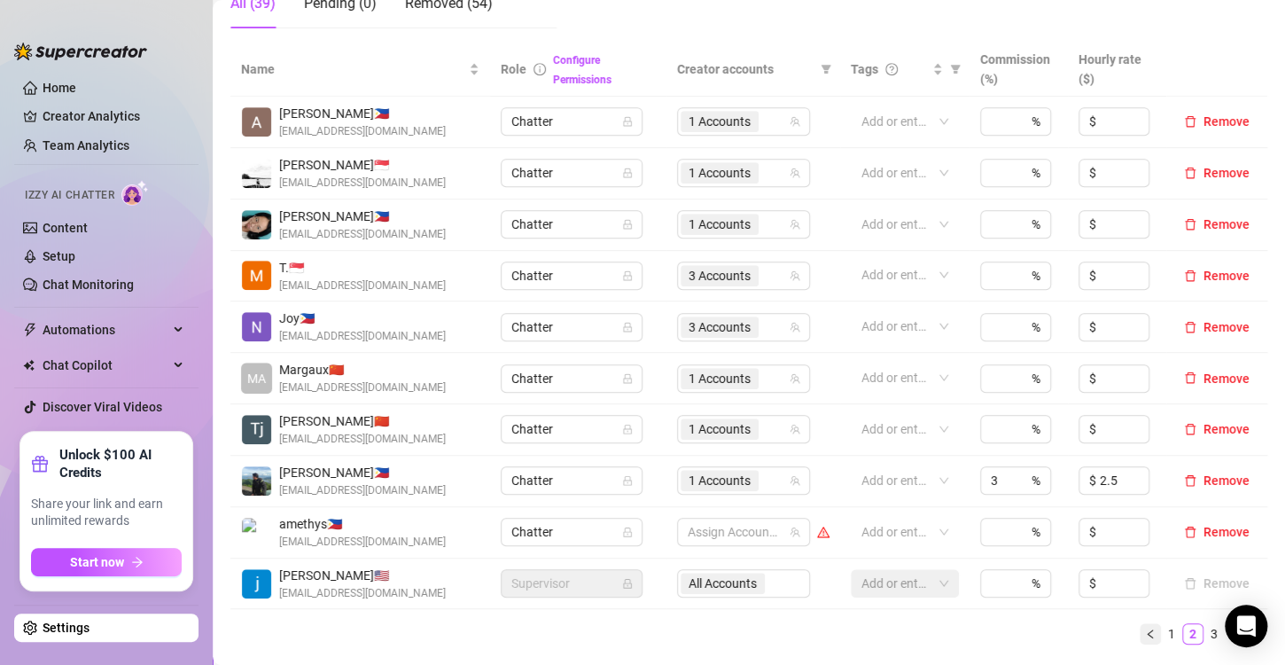
click at [1145, 629] on icon "left" at bounding box center [1150, 634] width 11 height 11
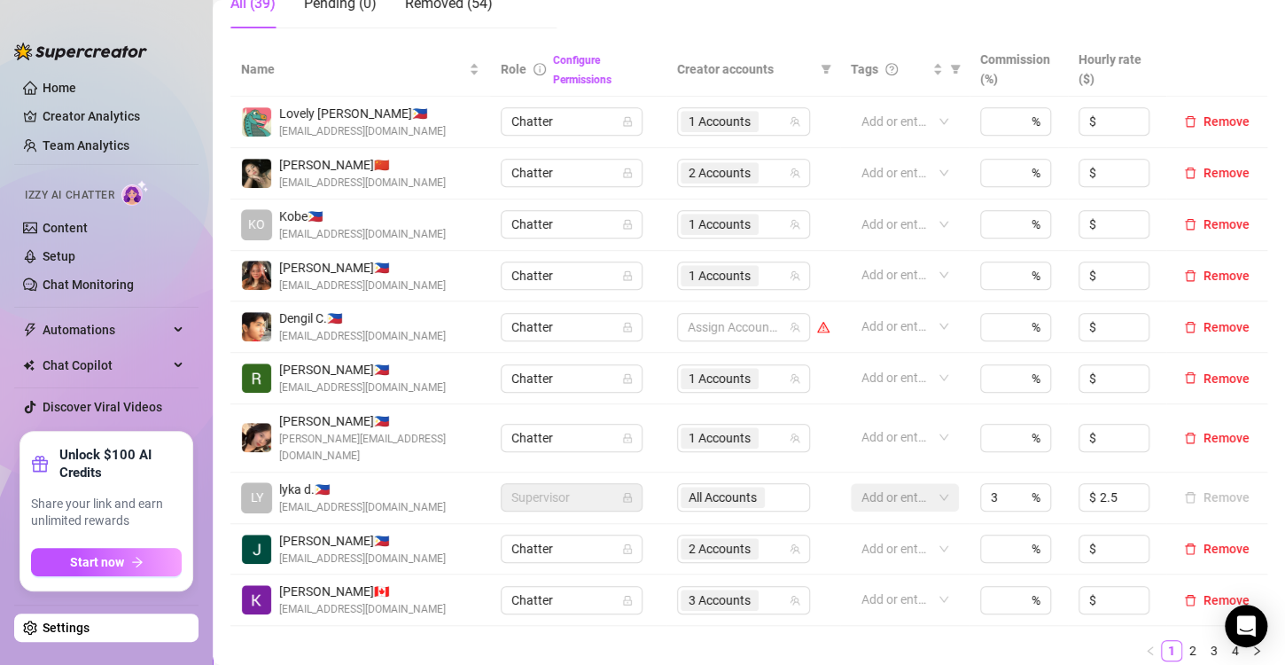
scroll to position [443, 0]
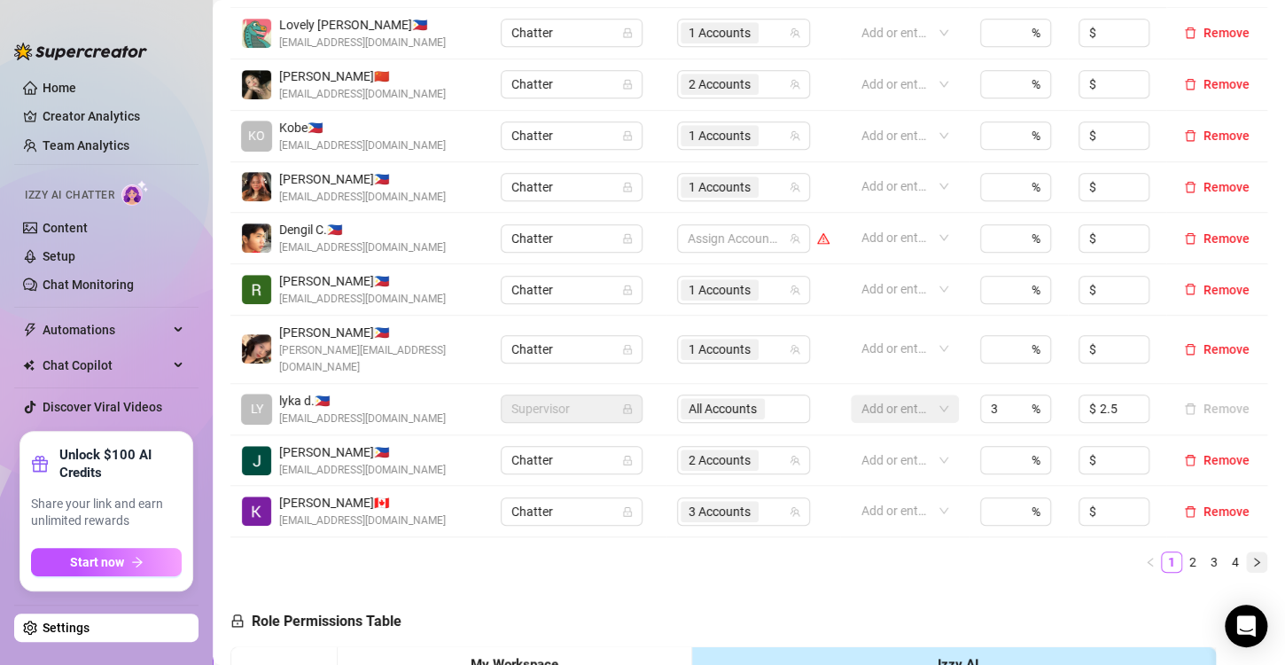
click at [1247, 551] on button "button" at bounding box center [1256, 561] width 21 height 21
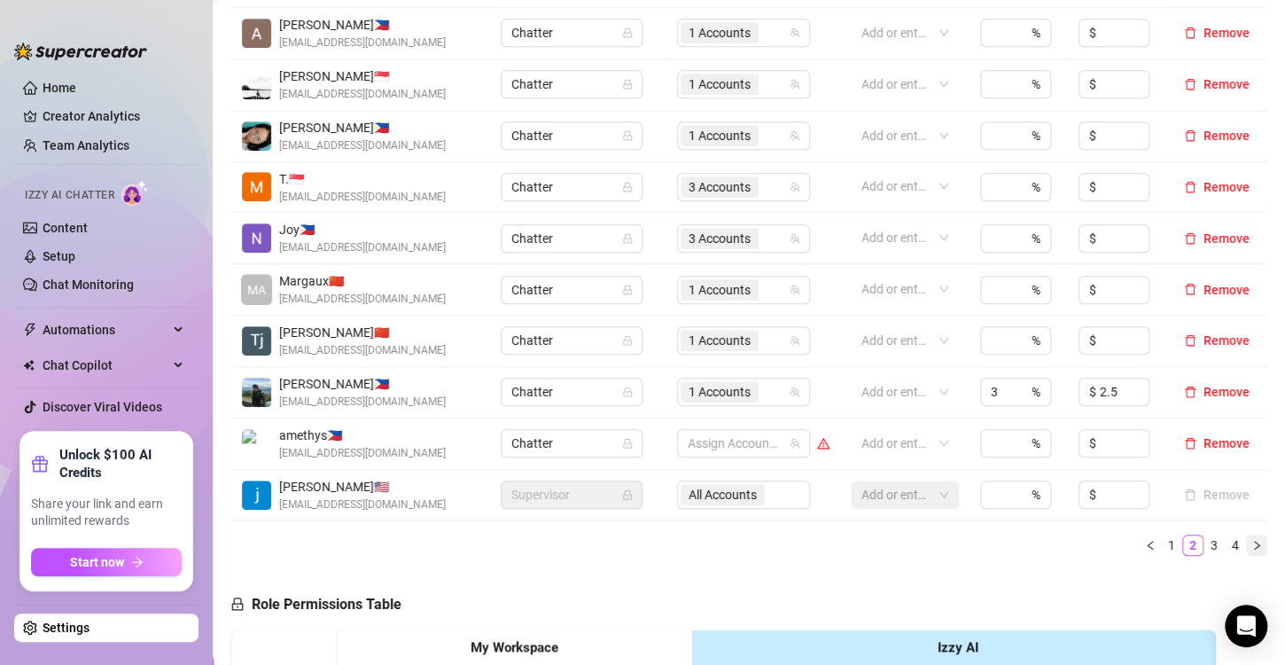
click at [1246, 546] on button "button" at bounding box center [1256, 545] width 21 height 21
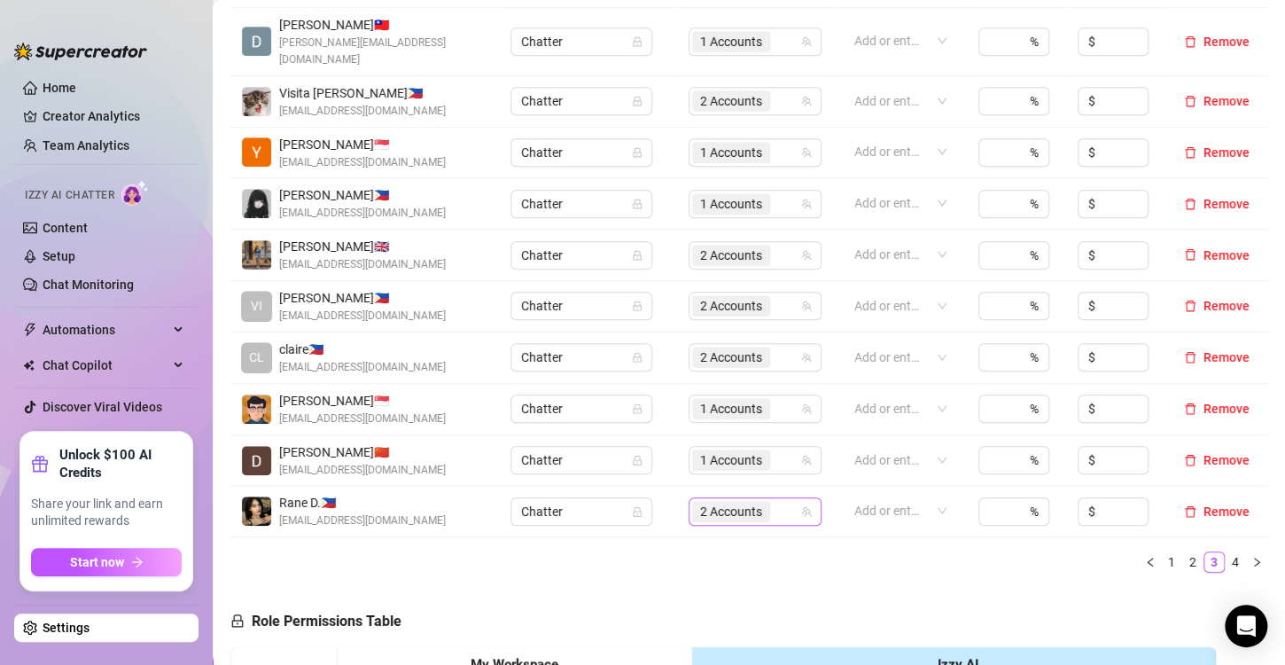
click at [694, 497] on div "2 Accounts" at bounding box center [755, 511] width 133 height 28
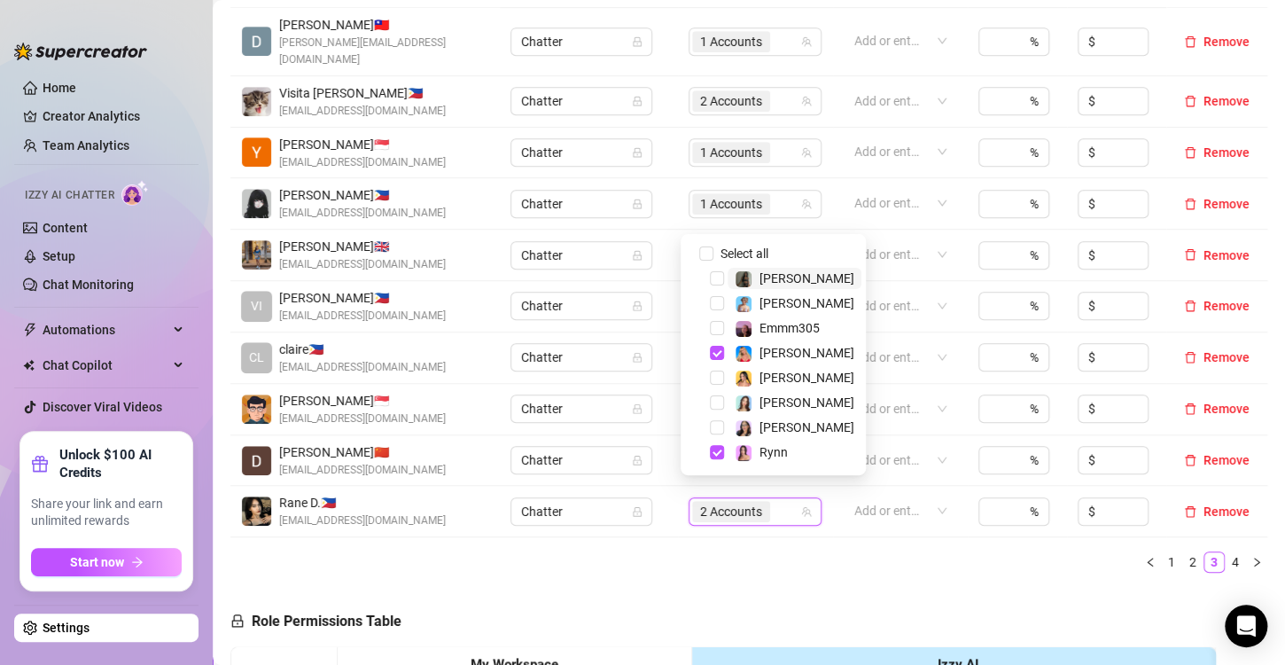
click at [707, 502] on span "2 Accounts" at bounding box center [731, 512] width 62 height 20
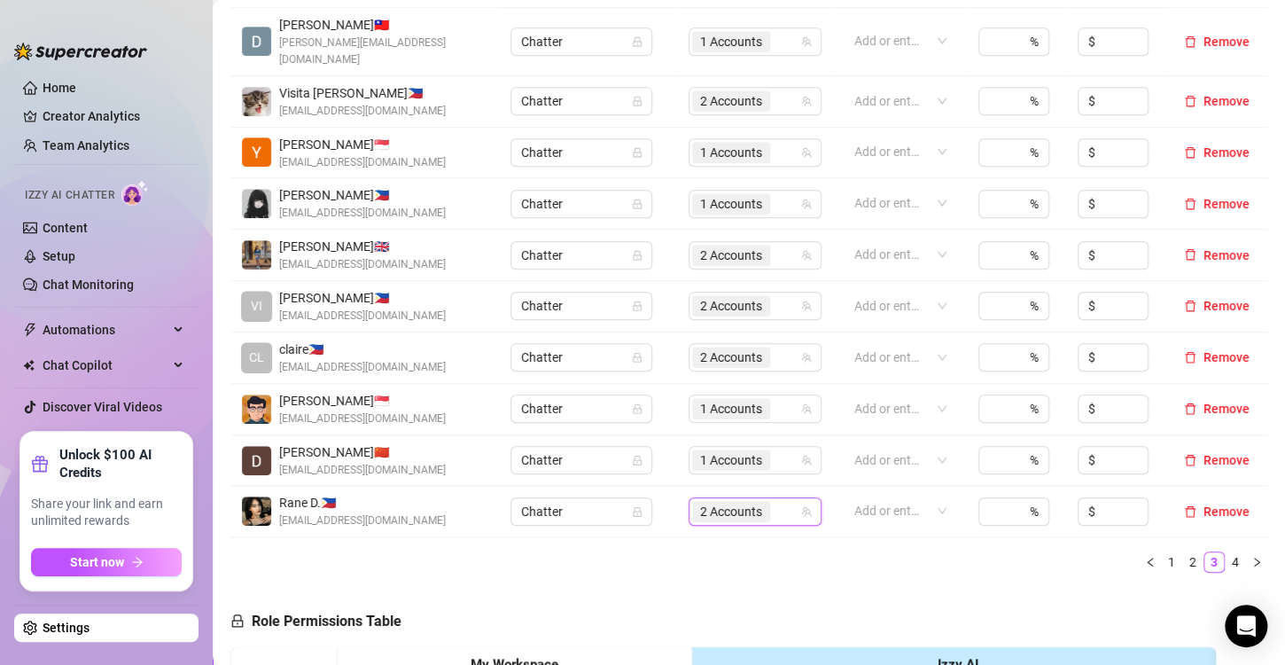
click at [707, 502] on span "2 Accounts" at bounding box center [731, 512] width 62 height 20
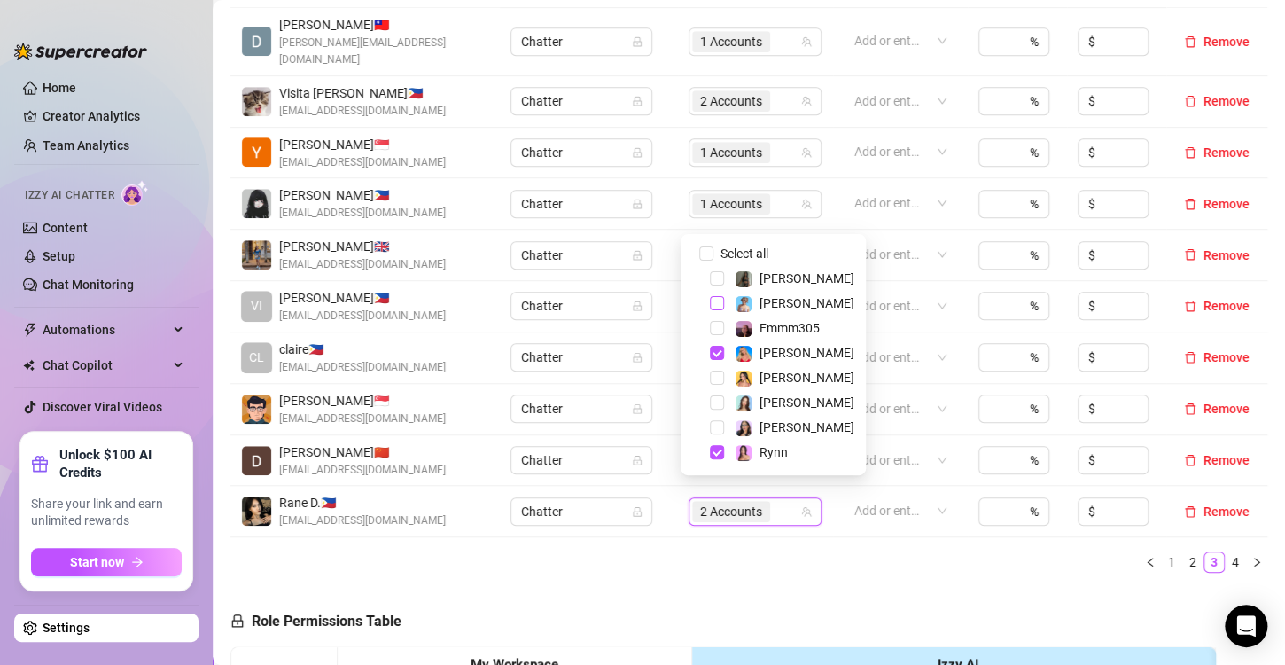
click at [719, 307] on span "Select tree node" at bounding box center [717, 303] width 14 height 14
click at [798, 553] on ul "1 2 3 4" at bounding box center [749, 561] width 1037 height 21
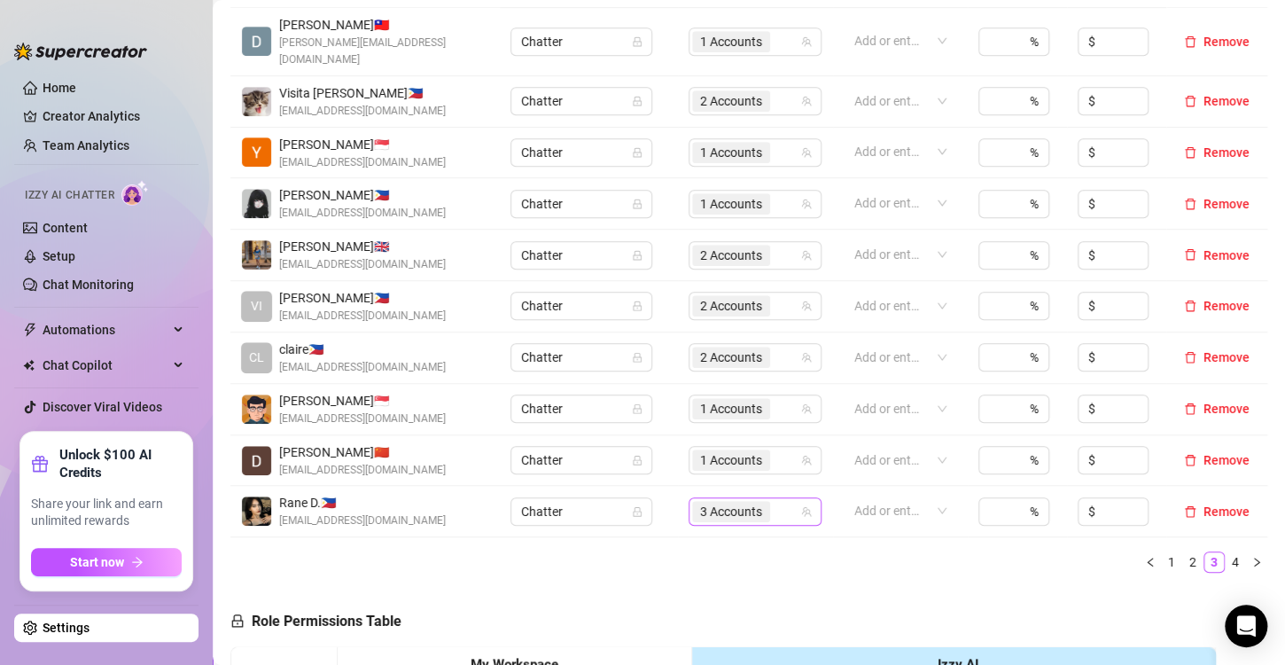
click at [719, 499] on div "3 Accounts" at bounding box center [733, 511] width 82 height 25
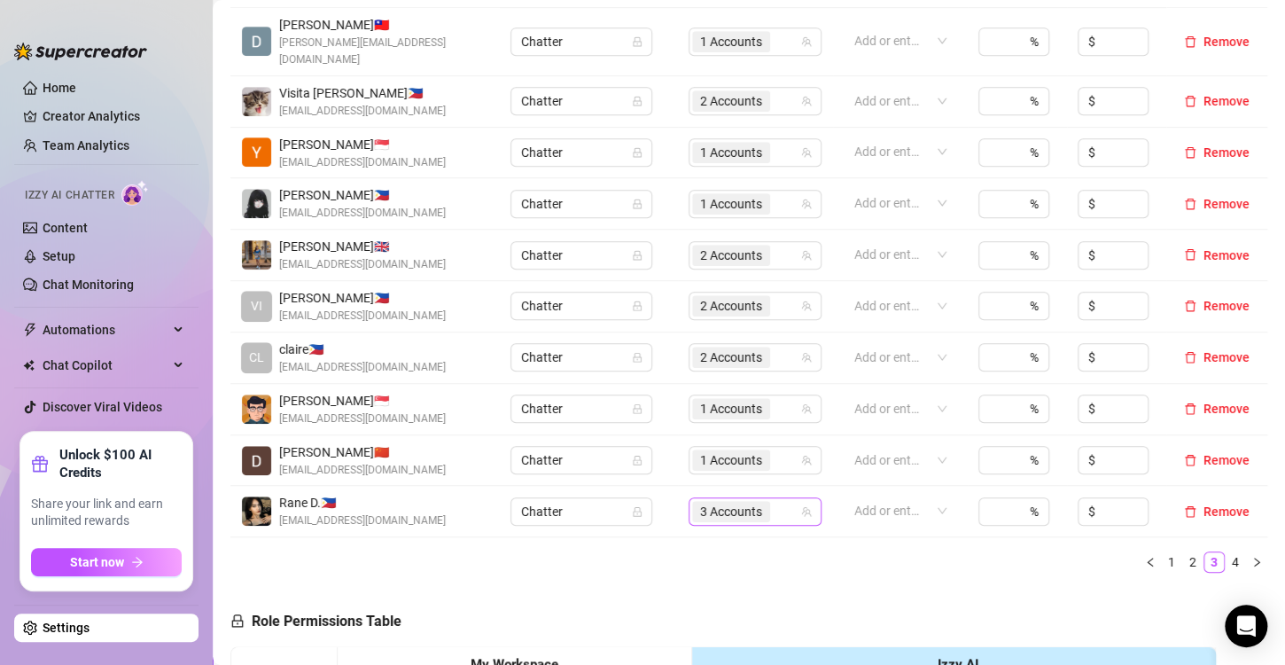
click at [733, 502] on span "3 Accounts" at bounding box center [731, 512] width 62 height 20
